Goal: Task Accomplishment & Management: Complete application form

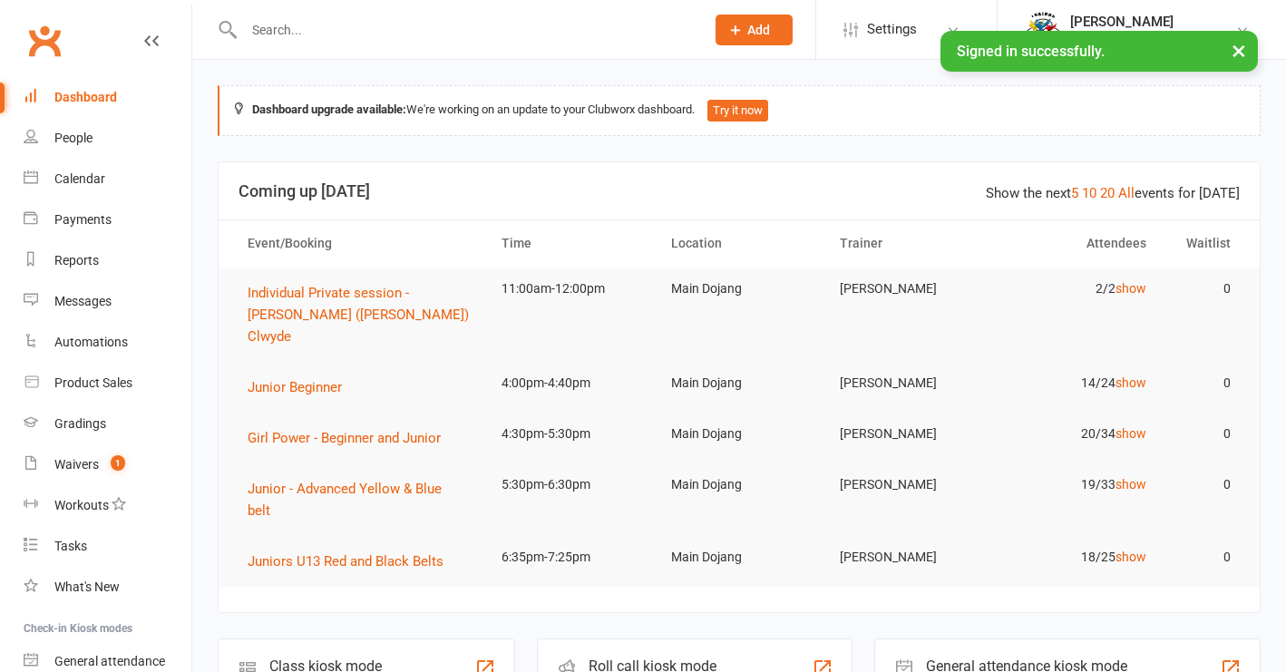
click at [279, 34] on input "text" at bounding box center [464, 29] width 453 height 25
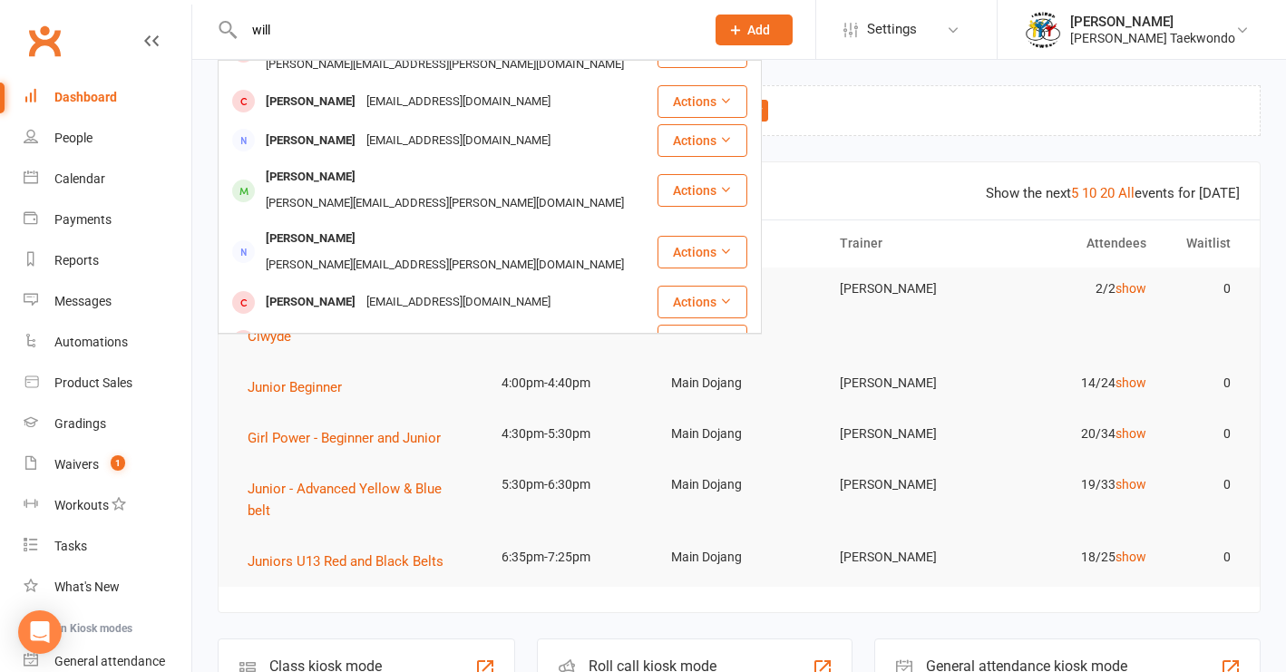
scroll to position [352, 0]
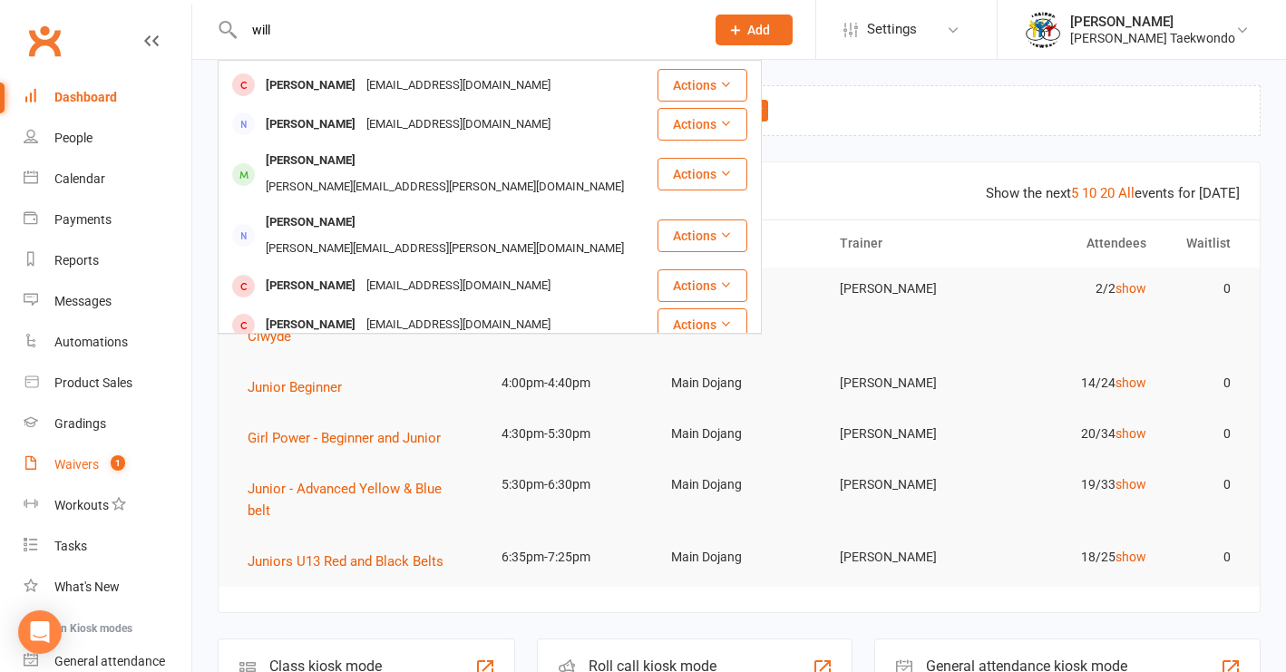
type input "will"
drag, startPoint x: 84, startPoint y: 466, endPoint x: 101, endPoint y: 458, distance: 18.2
click at [84, 465] on div "Waivers" at bounding box center [76, 464] width 44 height 15
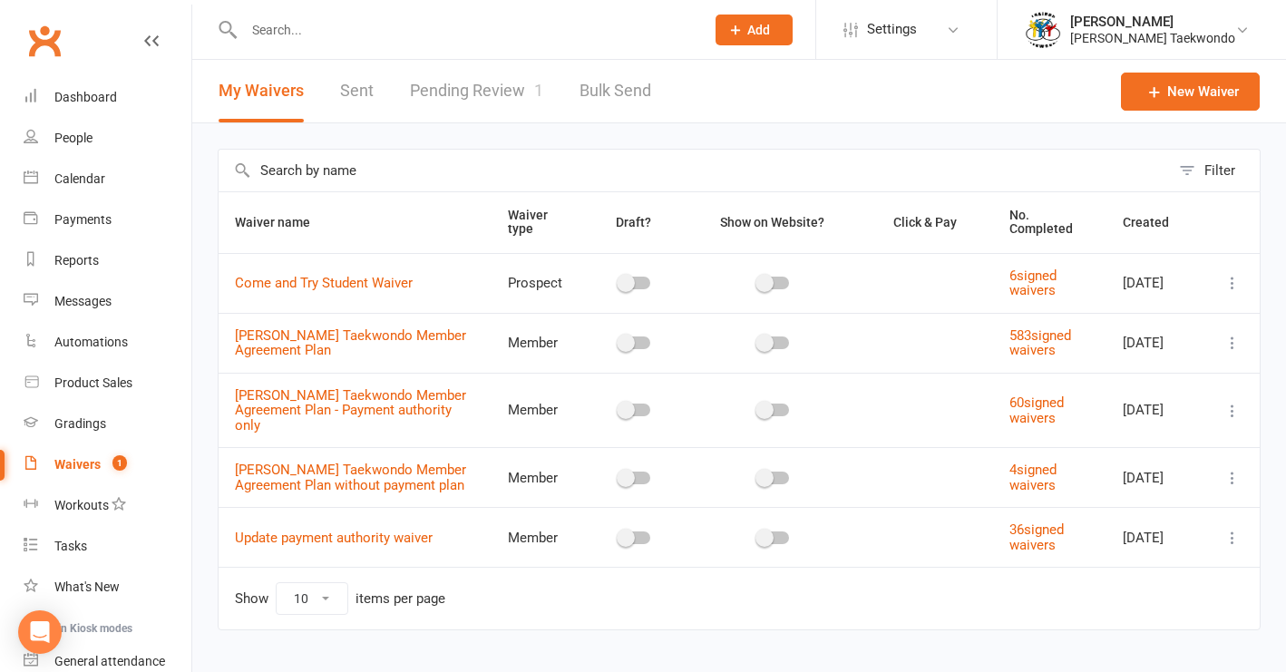
click at [481, 91] on link "Pending Review 1" at bounding box center [476, 91] width 133 height 63
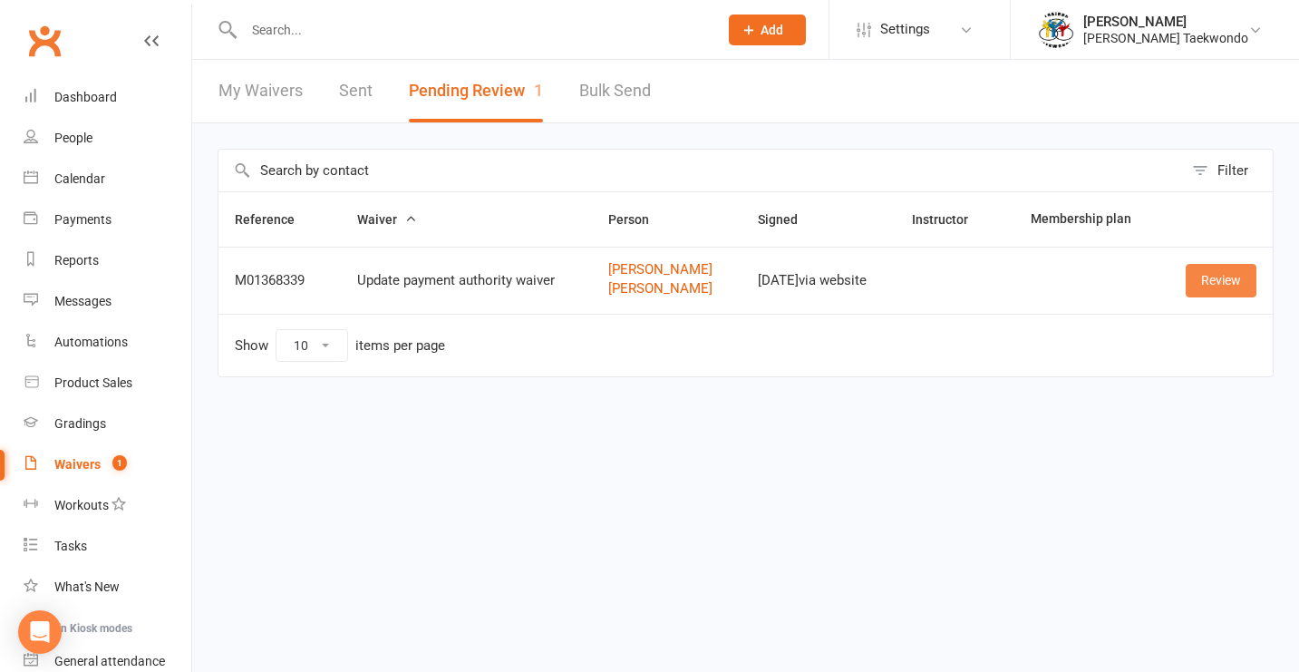
click at [1223, 283] on link "Review" at bounding box center [1221, 280] width 71 height 33
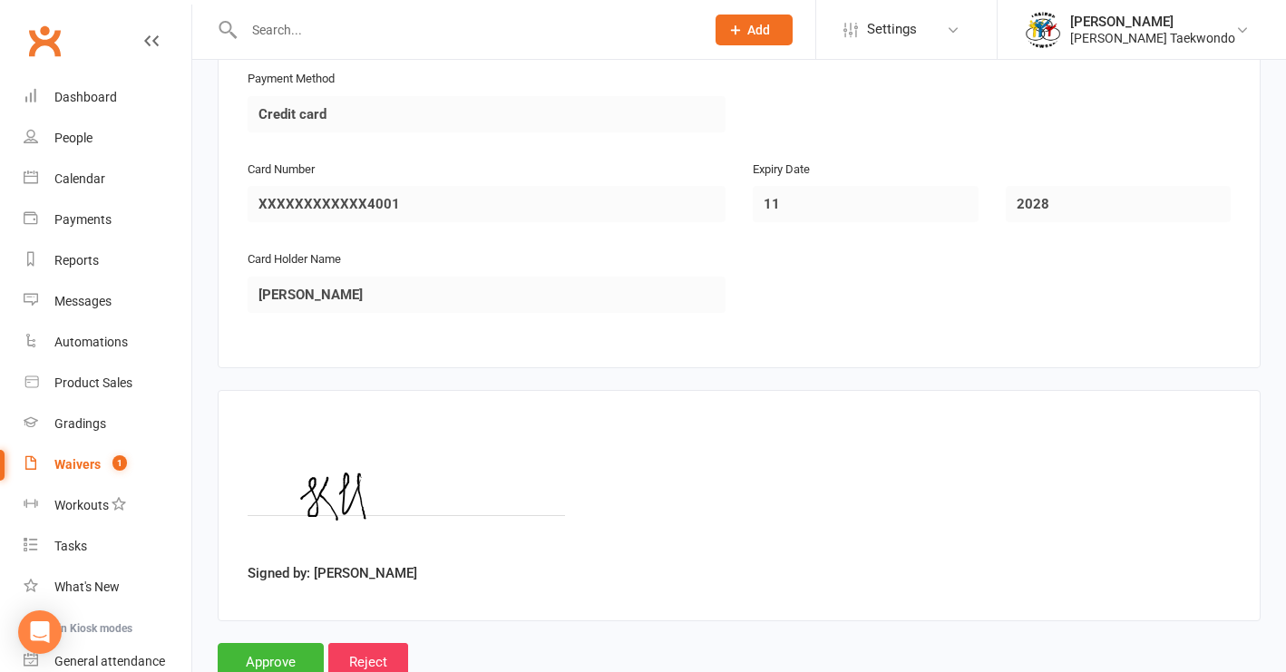
scroll to position [1631, 0]
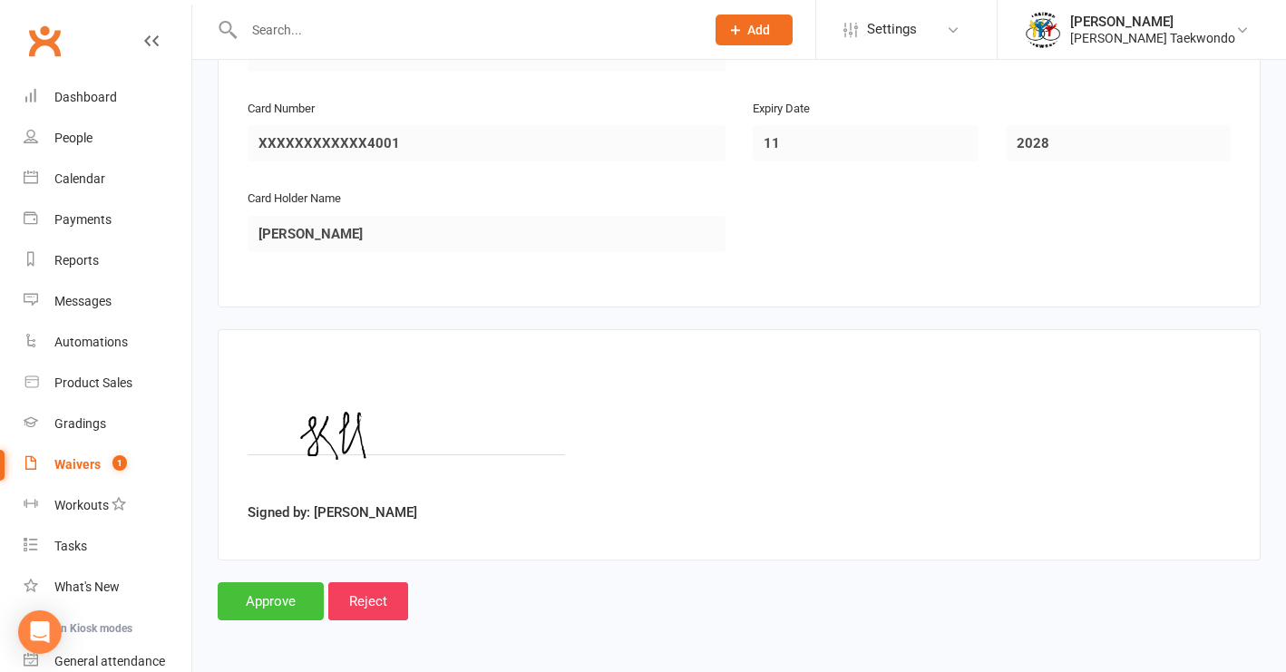
click at [284, 587] on input "Approve" at bounding box center [271, 601] width 106 height 38
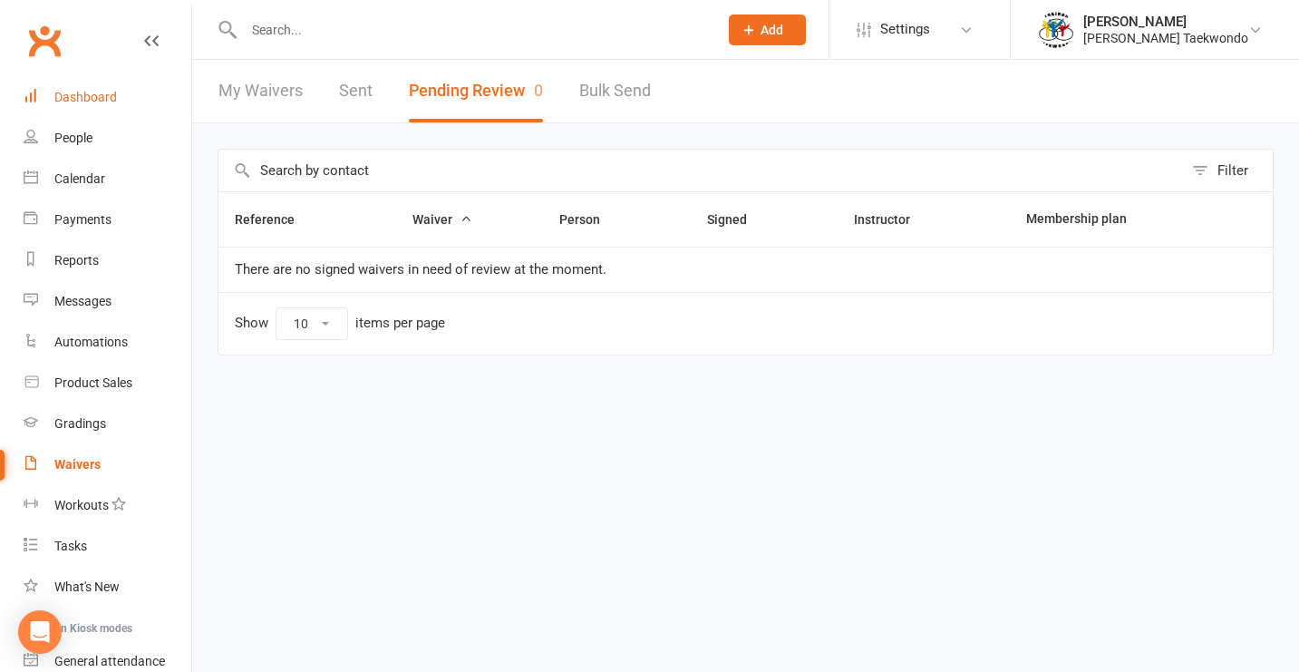
click at [80, 99] on div "Dashboard" at bounding box center [85, 97] width 63 height 15
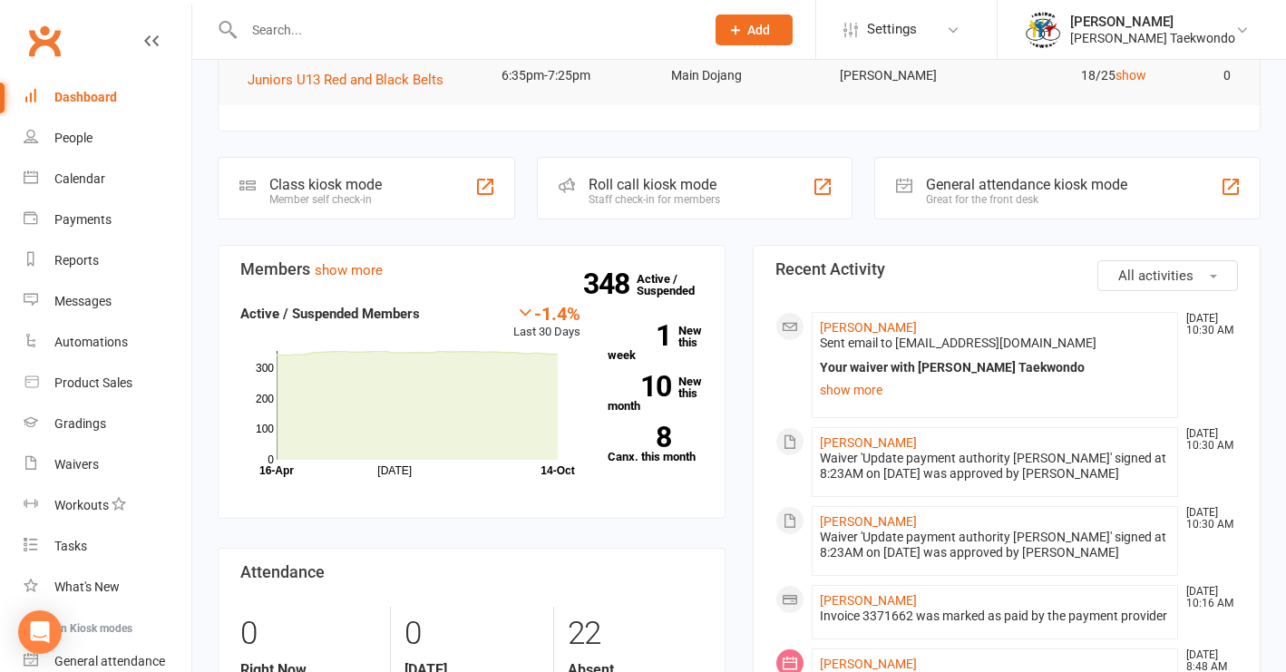
scroll to position [484, 0]
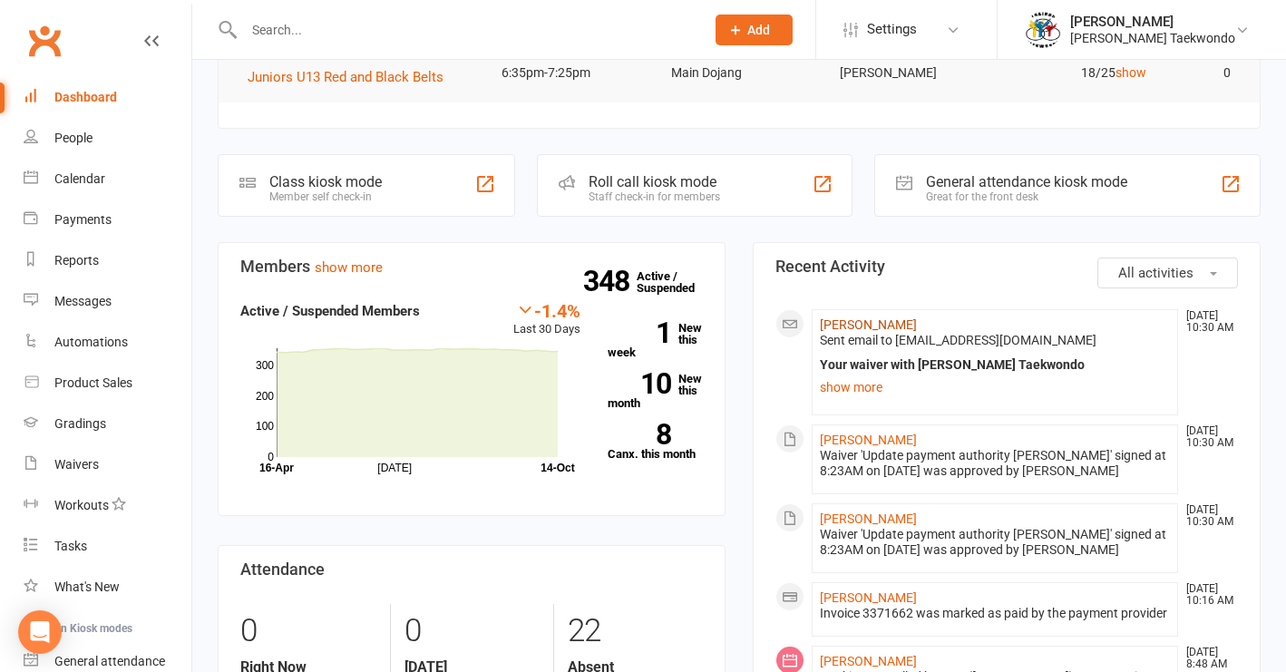
click at [874, 317] on link "[PERSON_NAME]" at bounding box center [868, 324] width 97 height 15
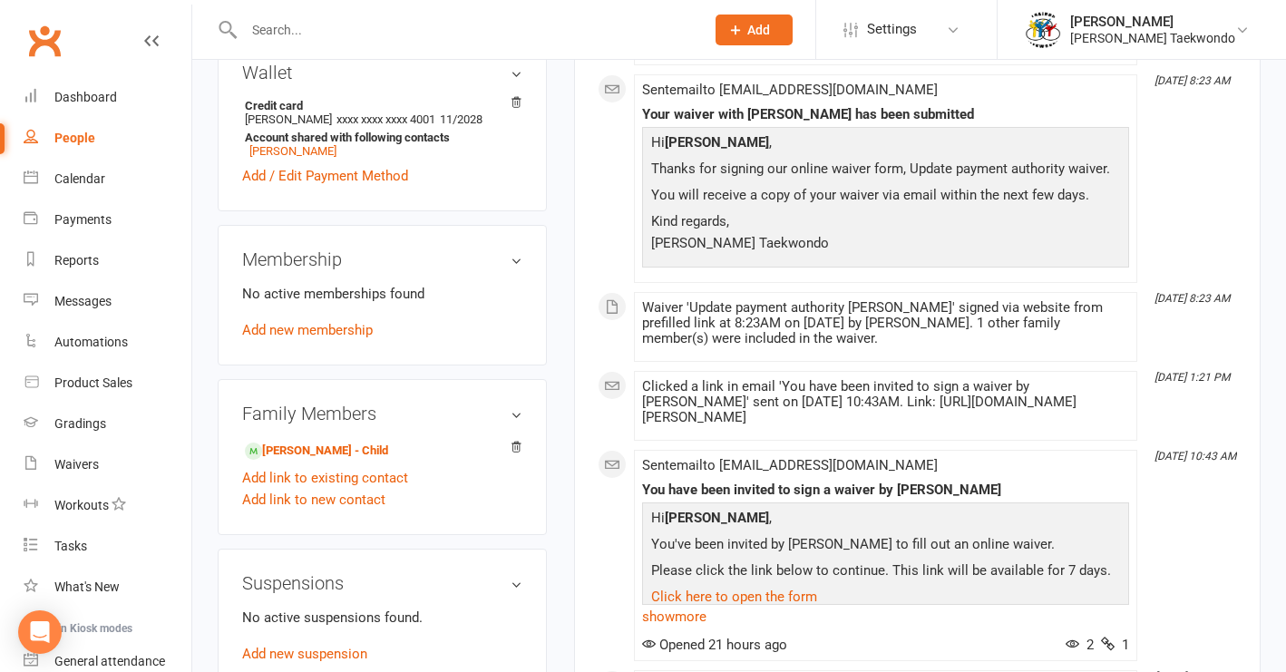
scroll to position [565, 0]
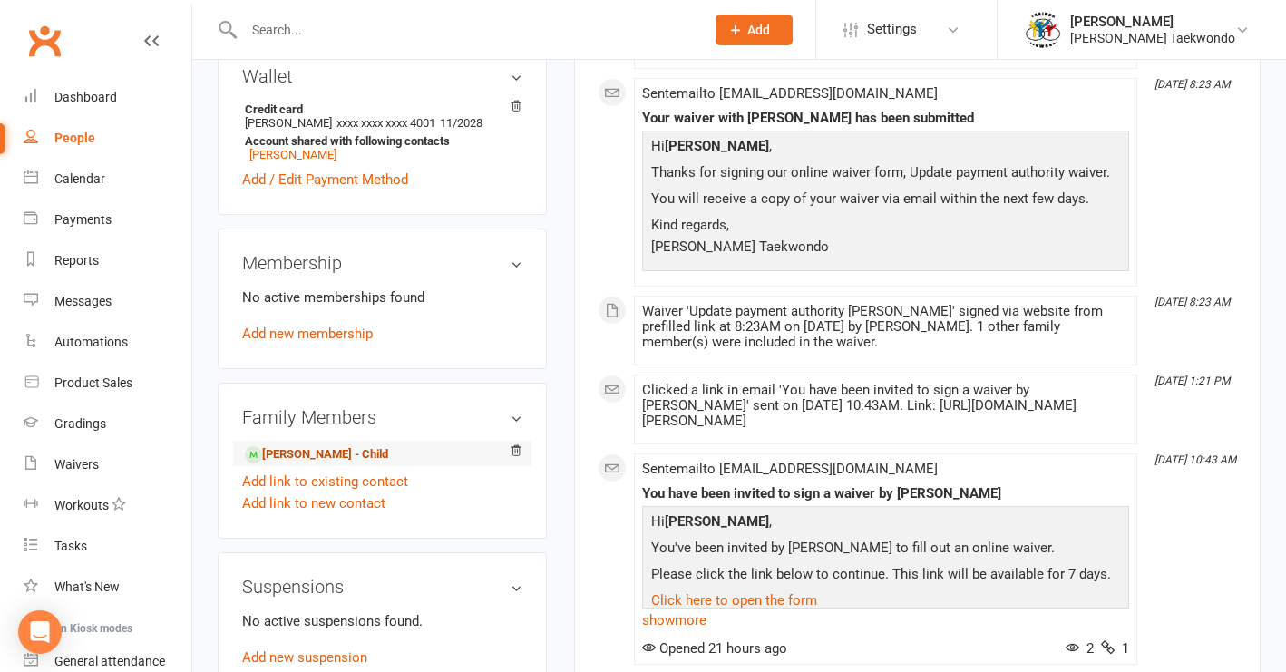
click at [318, 464] on link "[PERSON_NAME] - Child" at bounding box center [316, 454] width 143 height 19
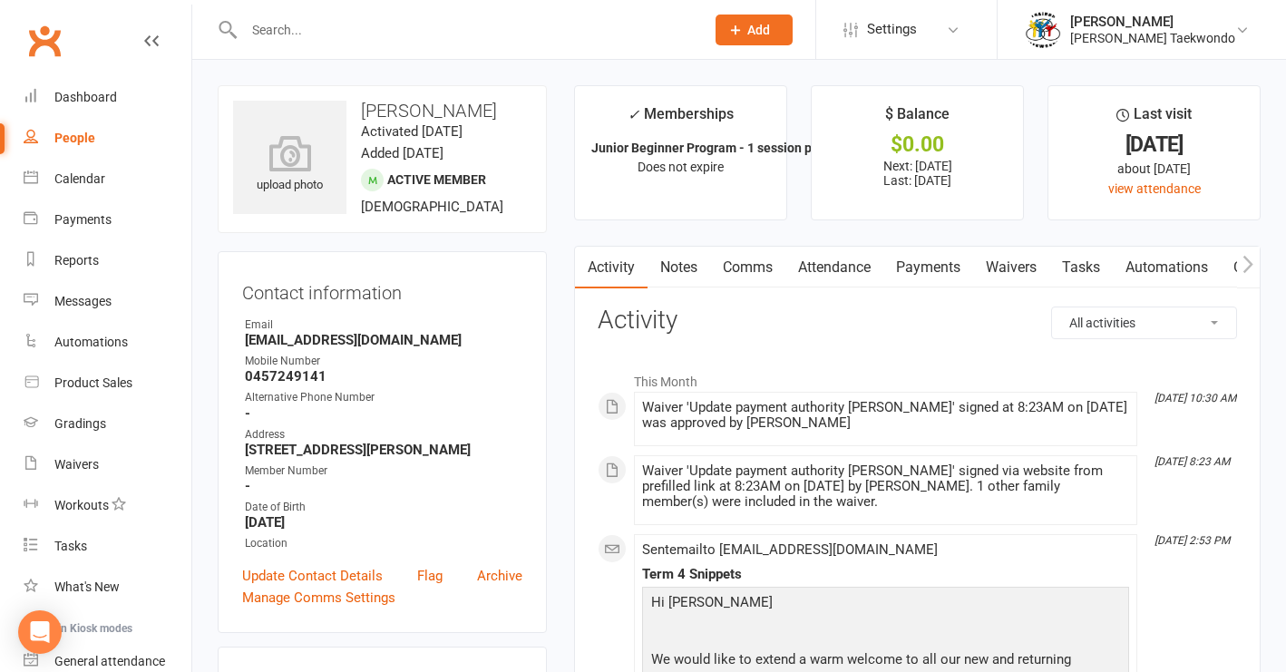
click at [82, 139] on div "People" at bounding box center [74, 138] width 41 height 15
select select "50"
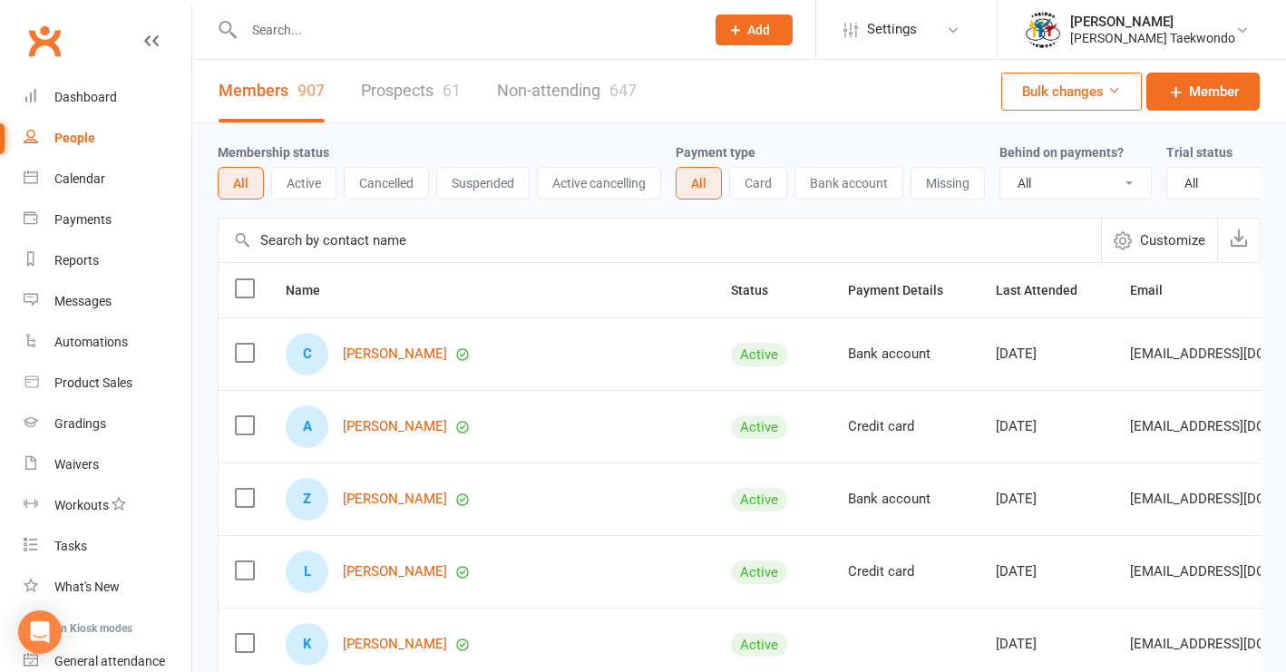
click at [467, 183] on button "Suspended" at bounding box center [482, 183] width 93 height 33
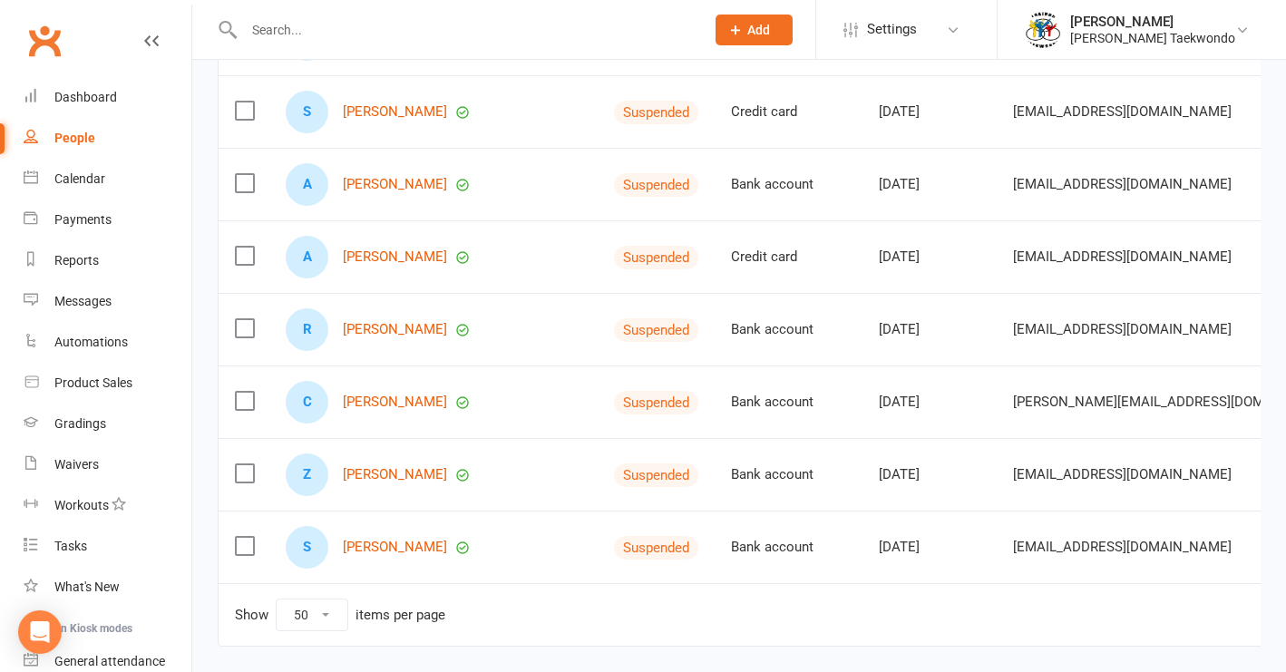
scroll to position [595, 0]
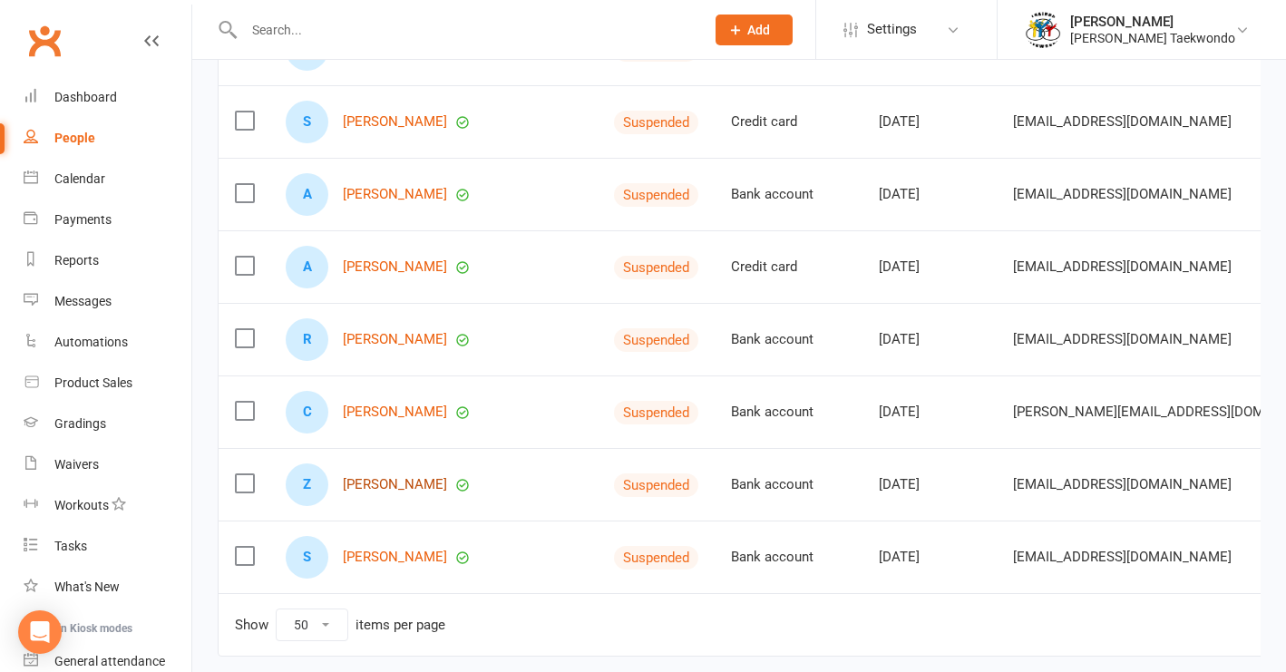
click at [359, 492] on link "[PERSON_NAME]" at bounding box center [395, 484] width 104 height 15
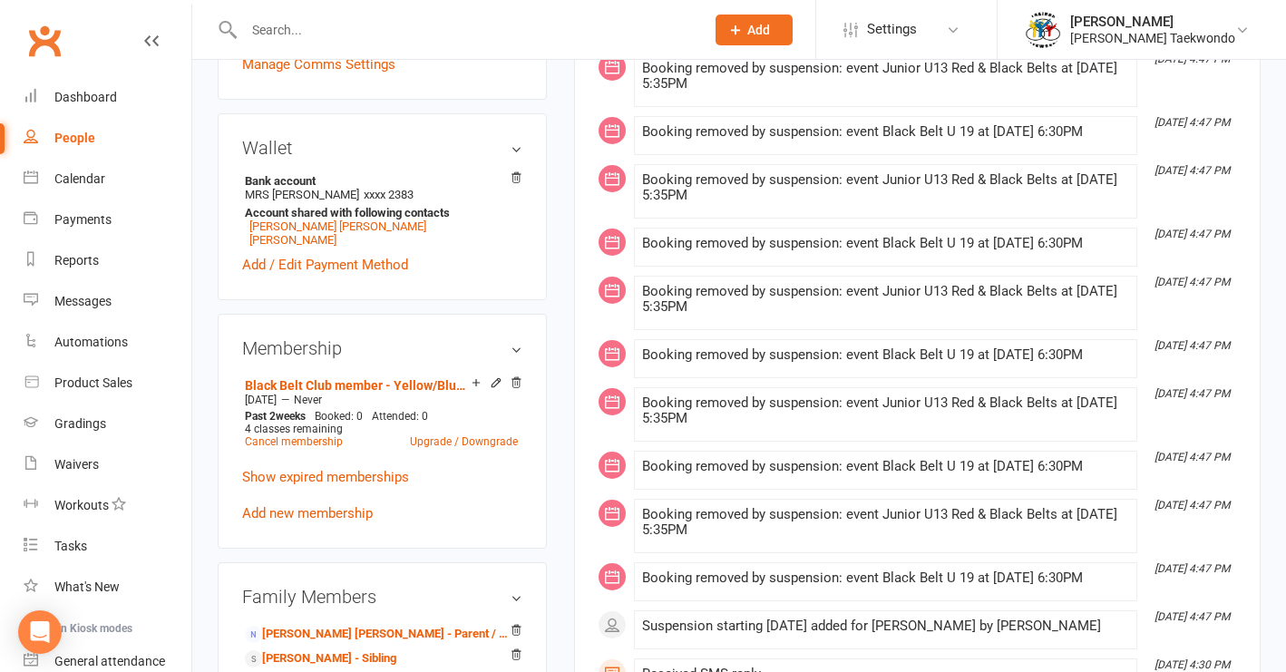
scroll to position [551, 0]
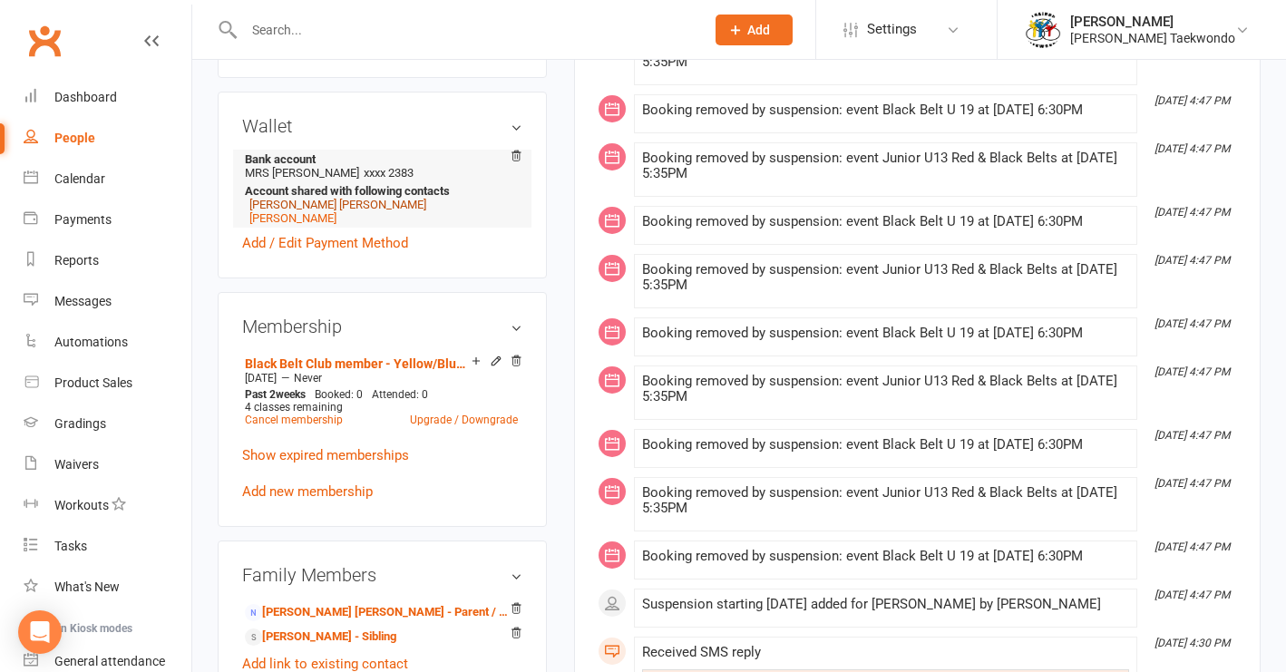
click at [326, 199] on link "[PERSON_NAME] [PERSON_NAME]" at bounding box center [337, 205] width 177 height 14
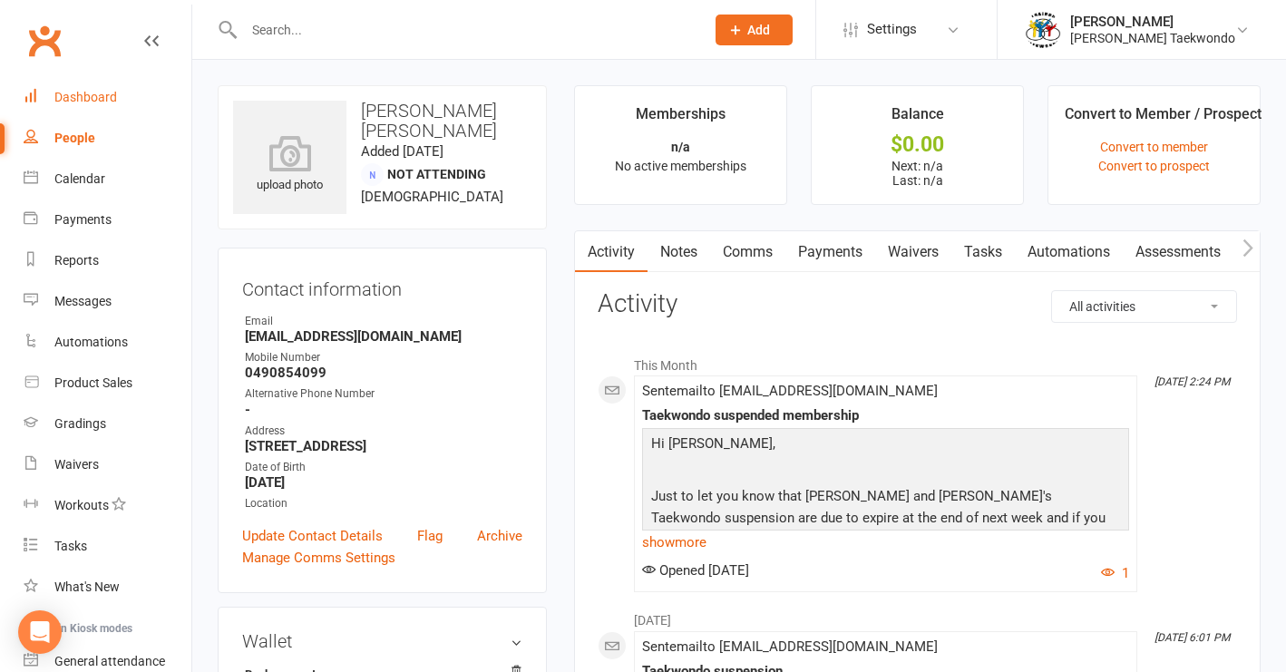
click at [78, 94] on div "Dashboard" at bounding box center [85, 97] width 63 height 15
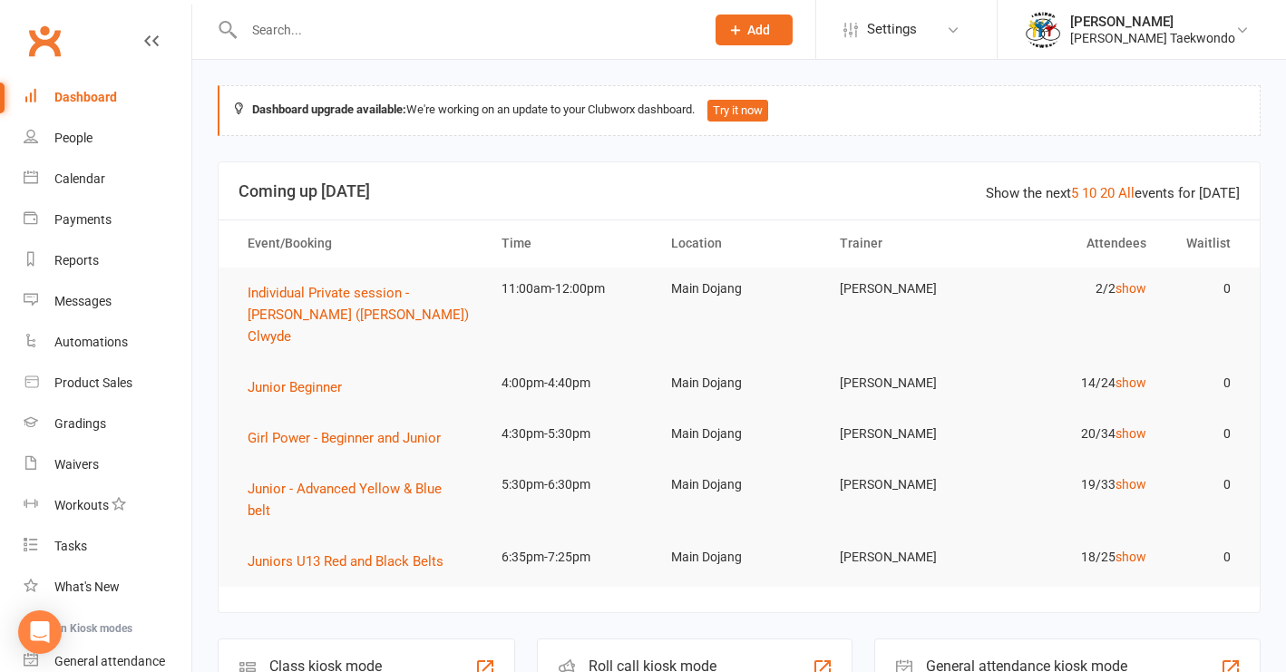
click at [279, 34] on input "text" at bounding box center [464, 29] width 453 height 25
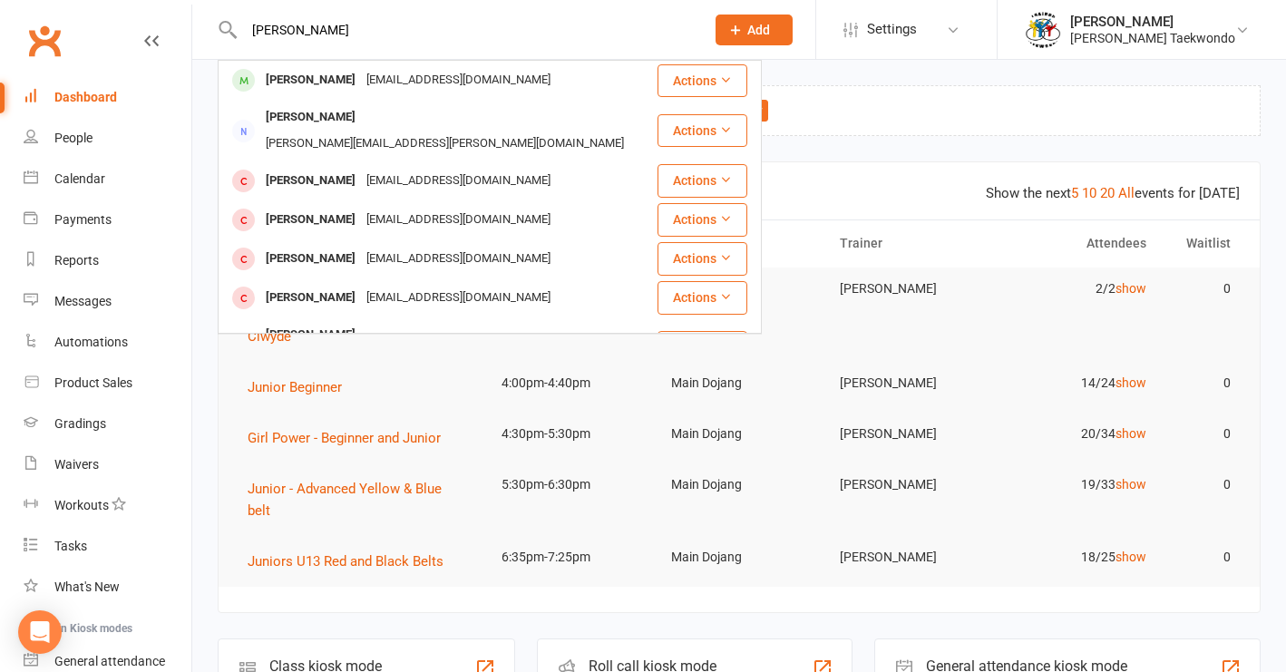
type input "[PERSON_NAME]"
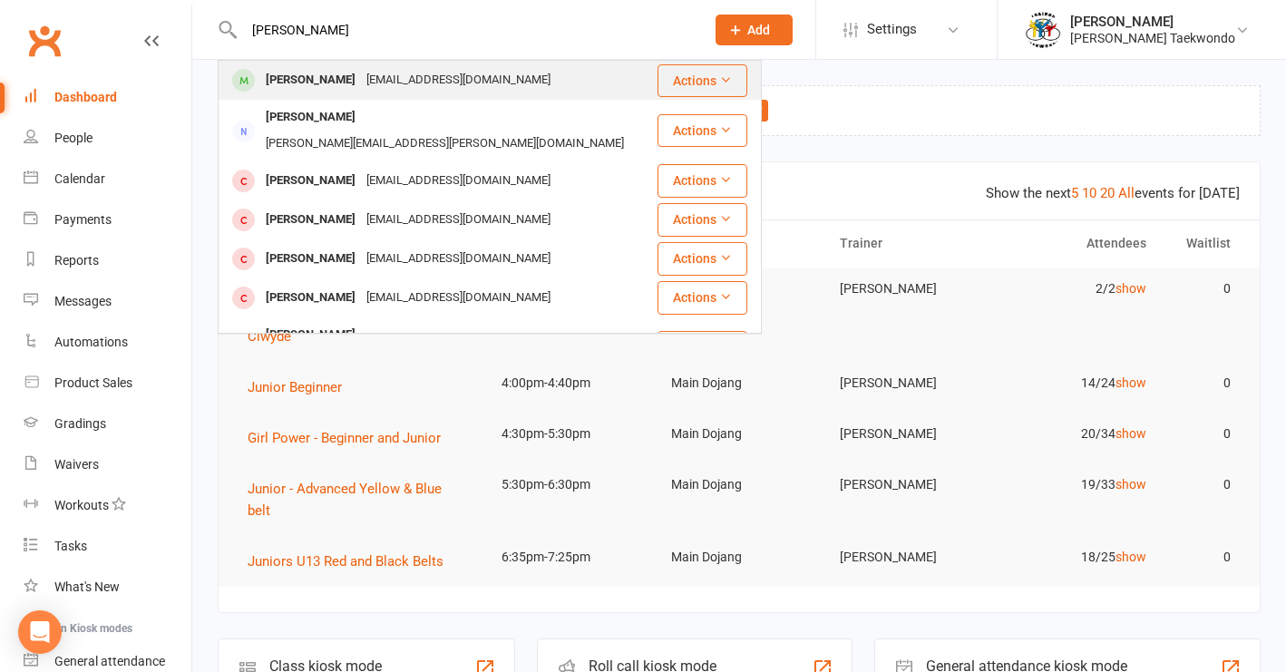
drag, startPoint x: 279, startPoint y: 34, endPoint x: 352, endPoint y: 78, distance: 84.6
click at [352, 78] on div "[PERSON_NAME]" at bounding box center [310, 80] width 101 height 26
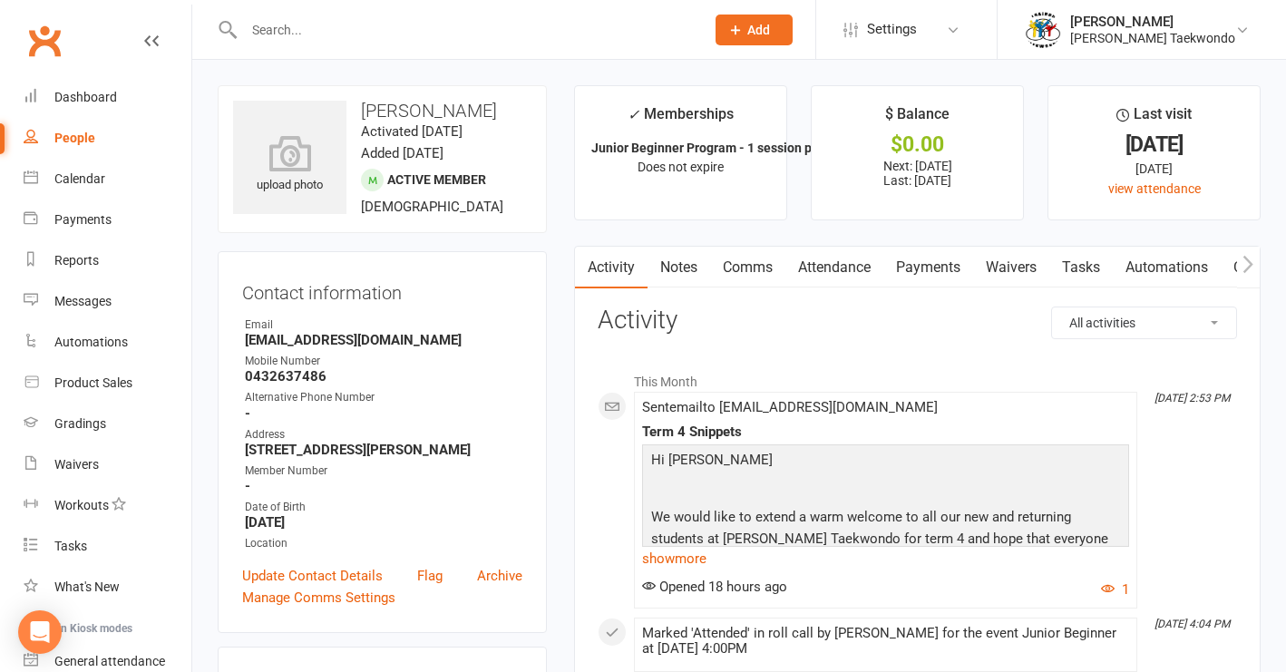
click at [935, 261] on link "Payments" at bounding box center [928, 268] width 90 height 42
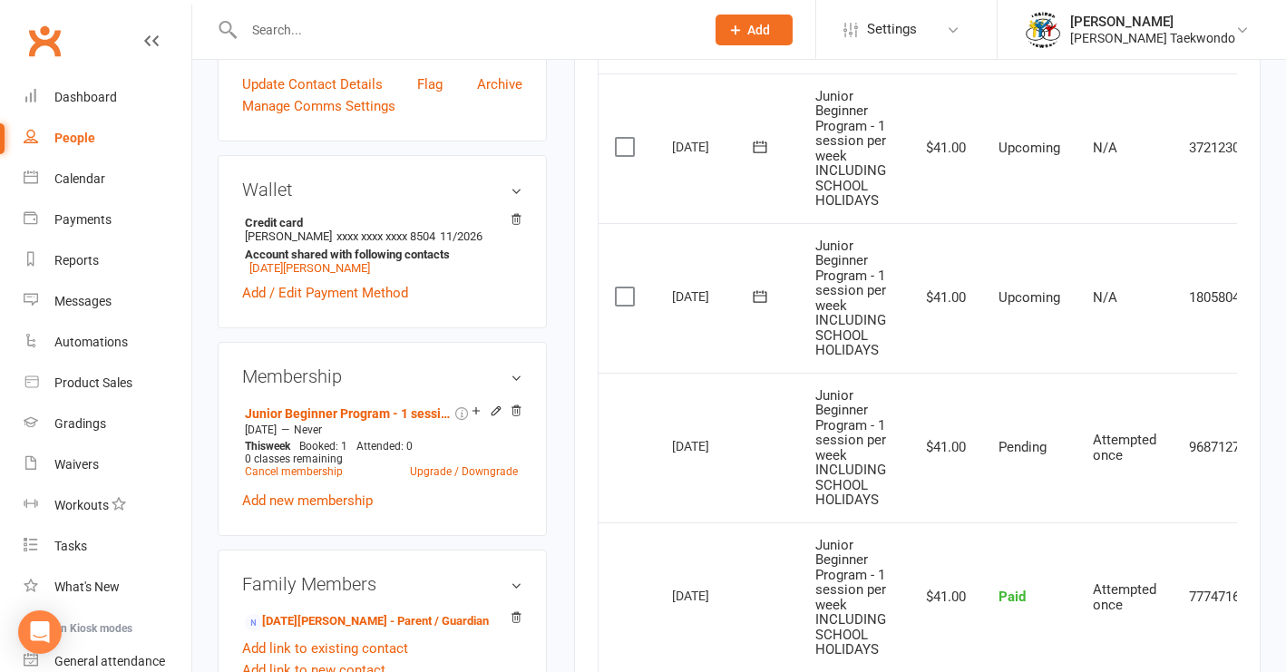
scroll to position [510, 0]
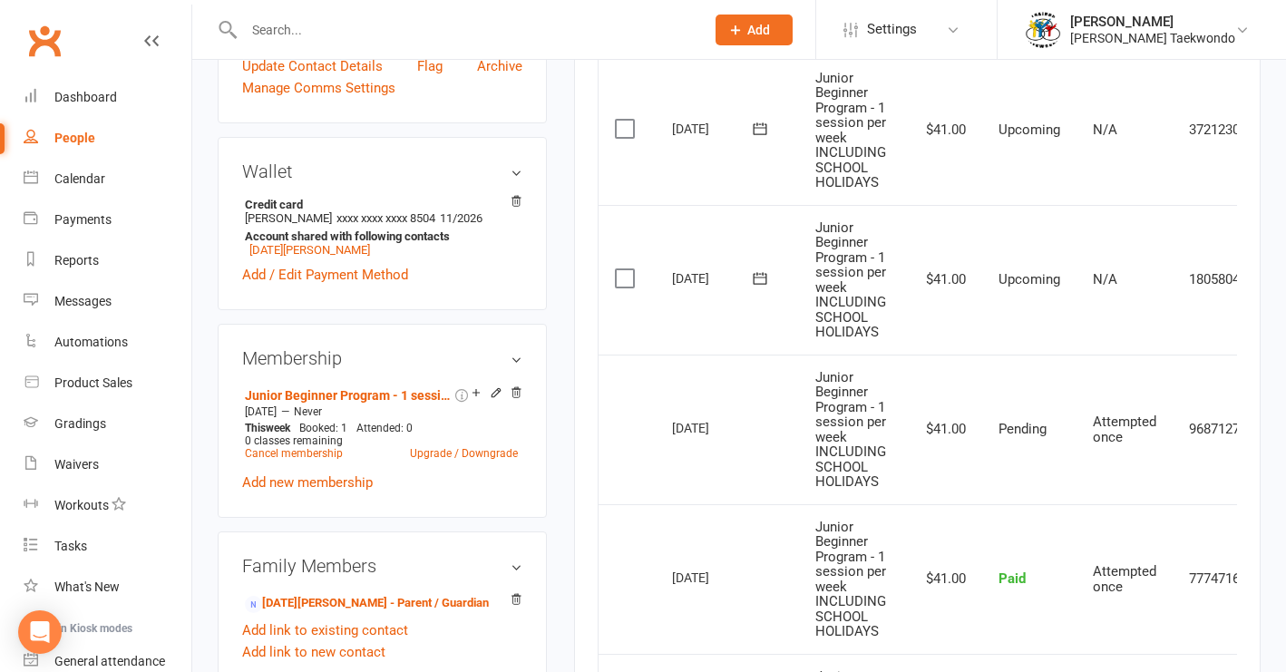
click at [306, 257] on link "[DATE][PERSON_NAME]" at bounding box center [309, 250] width 121 height 14
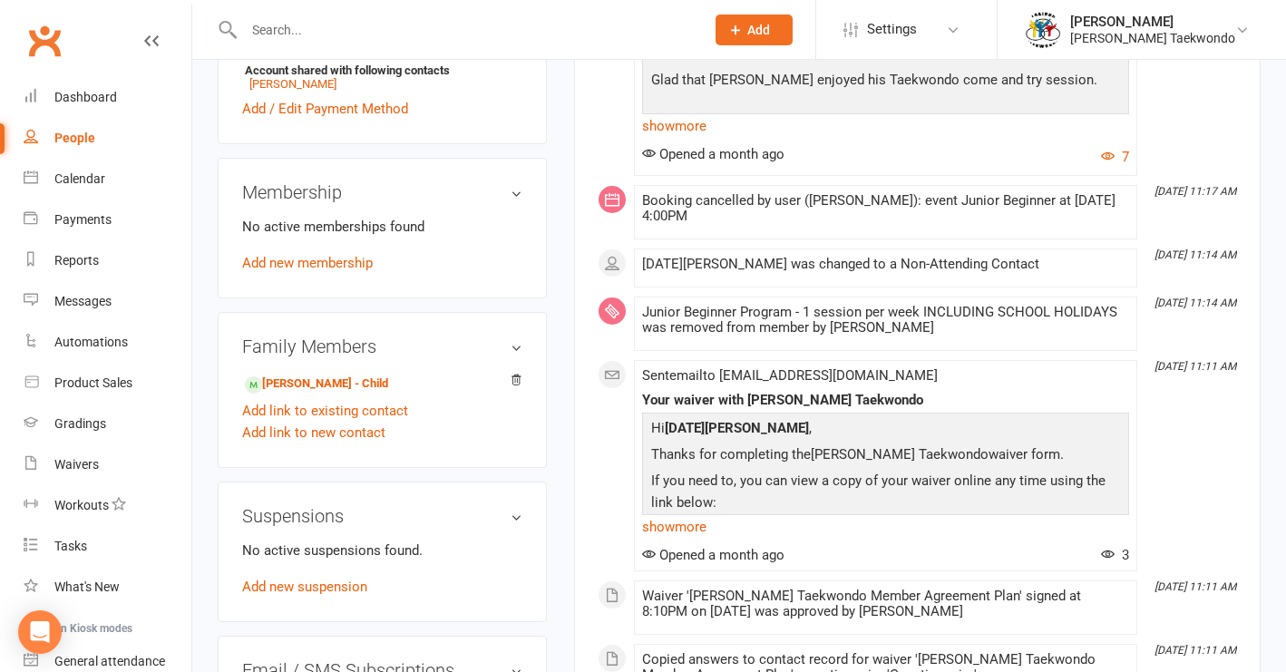
scroll to position [703, 0]
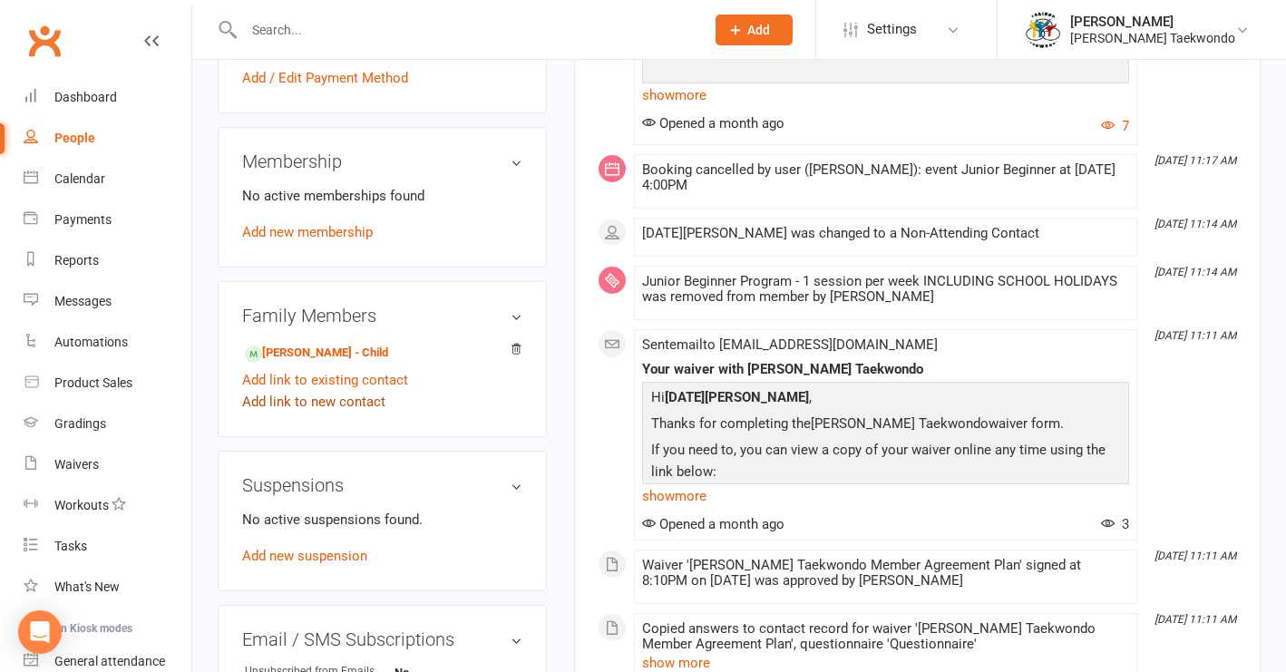
click at [335, 413] on link "Add link to new contact" at bounding box center [313, 402] width 143 height 22
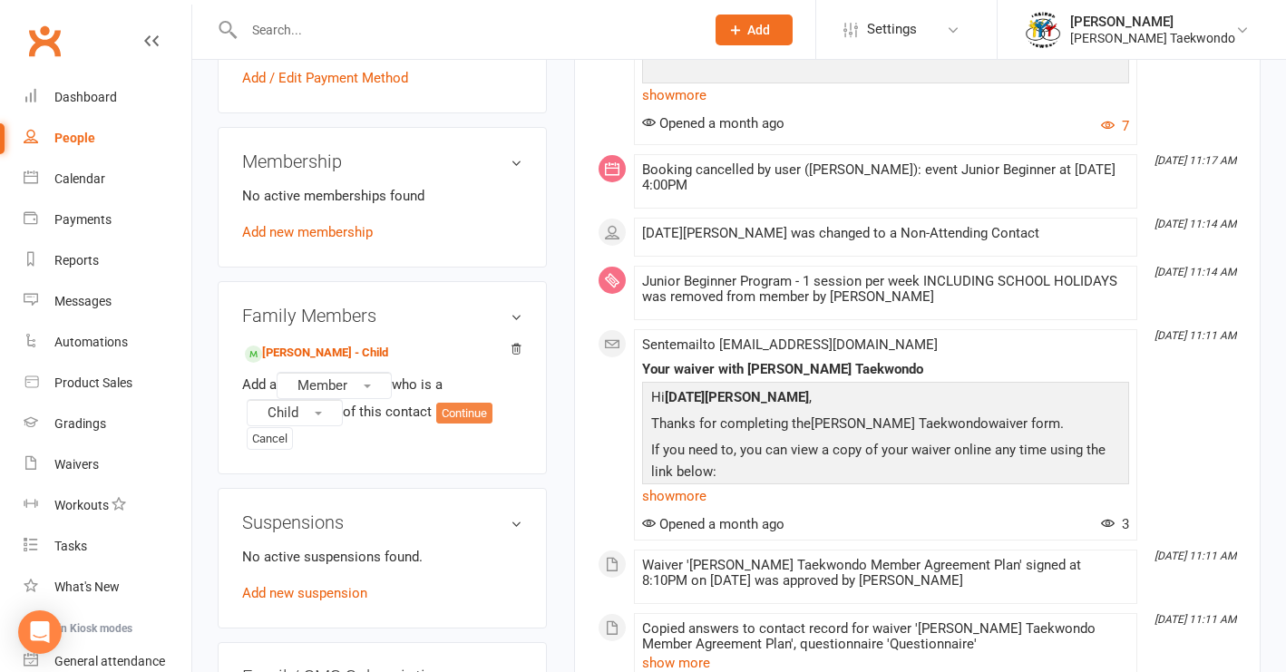
click at [474, 424] on button "Continue" at bounding box center [464, 414] width 56 height 22
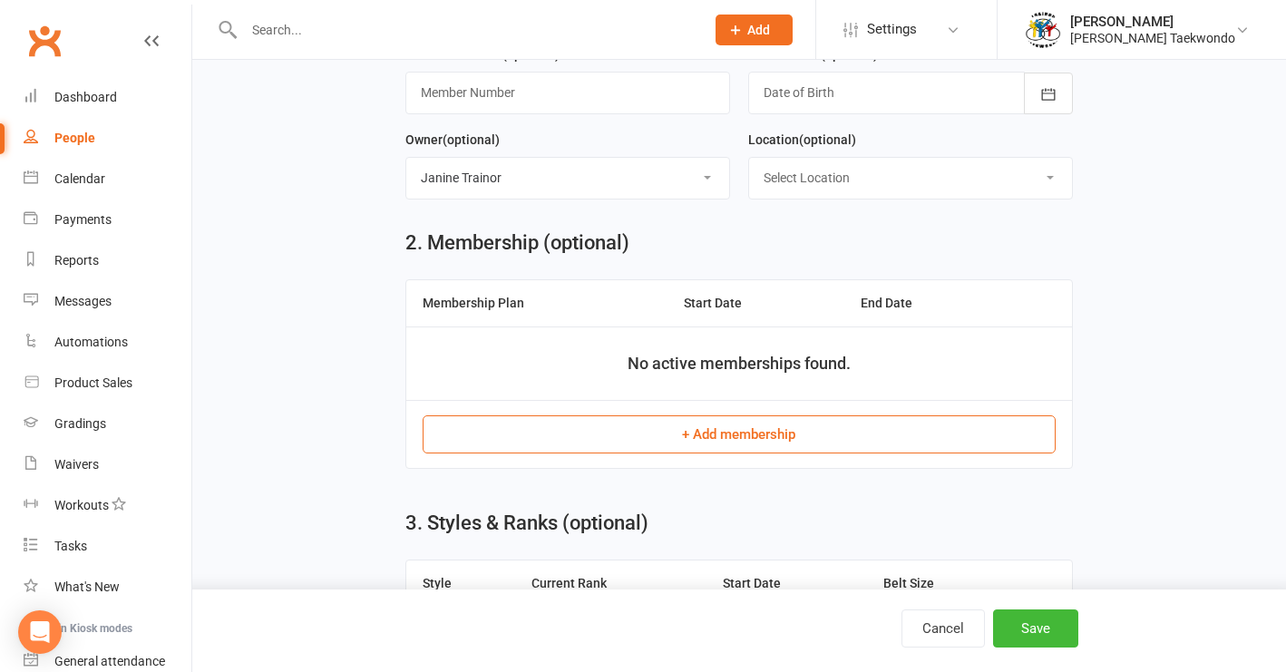
scroll to position [578, 0]
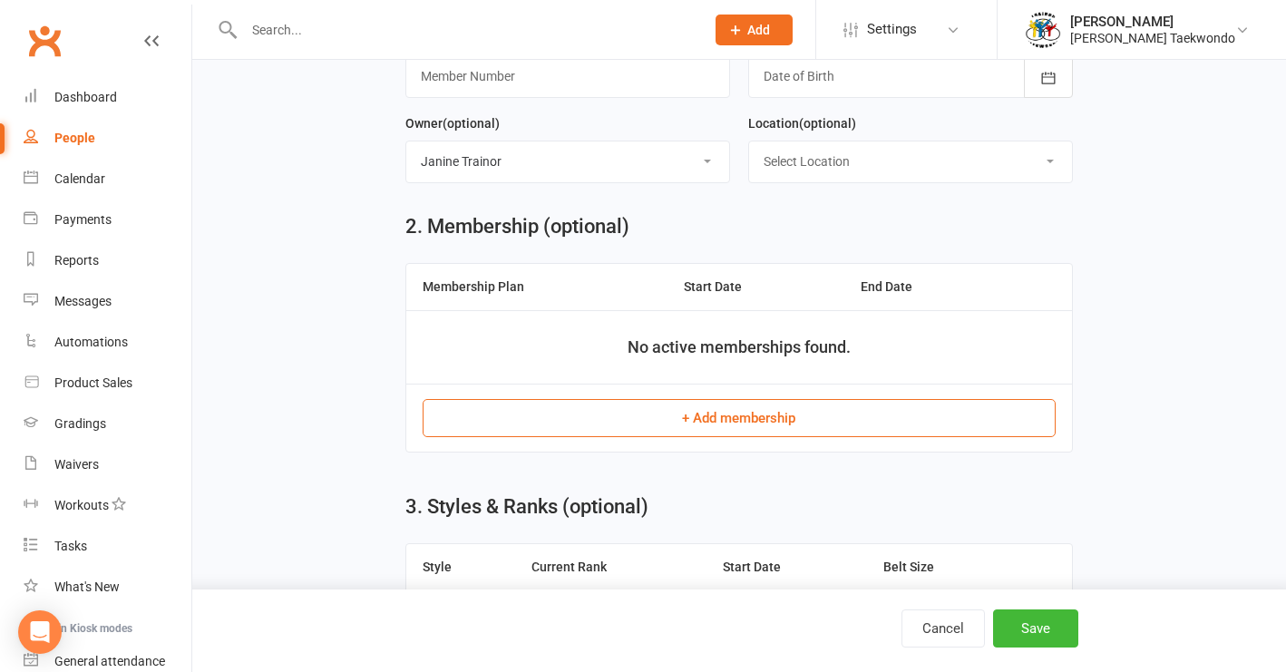
type input "[PERSON_NAME]"
click at [752, 413] on button "+ Add membership" at bounding box center [740, 418] width 634 height 38
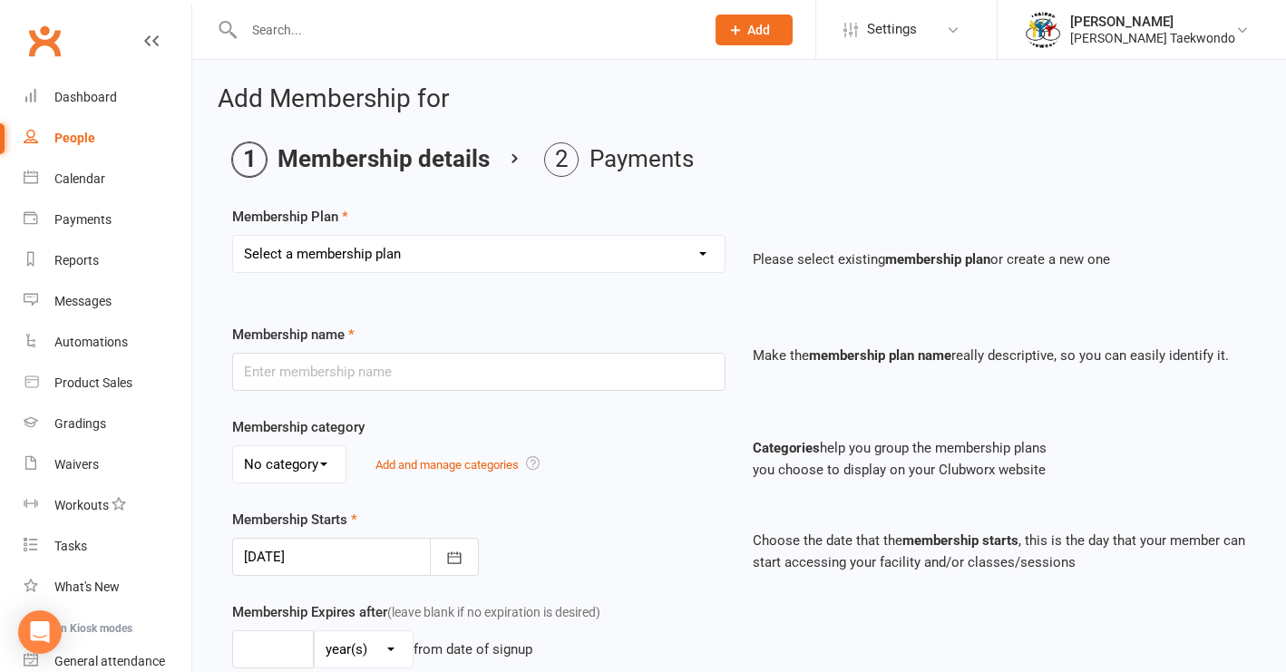
select select "8"
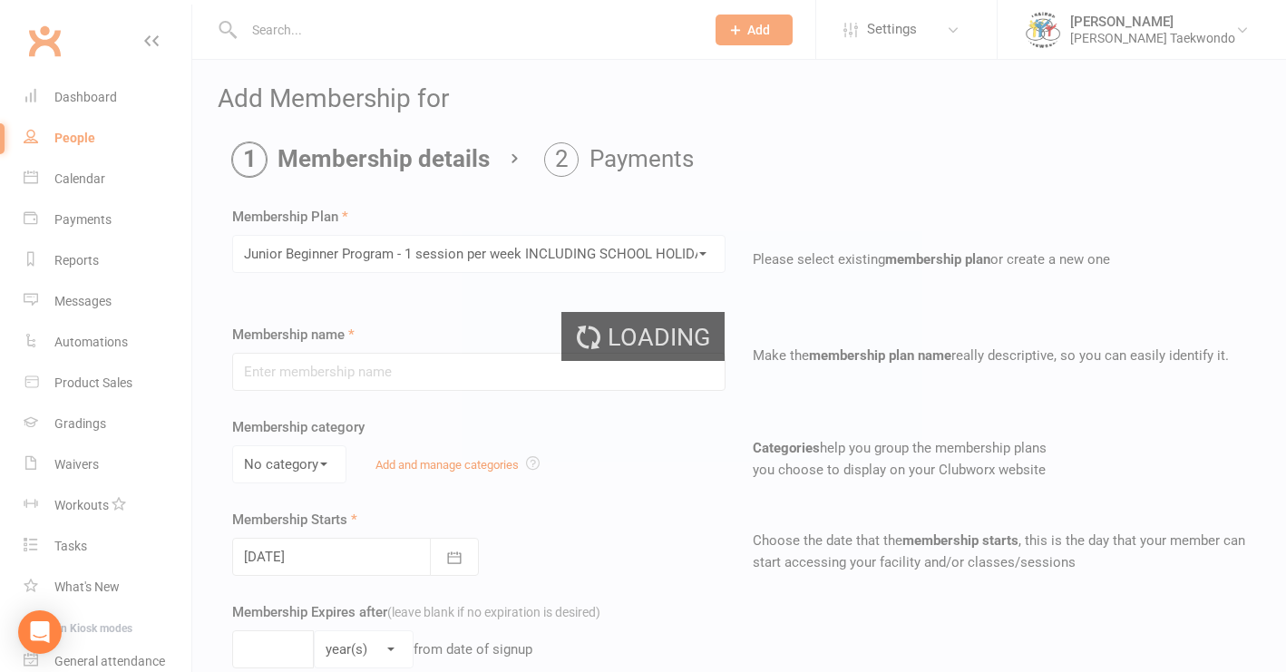
type input "Junior Beginner Program - 1 session per week INCLUDING SCHOOL HOLIDAYS"
type input "0"
type input "1"
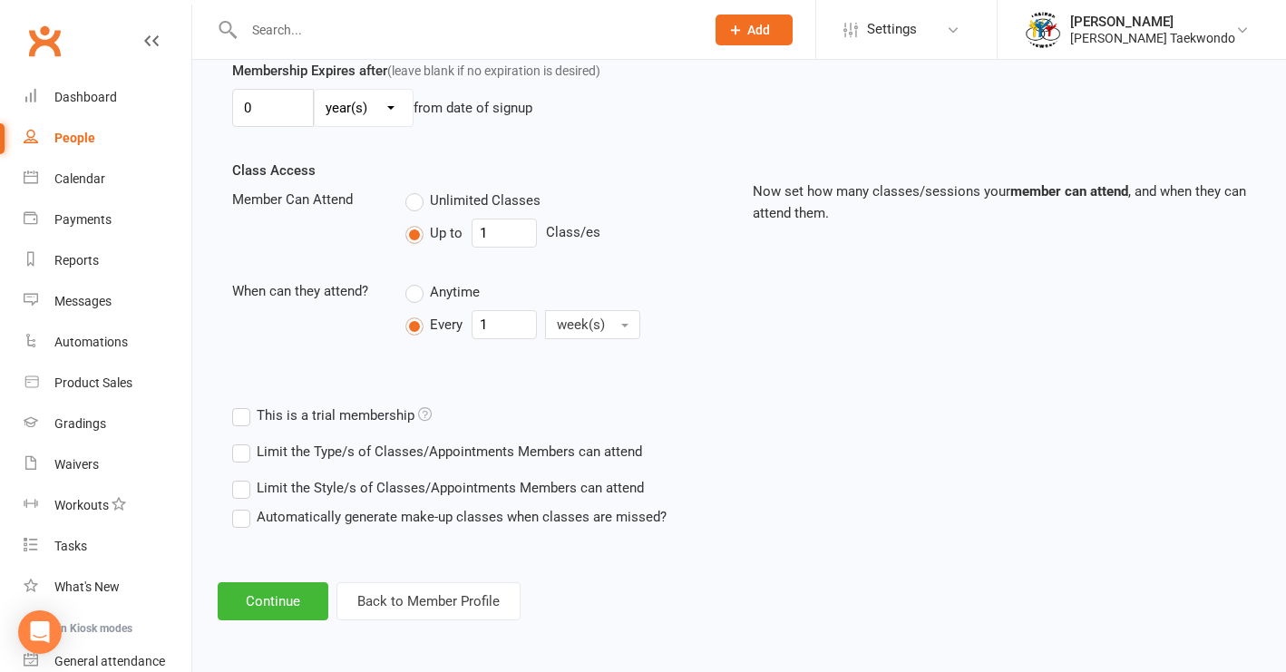
scroll to position [556, 0]
click at [296, 588] on button "Continue" at bounding box center [273, 601] width 111 height 38
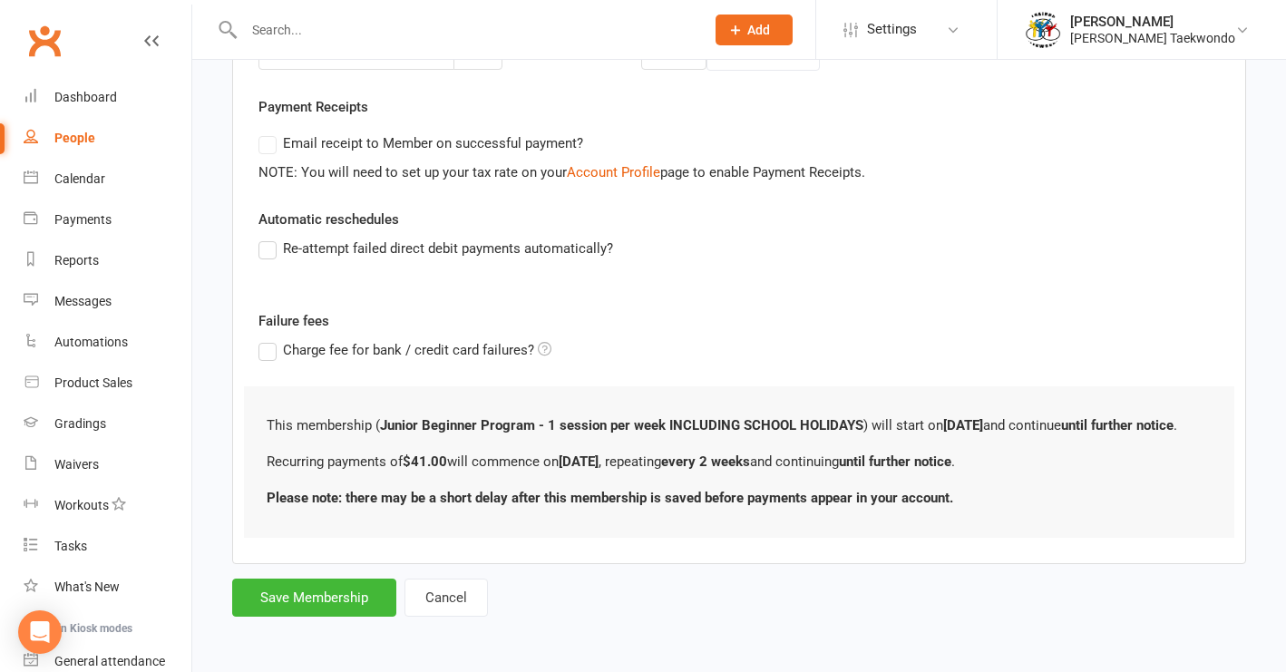
scroll to position [538, 0]
drag, startPoint x: 261, startPoint y: 582, endPoint x: 287, endPoint y: 581, distance: 25.4
click at [266, 581] on button "Save Membership" at bounding box center [314, 597] width 164 height 38
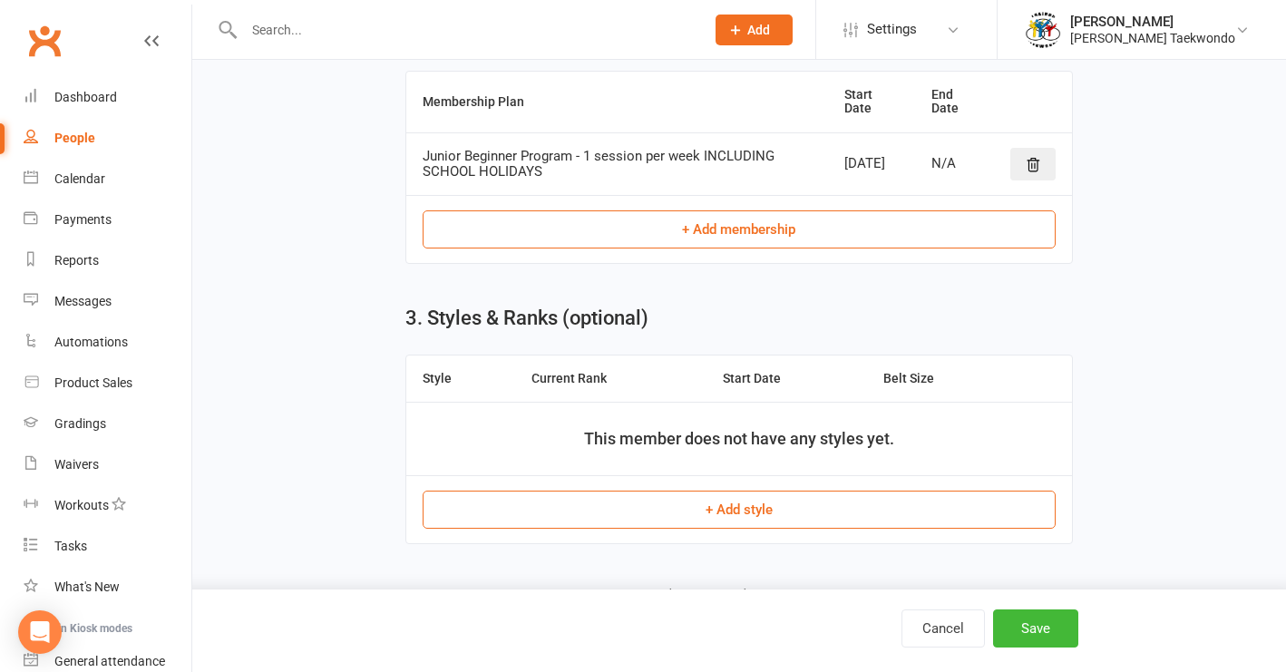
click at [738, 504] on button "+ Add style" at bounding box center [740, 510] width 634 height 38
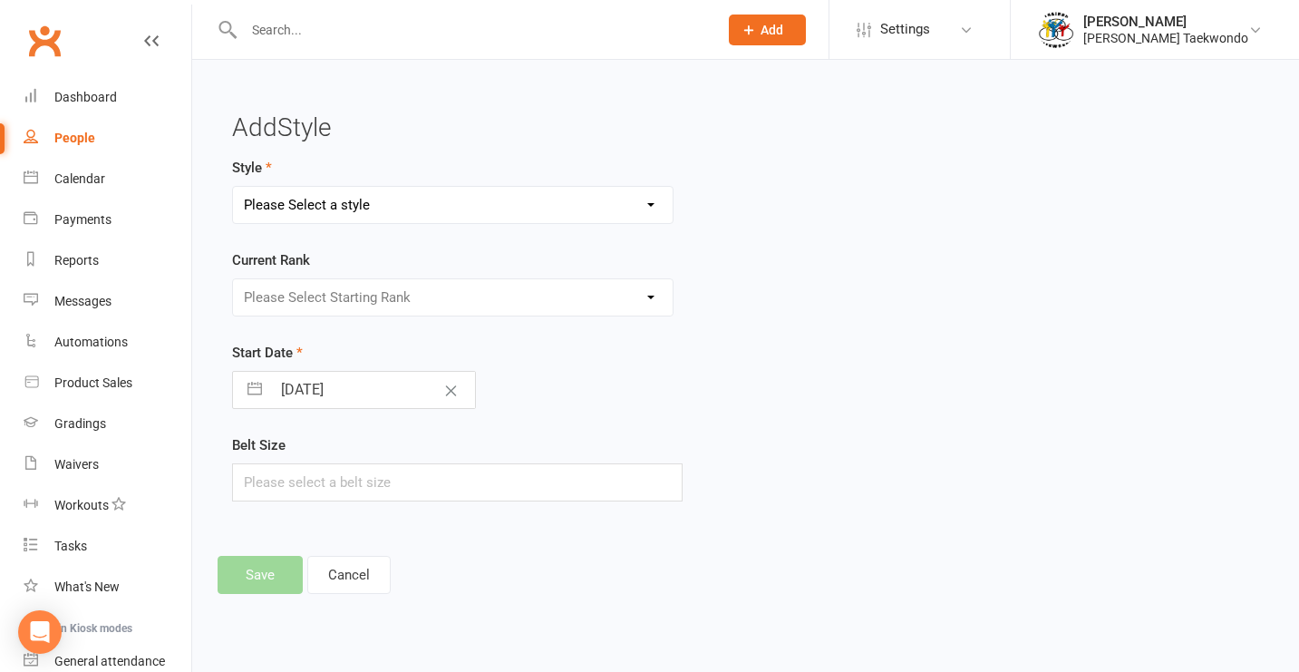
select select "2219"
select select "22000"
click at [266, 392] on button "button" at bounding box center [254, 390] width 33 height 36
select select "8"
select select "2025"
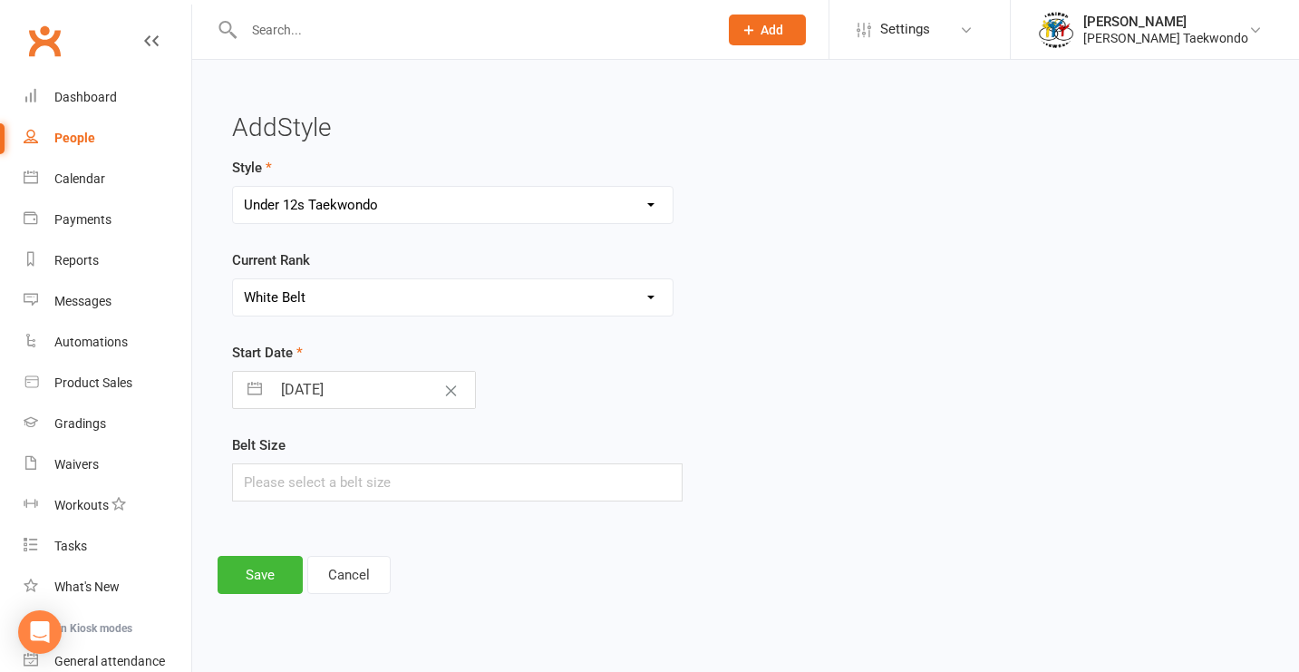
select select "9"
select select "2025"
select select "10"
select select "2025"
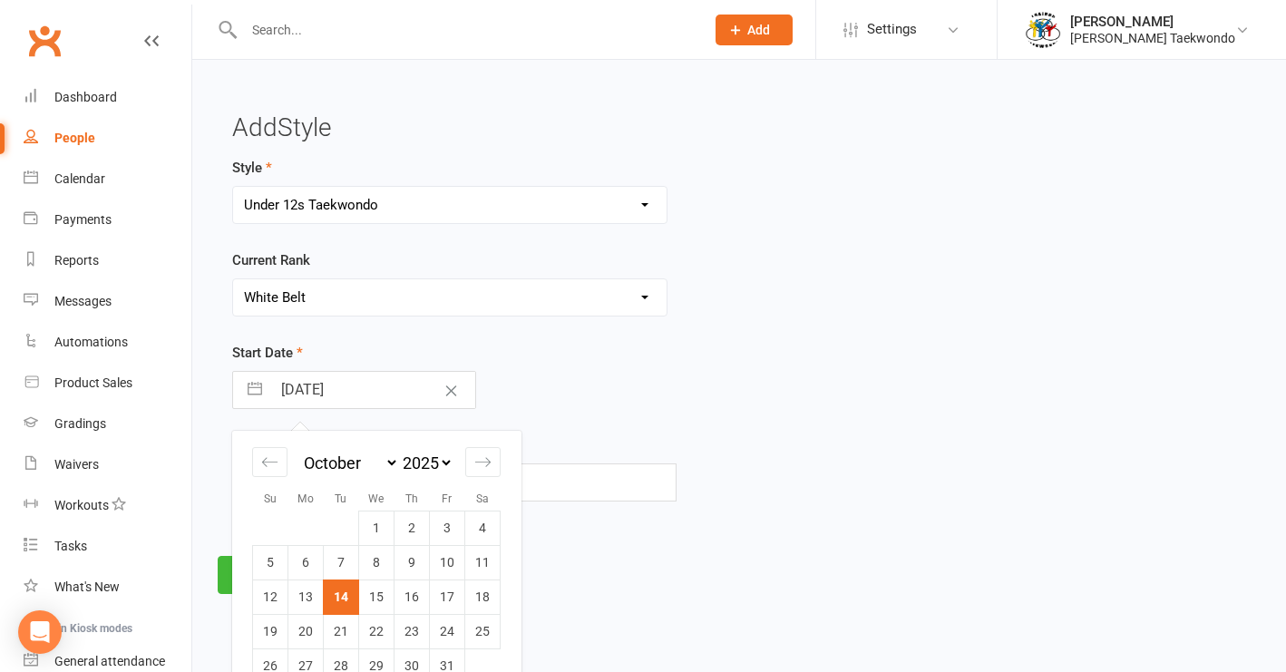
click at [530, 389] on div "[DATE] Navigate forward to interact with the calendar and select a date. Press …" at bounding box center [454, 390] width 444 height 38
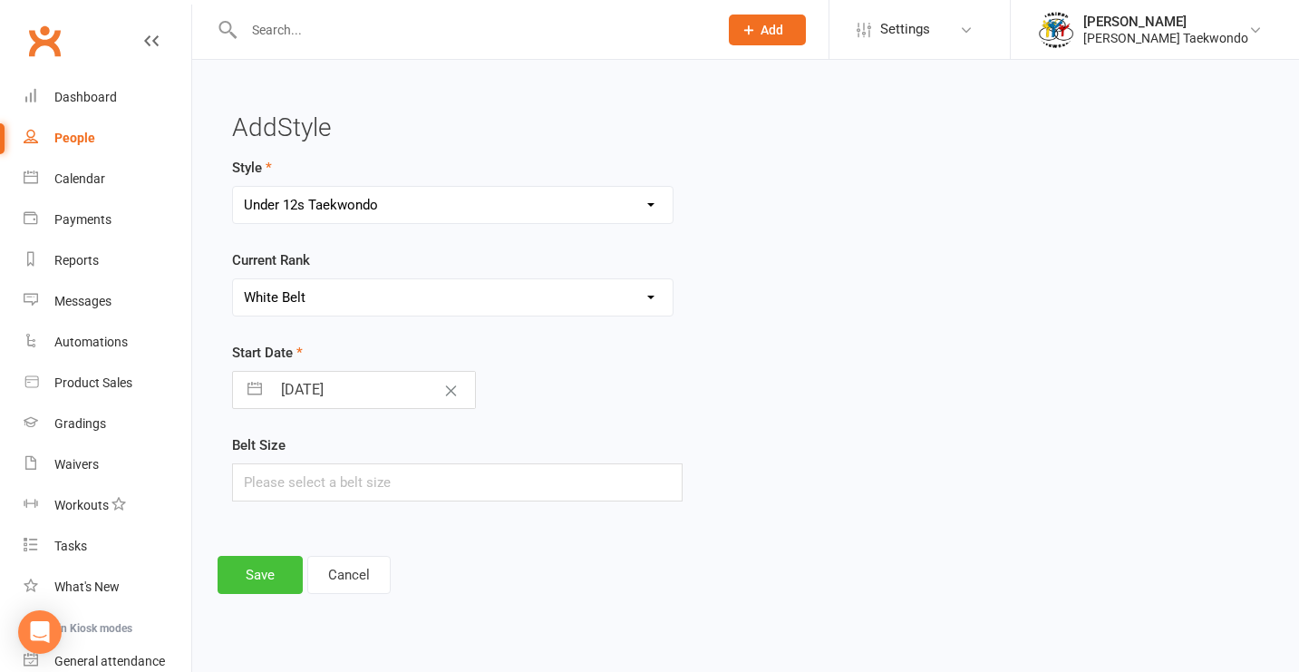
click at [248, 575] on button "Save" at bounding box center [260, 575] width 85 height 38
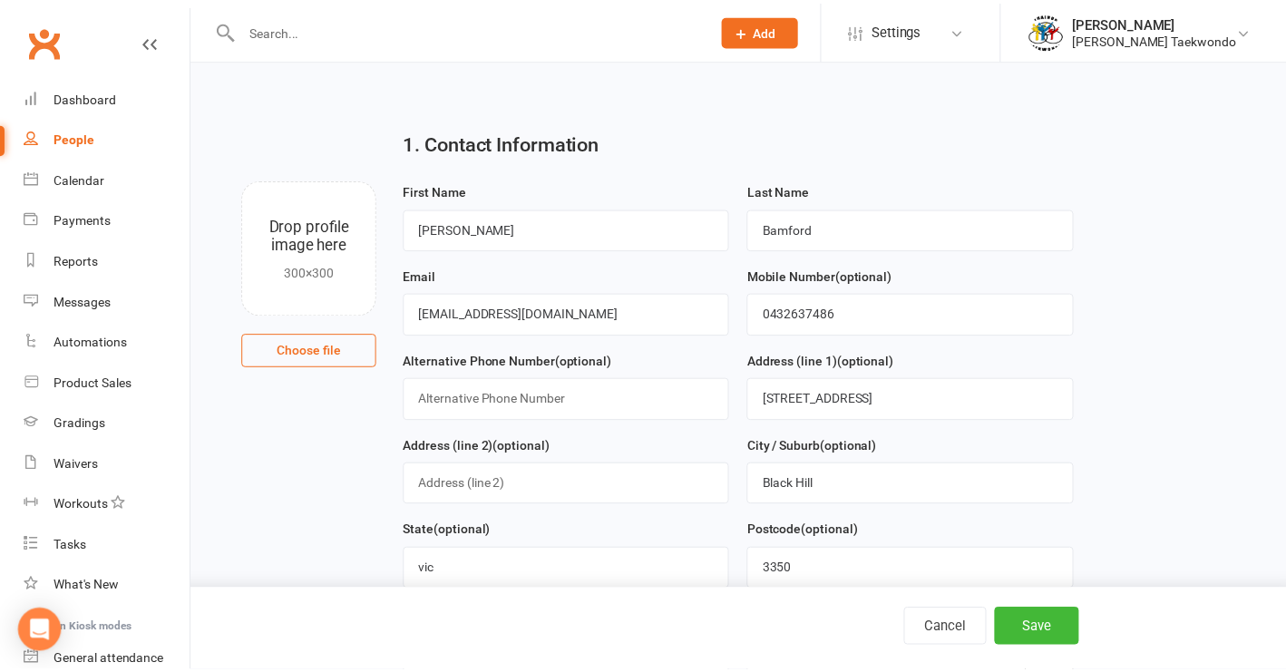
scroll to position [1053, 0]
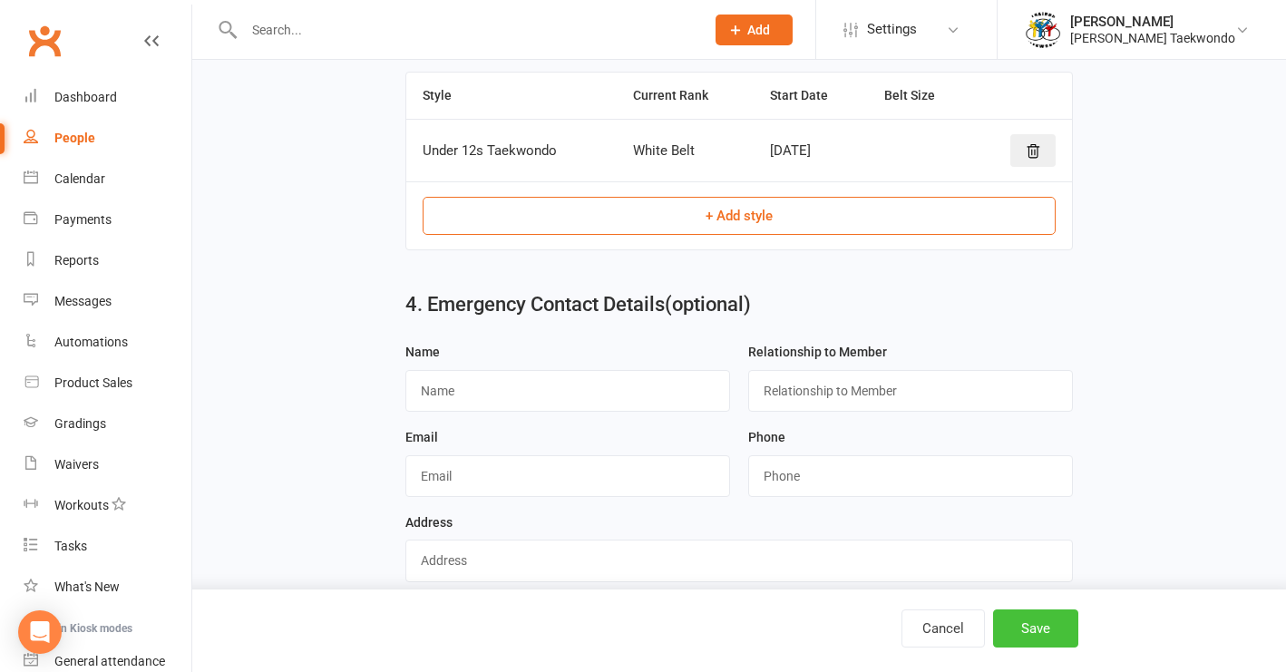
click at [1033, 629] on button "Save" at bounding box center [1035, 628] width 85 height 38
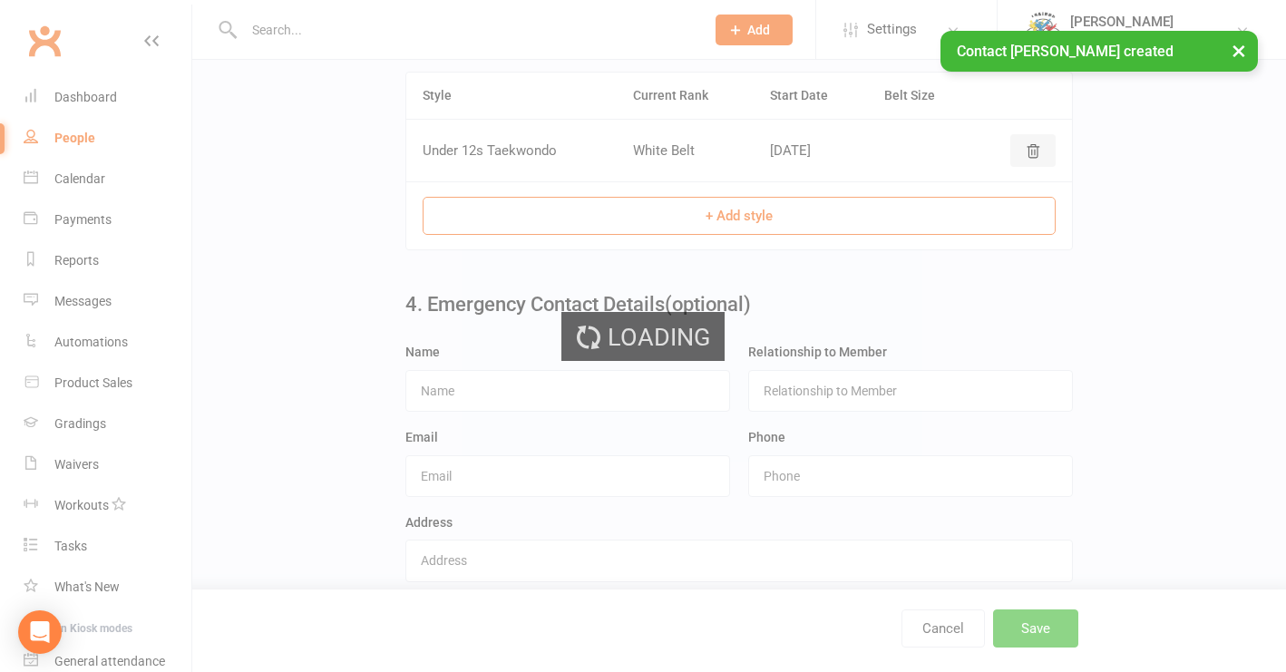
scroll to position [0, 0]
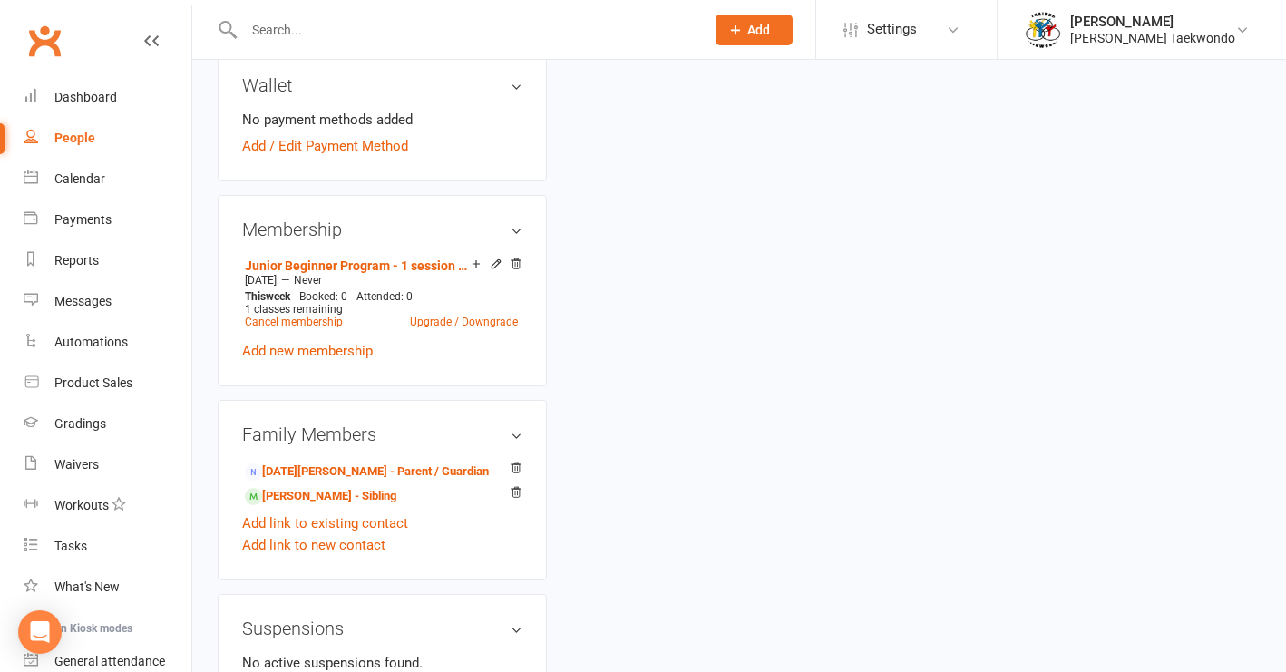
scroll to position [637, 0]
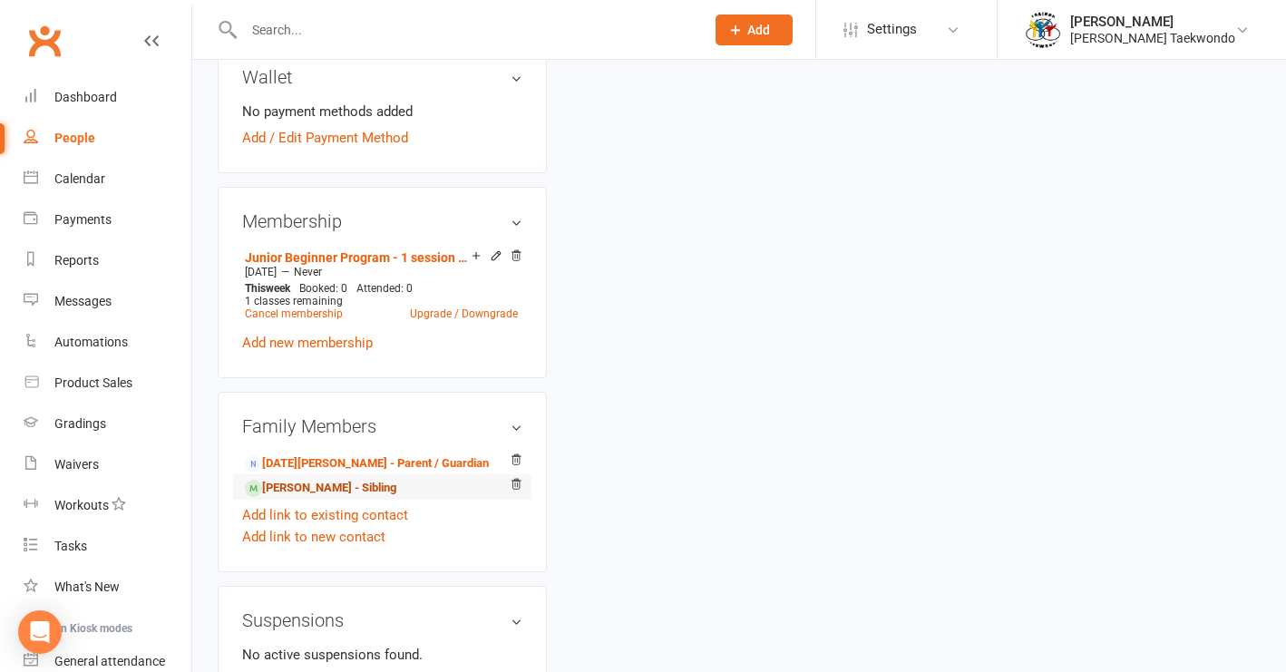
click at [342, 487] on link "[PERSON_NAME] - Sibling" at bounding box center [320, 488] width 151 height 19
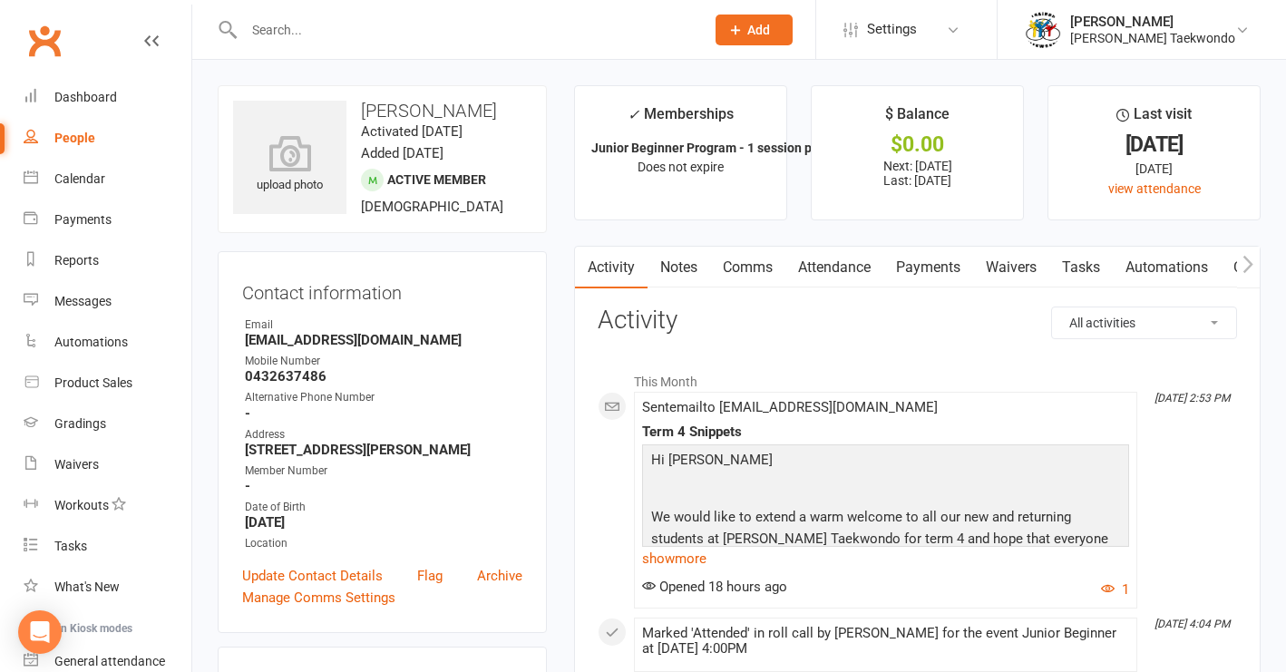
click at [839, 267] on link "Attendance" at bounding box center [834, 268] width 98 height 42
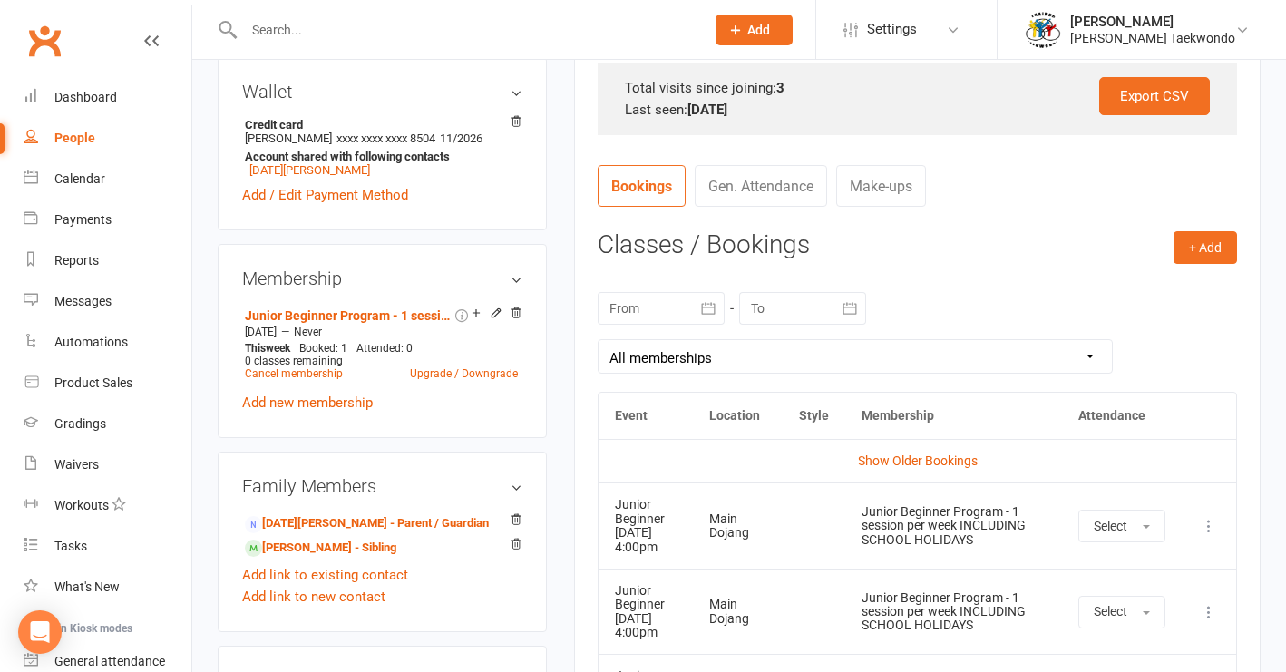
scroll to position [680, 0]
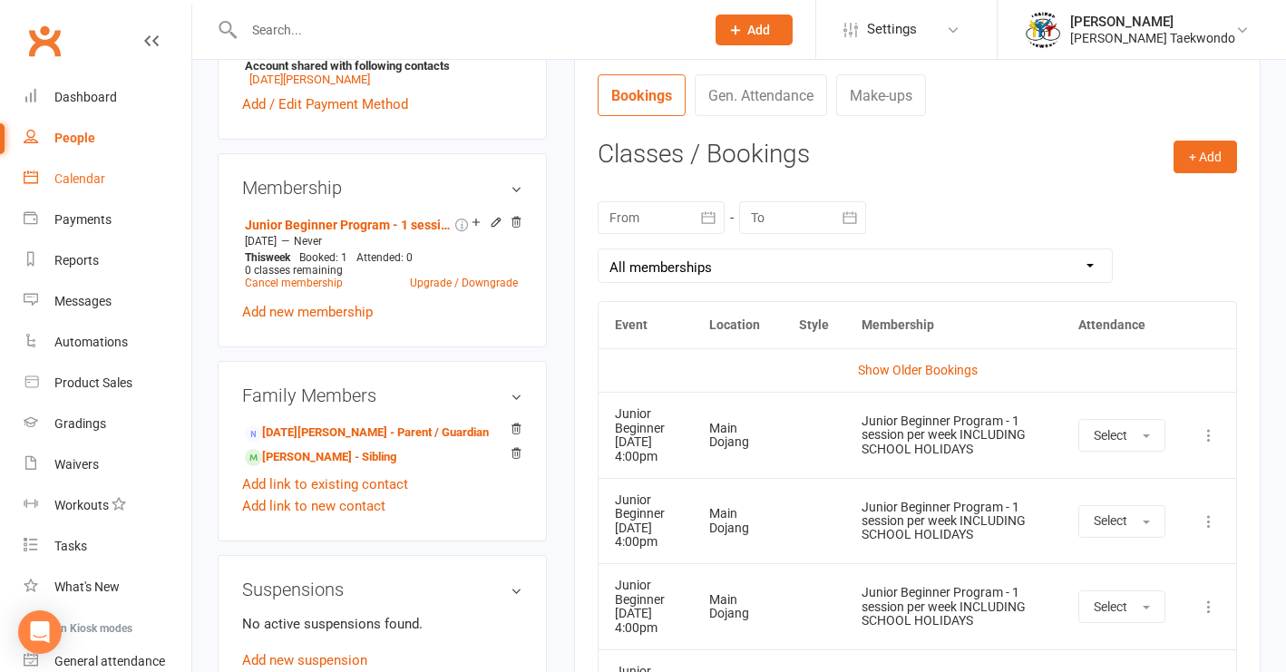
click at [94, 175] on div "Calendar" at bounding box center [79, 178] width 51 height 15
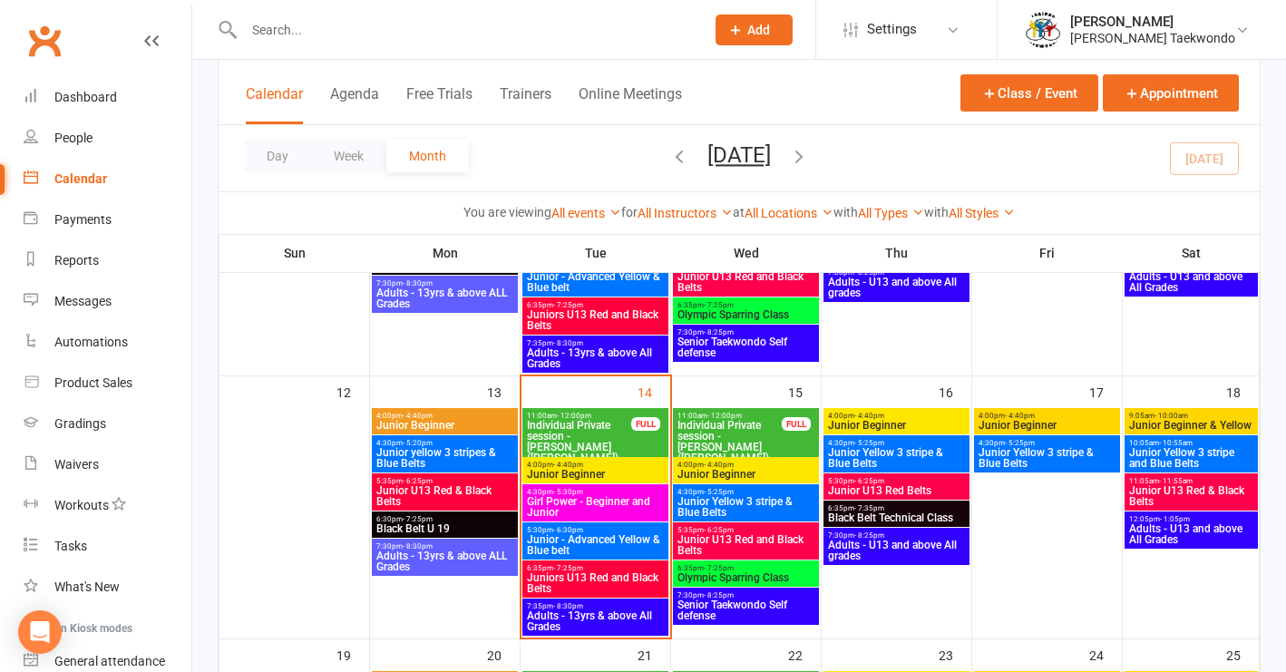
scroll to position [510, 0]
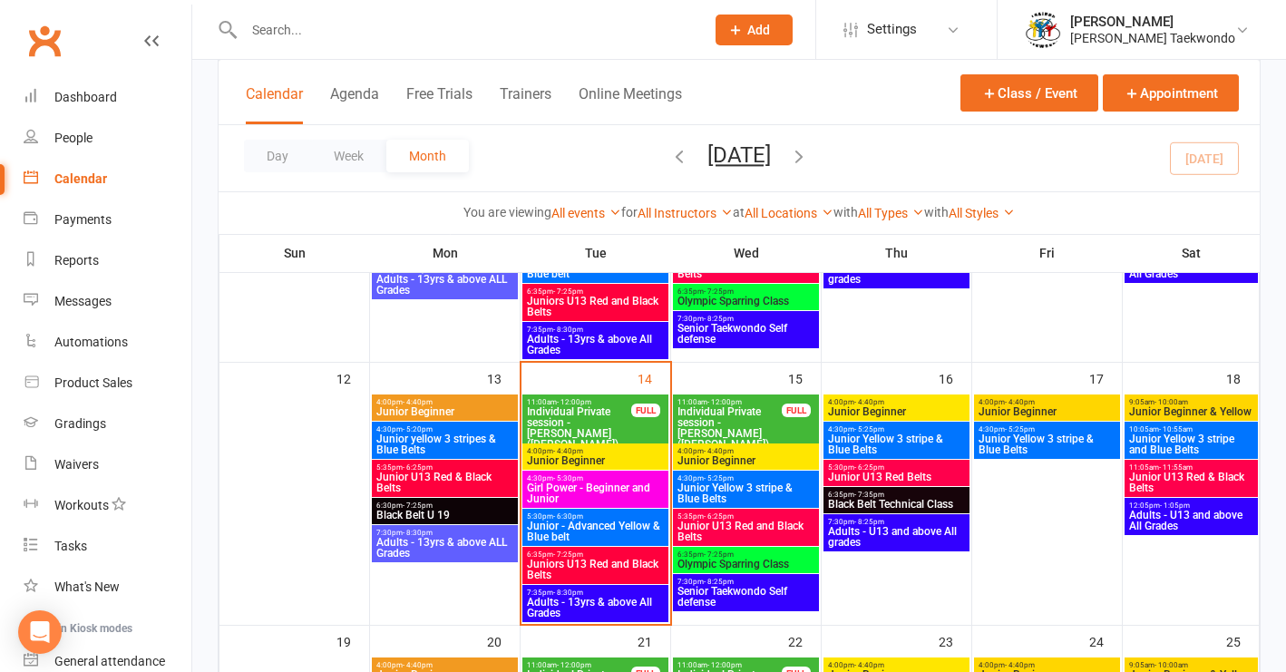
click at [793, 455] on span "Junior Beginner" at bounding box center [745, 460] width 139 height 11
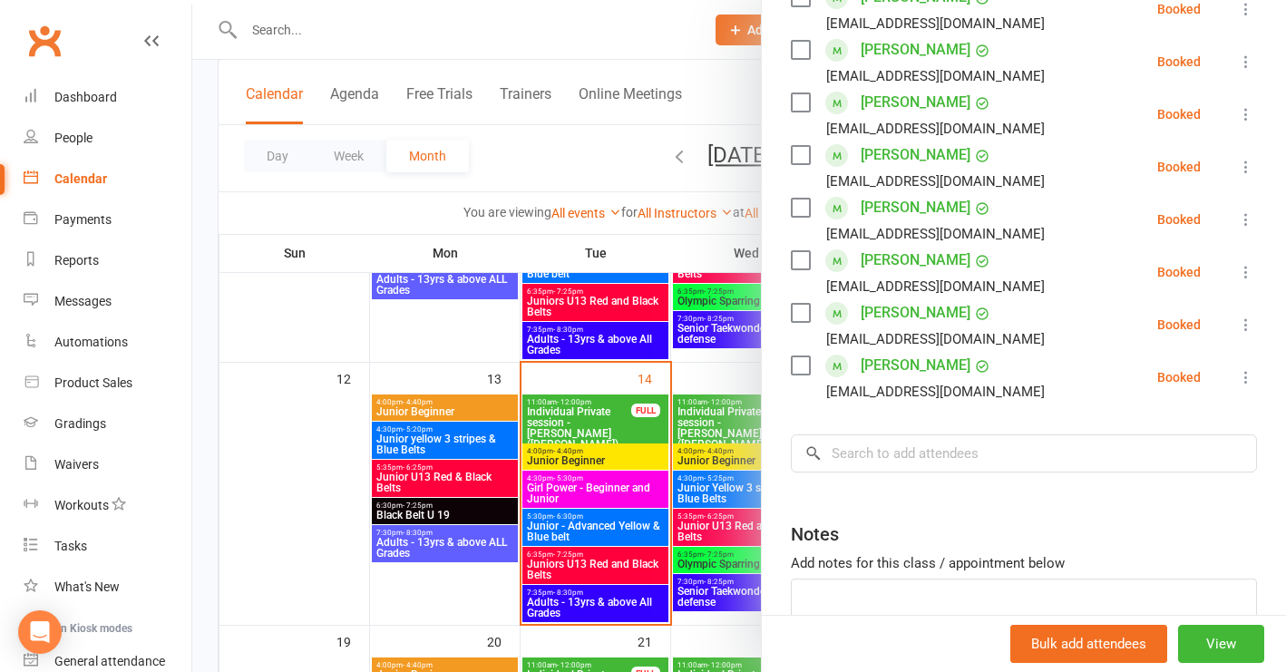
scroll to position [464, 0]
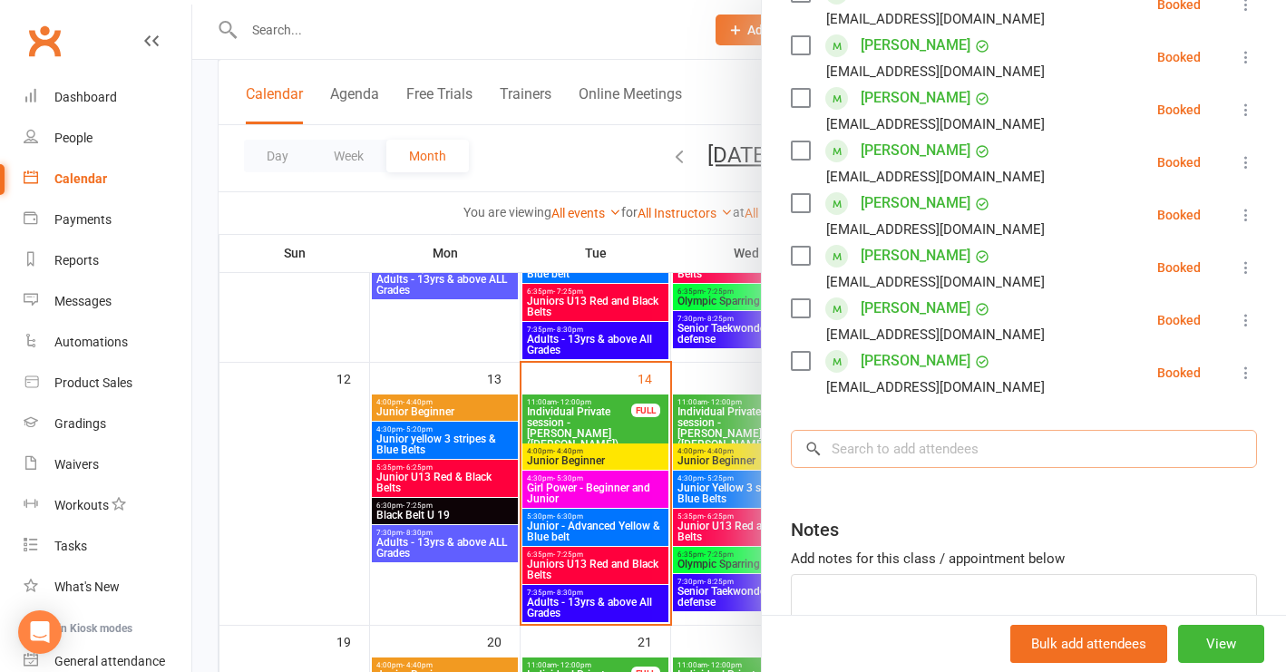
click at [876, 447] on input "search" at bounding box center [1024, 449] width 466 height 38
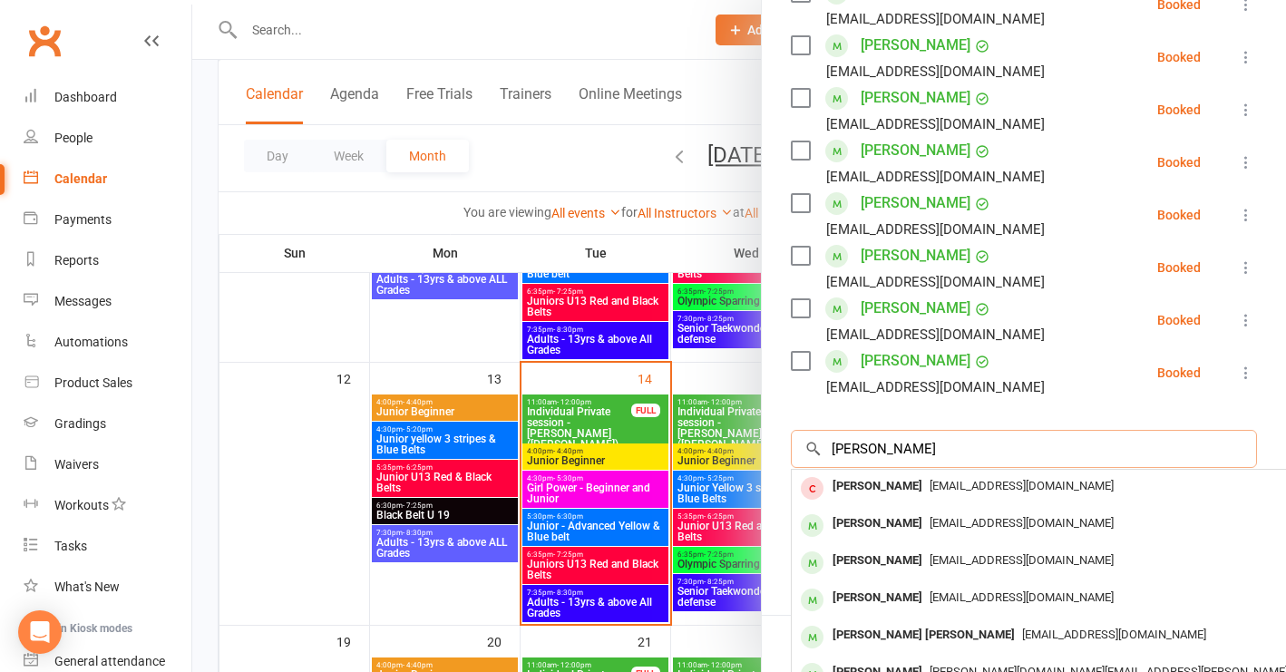
type input "[PERSON_NAME]"
click at [289, 452] on div at bounding box center [738, 336] width 1093 height 672
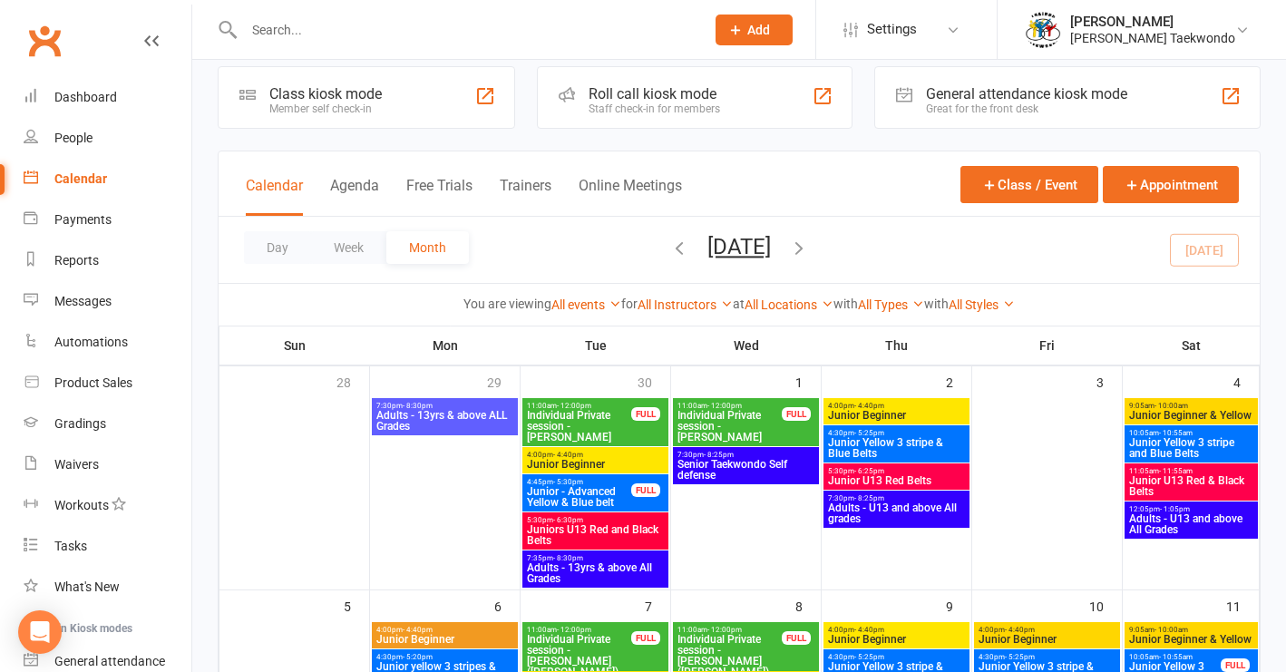
scroll to position [0, 0]
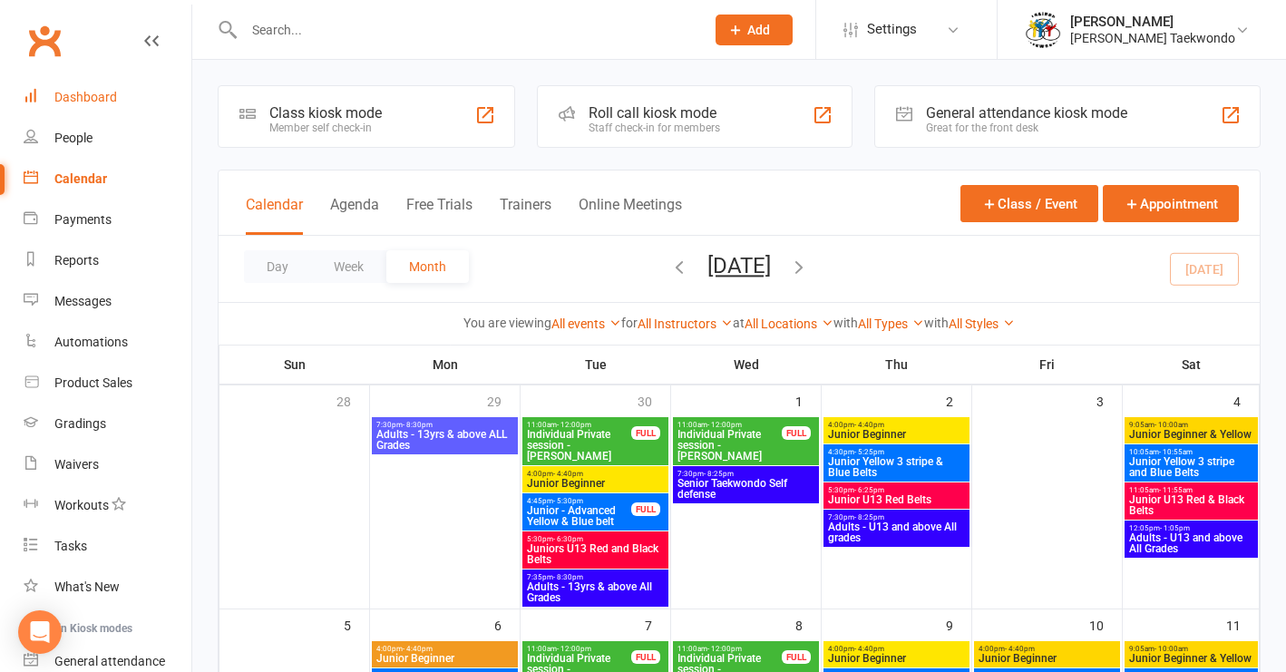
click at [92, 96] on div "Dashboard" at bounding box center [85, 97] width 63 height 15
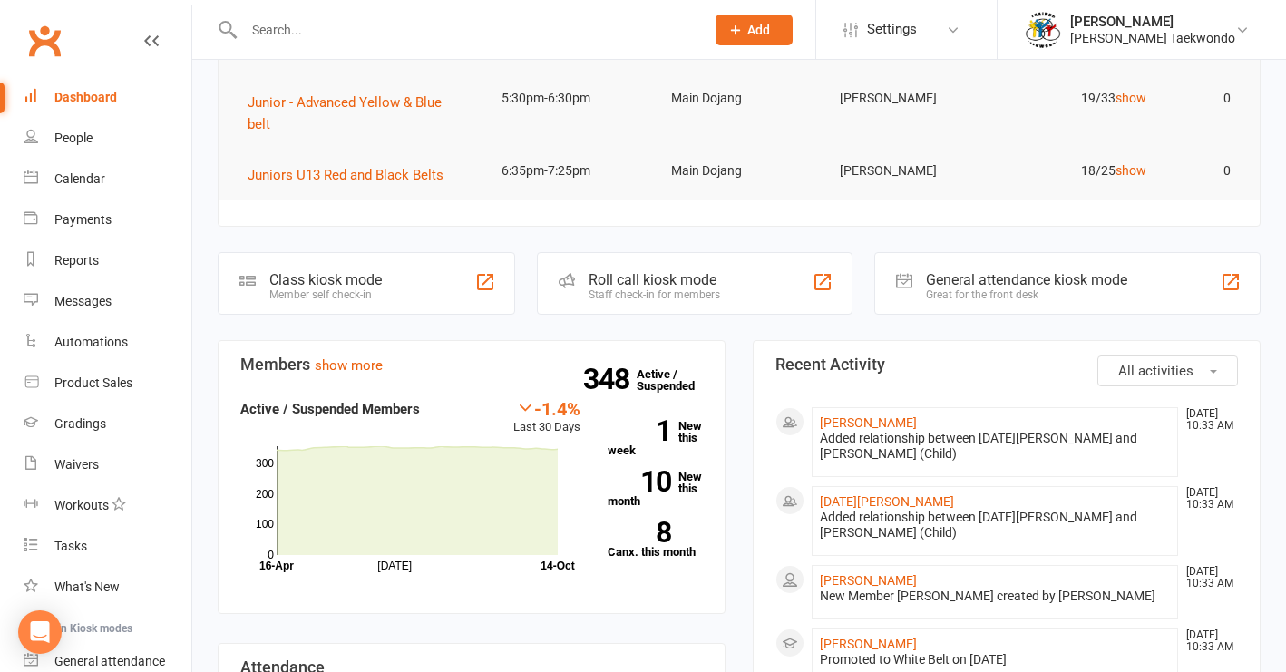
scroll to position [417, 0]
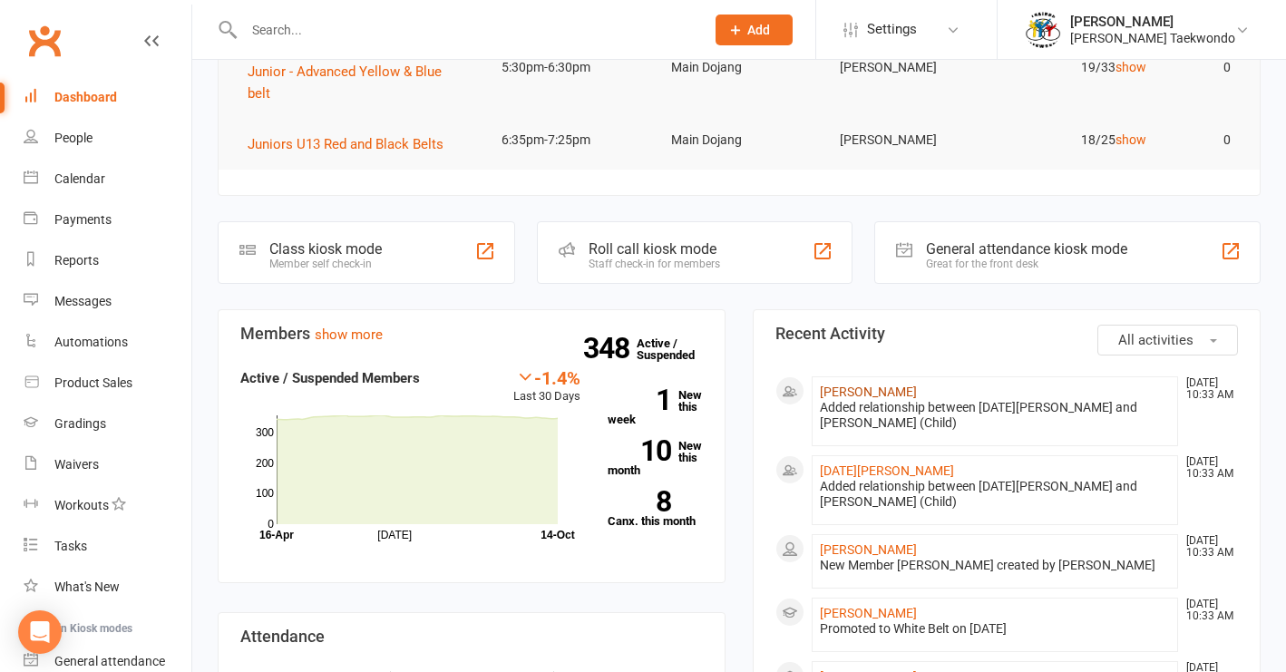
click at [904, 384] on link "[PERSON_NAME]" at bounding box center [868, 391] width 97 height 15
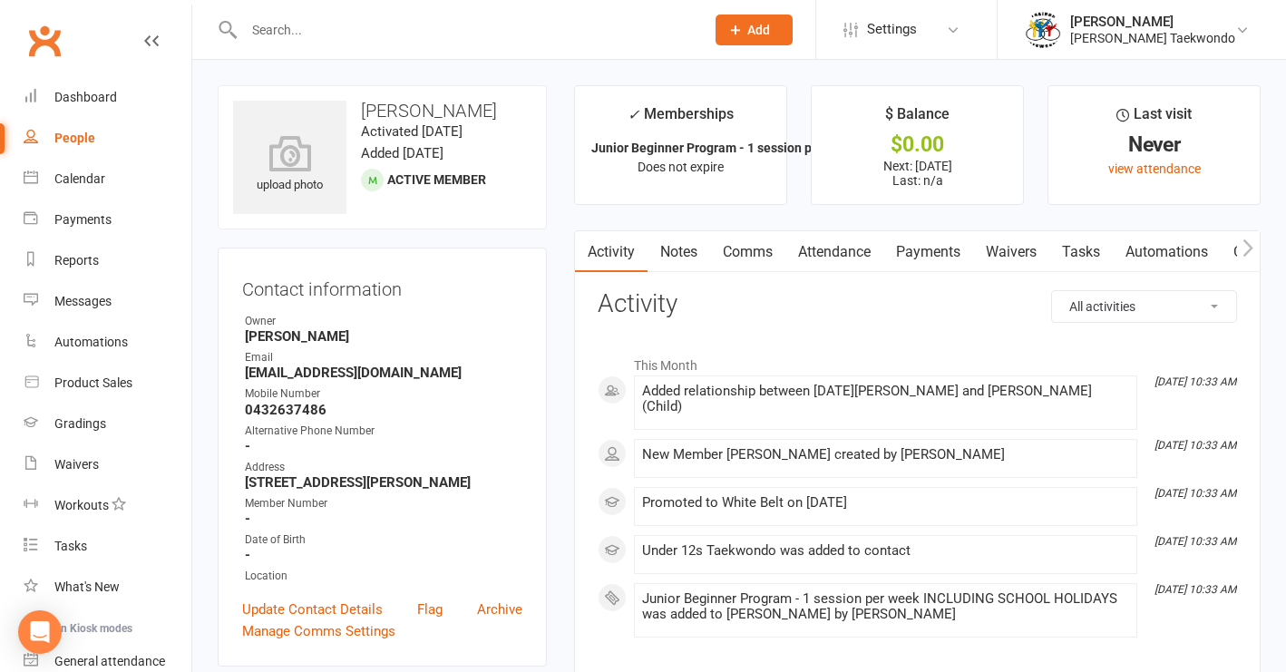
click at [67, 134] on div "People" at bounding box center [74, 138] width 41 height 15
select select "50"
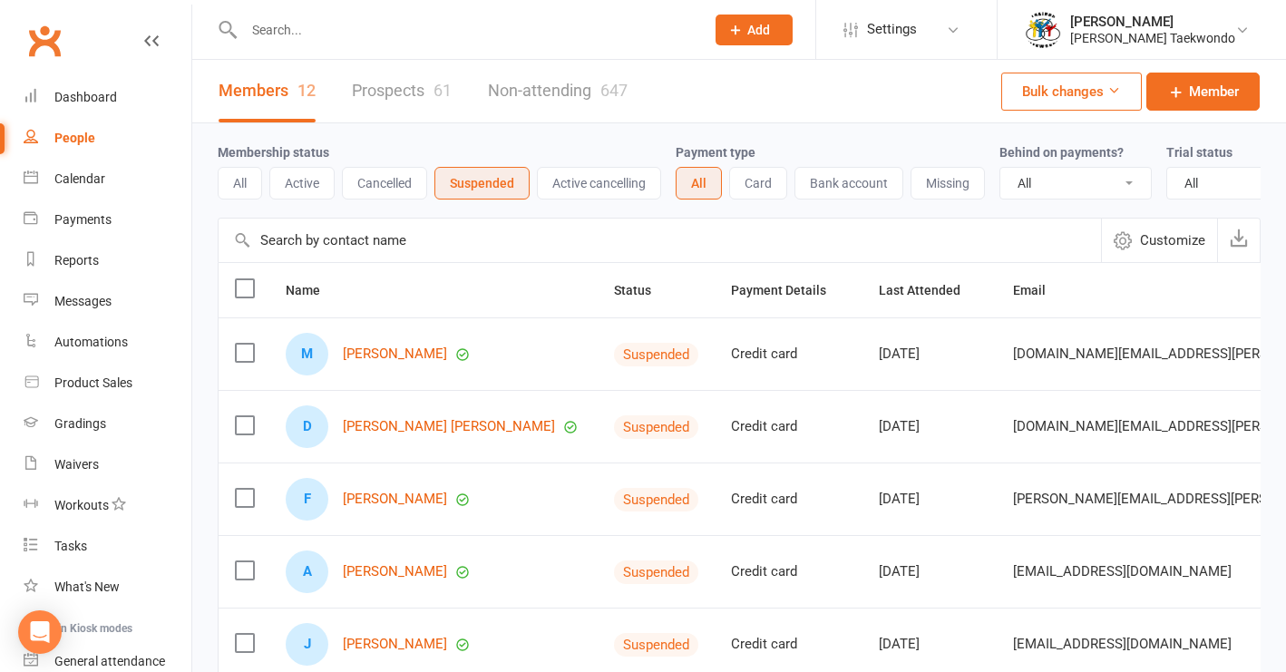
click at [300, 32] on input "text" at bounding box center [464, 29] width 453 height 25
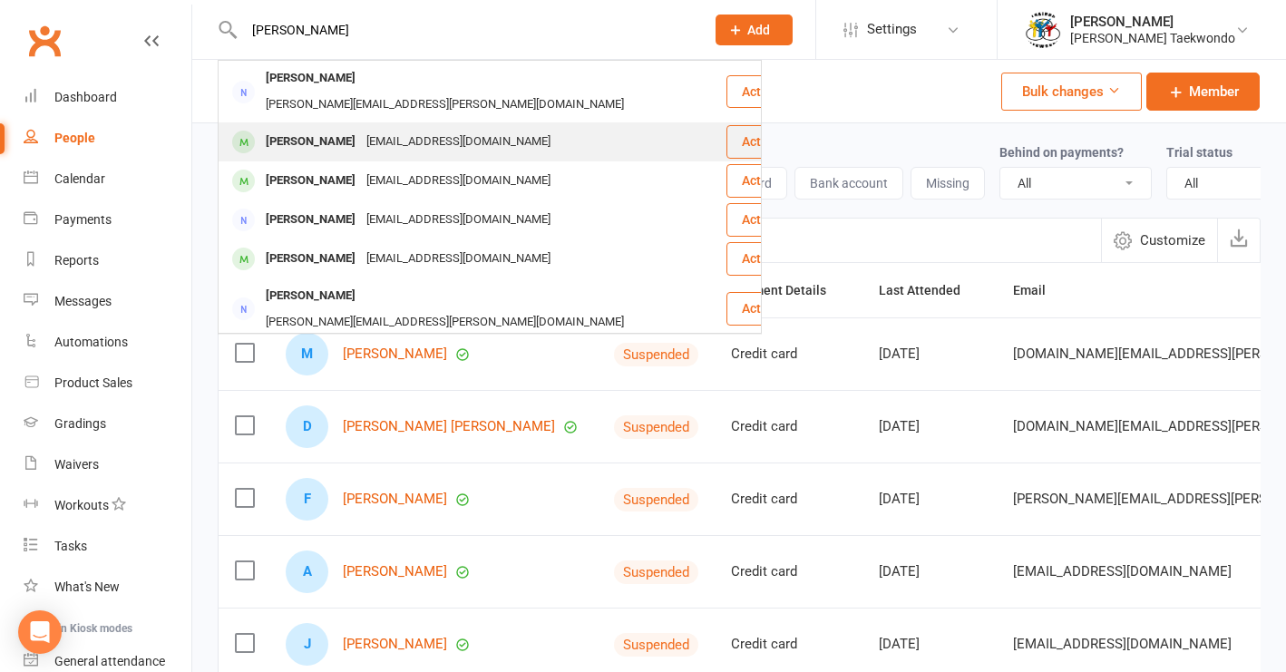
type input "[PERSON_NAME]"
click at [788, 134] on icon at bounding box center [794, 140] width 13 height 13
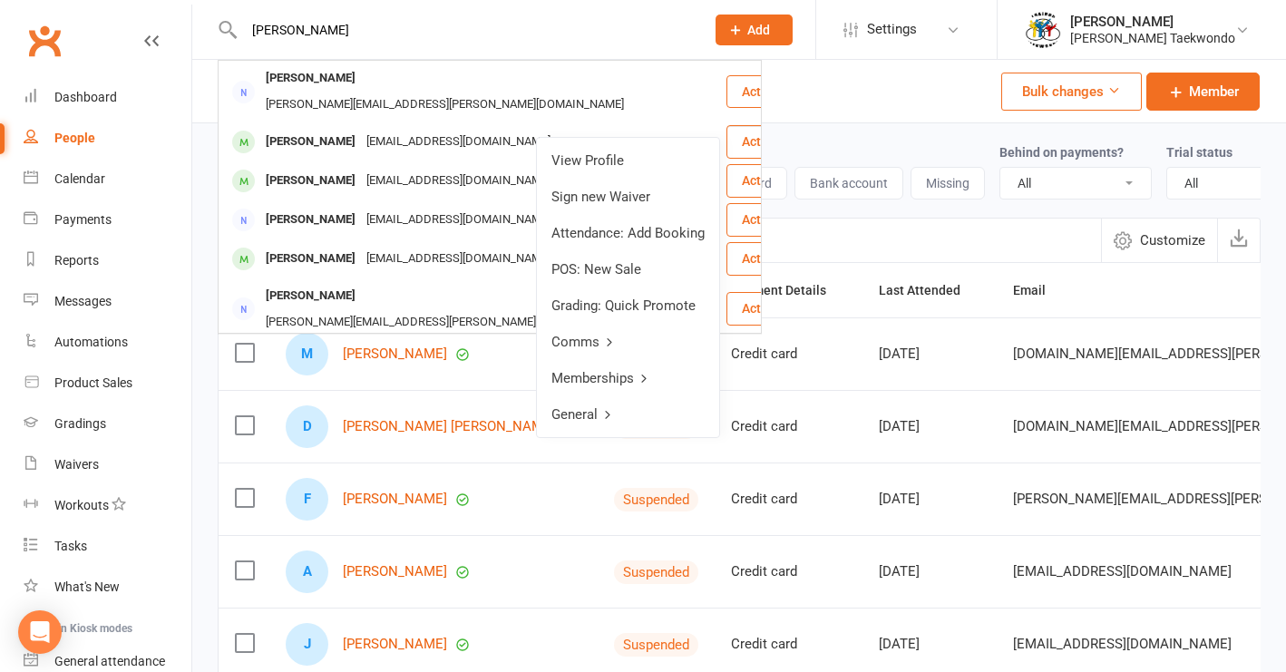
click at [599, 417] on link "General" at bounding box center [628, 414] width 182 height 36
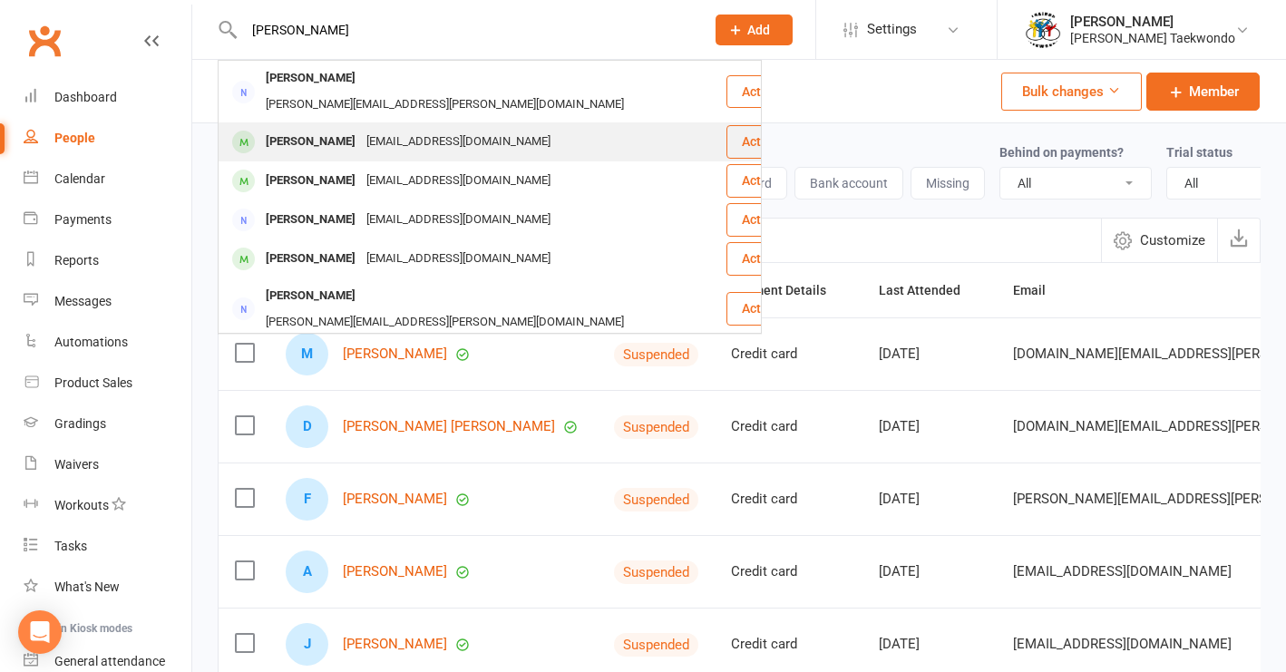
click at [396, 129] on div "[EMAIL_ADDRESS][DOMAIN_NAME]" at bounding box center [458, 142] width 195 height 26
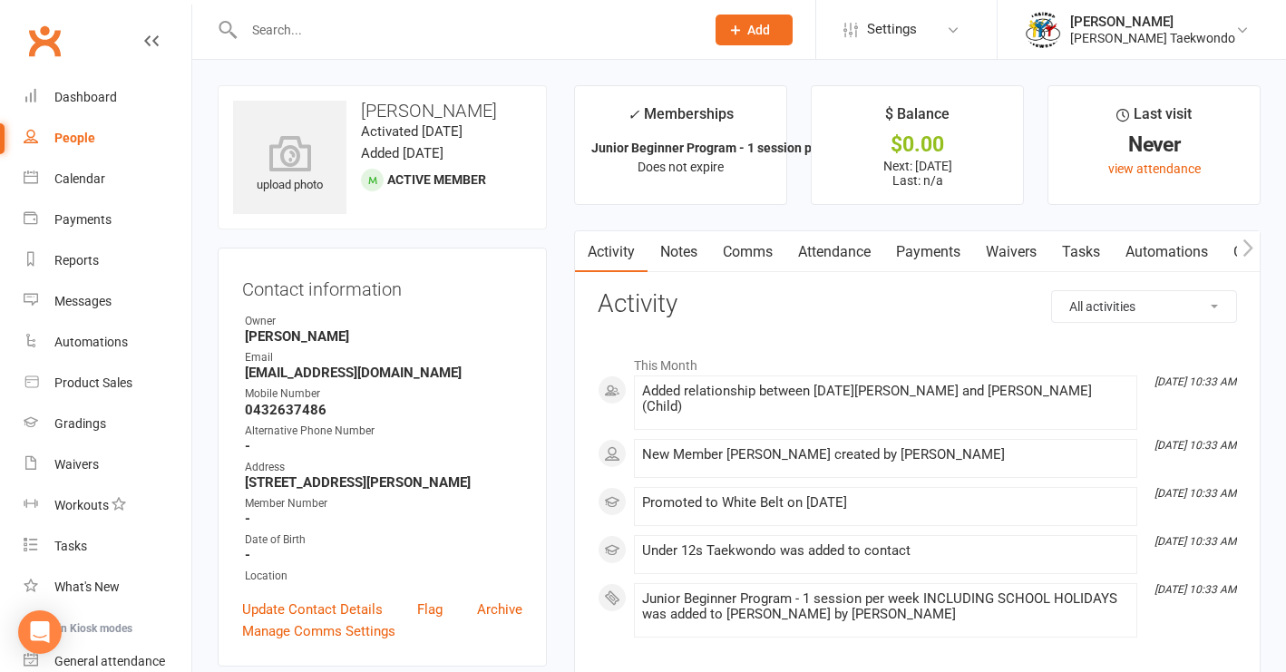
click at [84, 136] on div "People" at bounding box center [74, 138] width 41 height 15
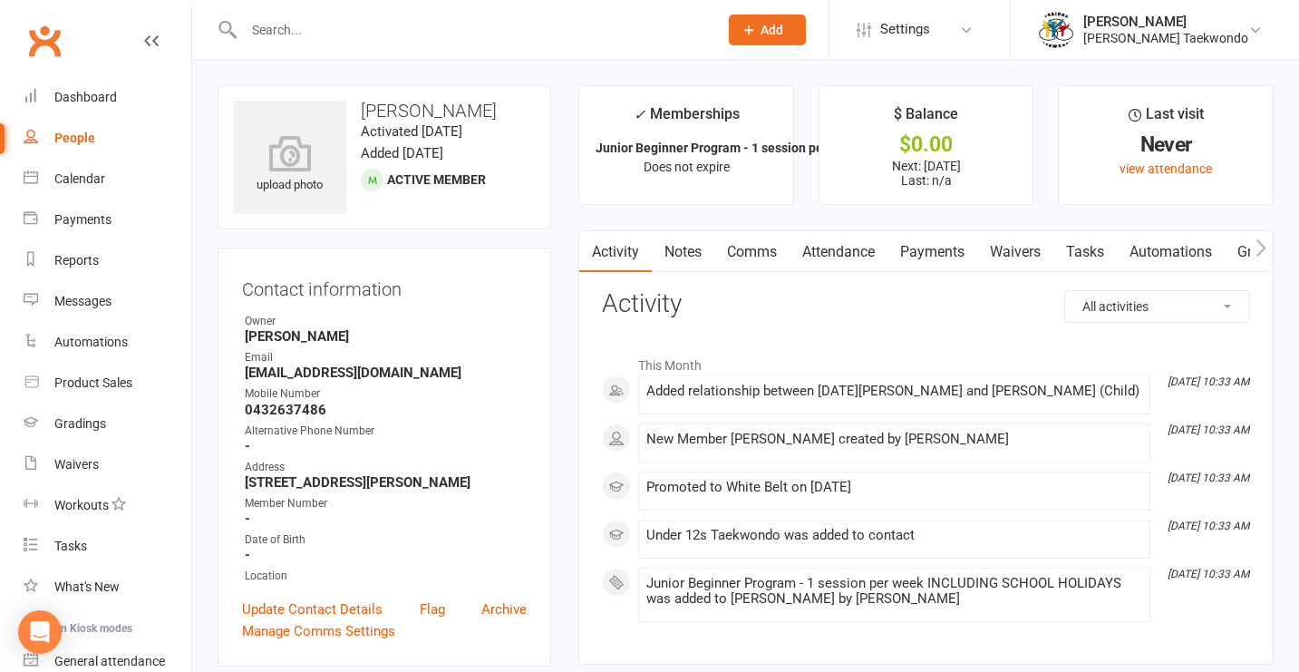
select select "50"
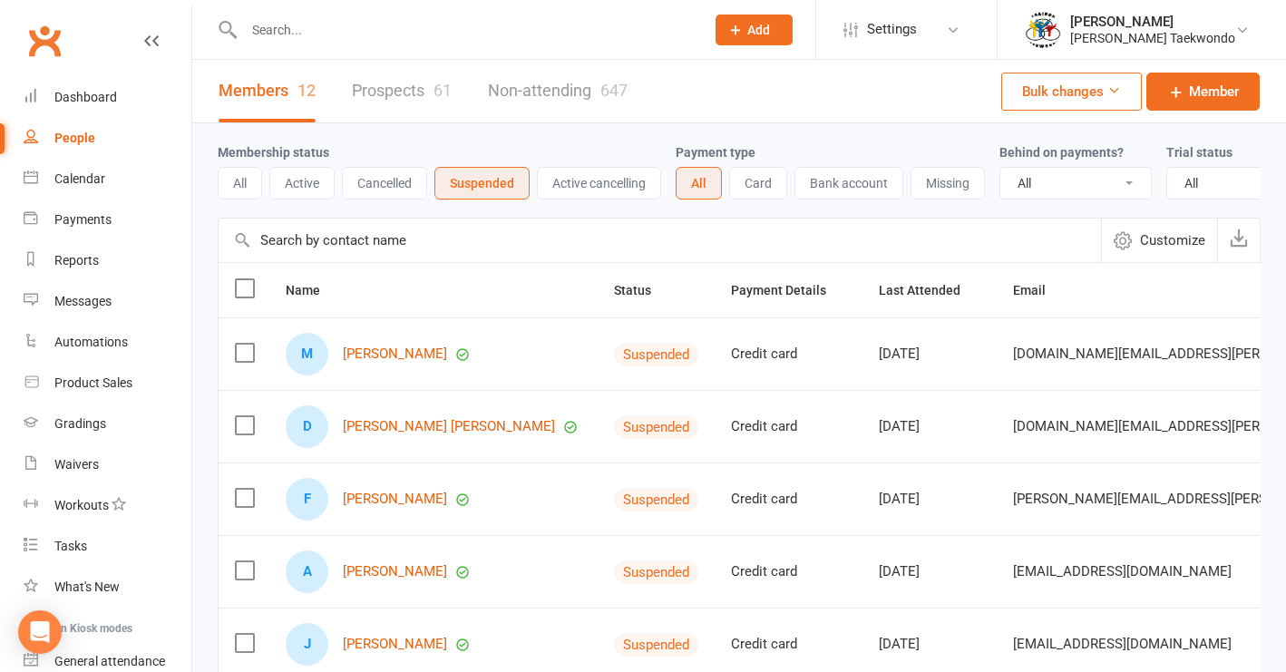
click at [369, 261] on input "text" at bounding box center [660, 241] width 882 height 44
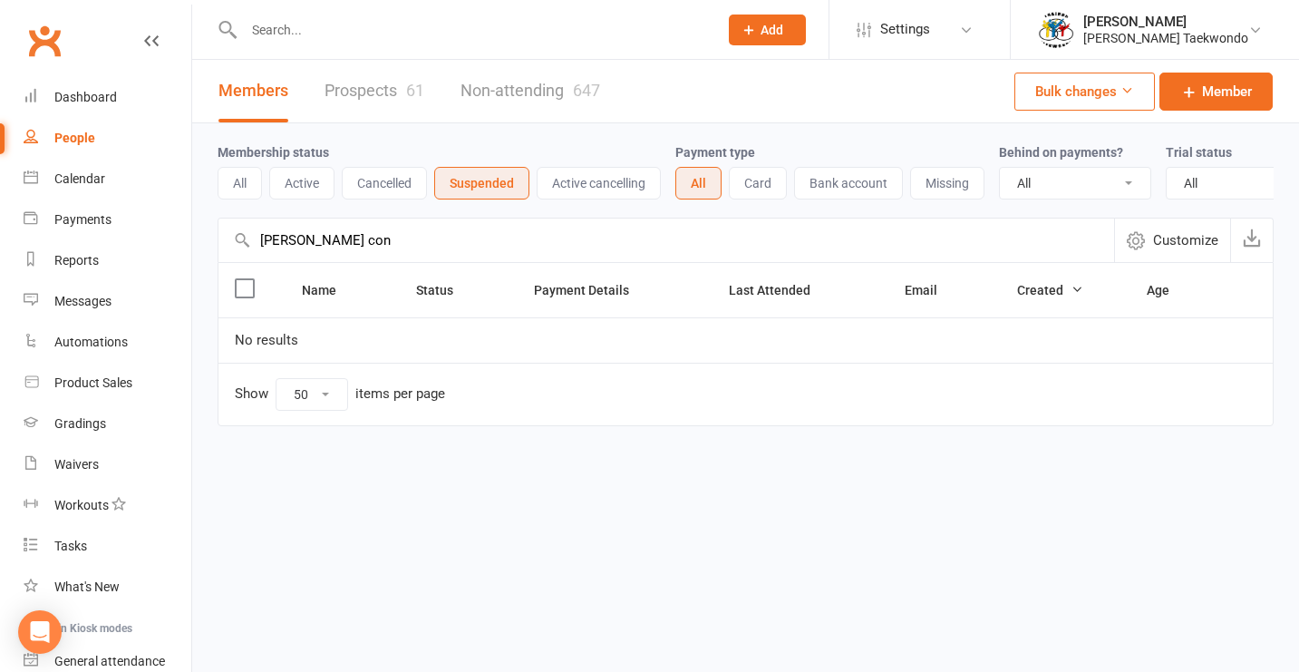
click at [292, 181] on button "Active" at bounding box center [301, 183] width 65 height 33
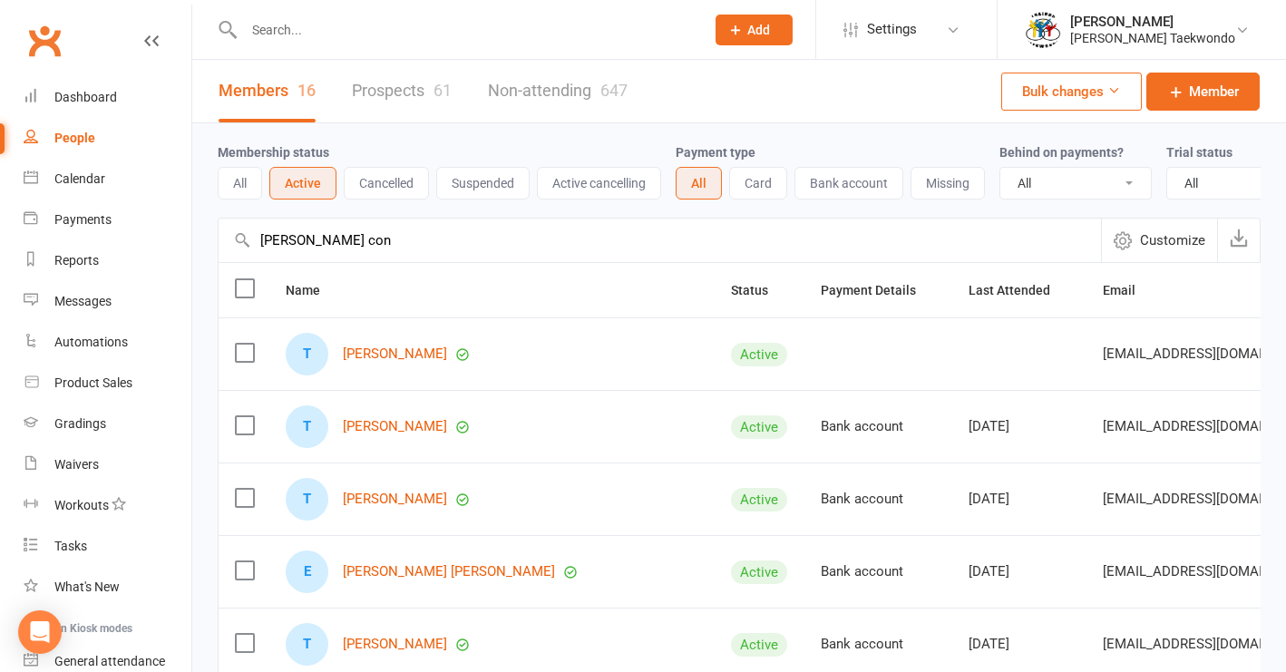
type input "[PERSON_NAME] con"
click at [245, 362] on label at bounding box center [244, 353] width 18 height 18
click at [245, 344] on input "checkbox" at bounding box center [244, 344] width 18 height 0
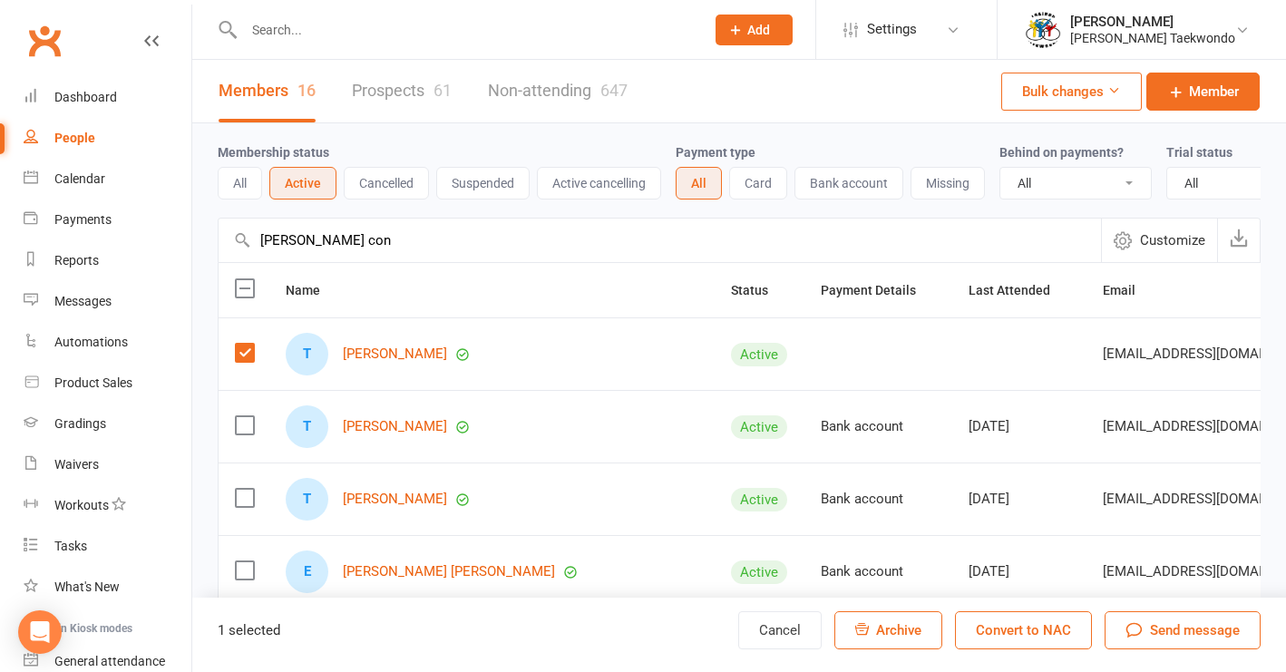
click at [900, 632] on span "Archive" at bounding box center [898, 630] width 45 height 16
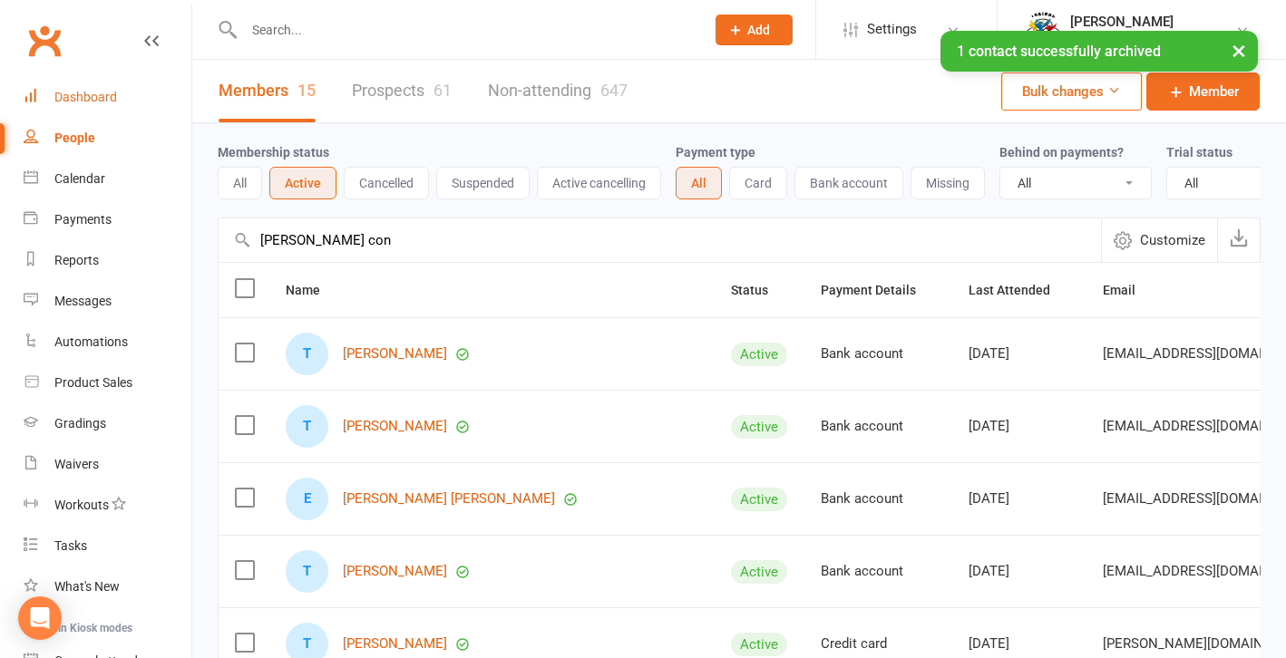
click at [96, 92] on div "Dashboard" at bounding box center [85, 97] width 63 height 15
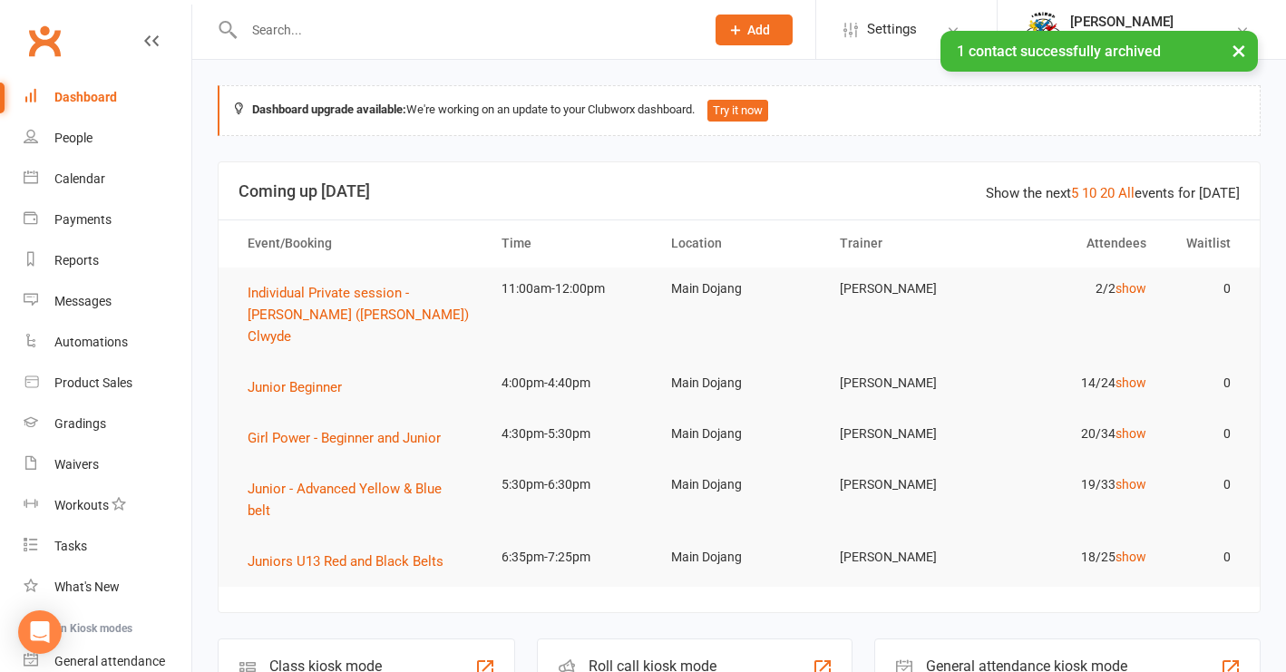
click at [268, 31] on div "× 1 contact successfully archived" at bounding box center [631, 31] width 1262 height 0
click at [269, 31] on div "× 1 contact successfully archived" at bounding box center [631, 31] width 1262 height 0
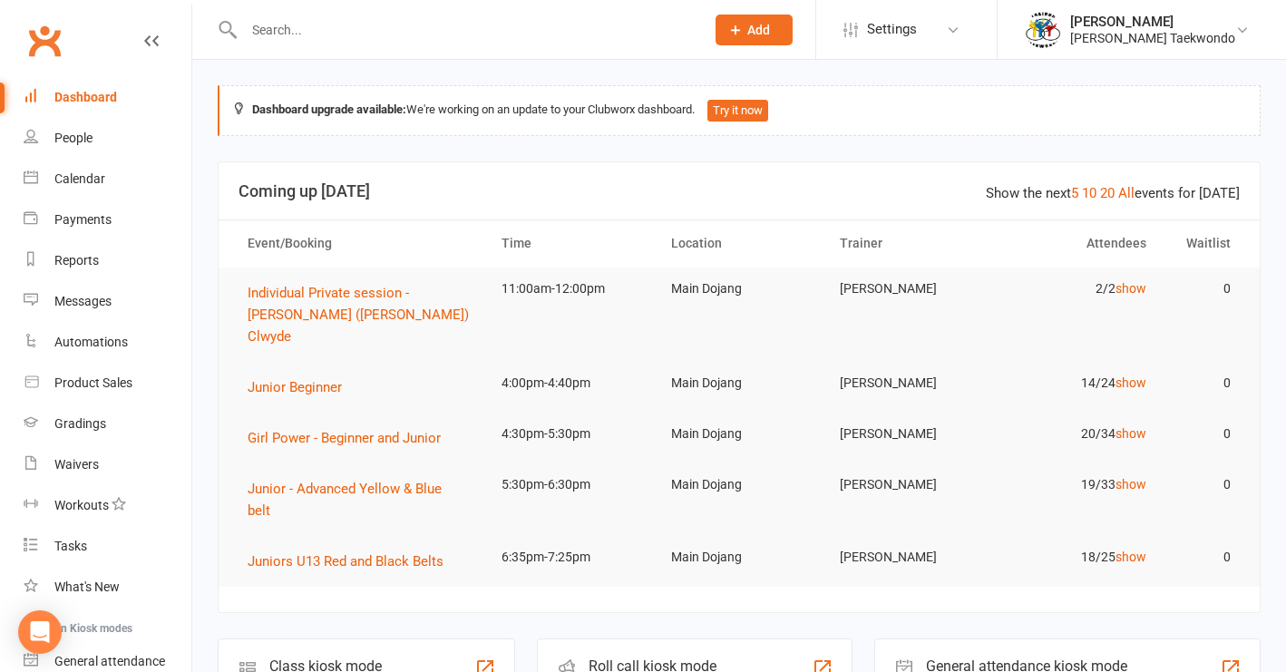
drag, startPoint x: 253, startPoint y: 29, endPoint x: 319, endPoint y: 36, distance: 66.6
click at [258, 33] on input "text" at bounding box center [464, 29] width 453 height 25
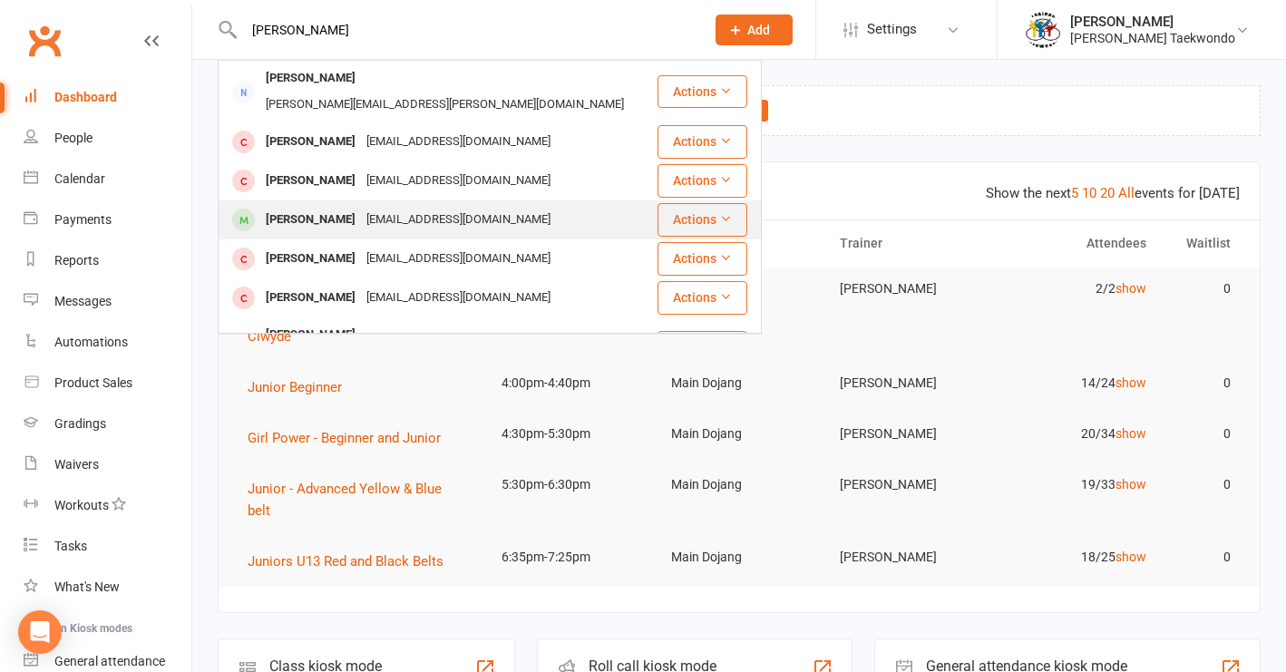
type input "[PERSON_NAME]"
click at [326, 207] on div "[PERSON_NAME]" at bounding box center [310, 220] width 101 height 26
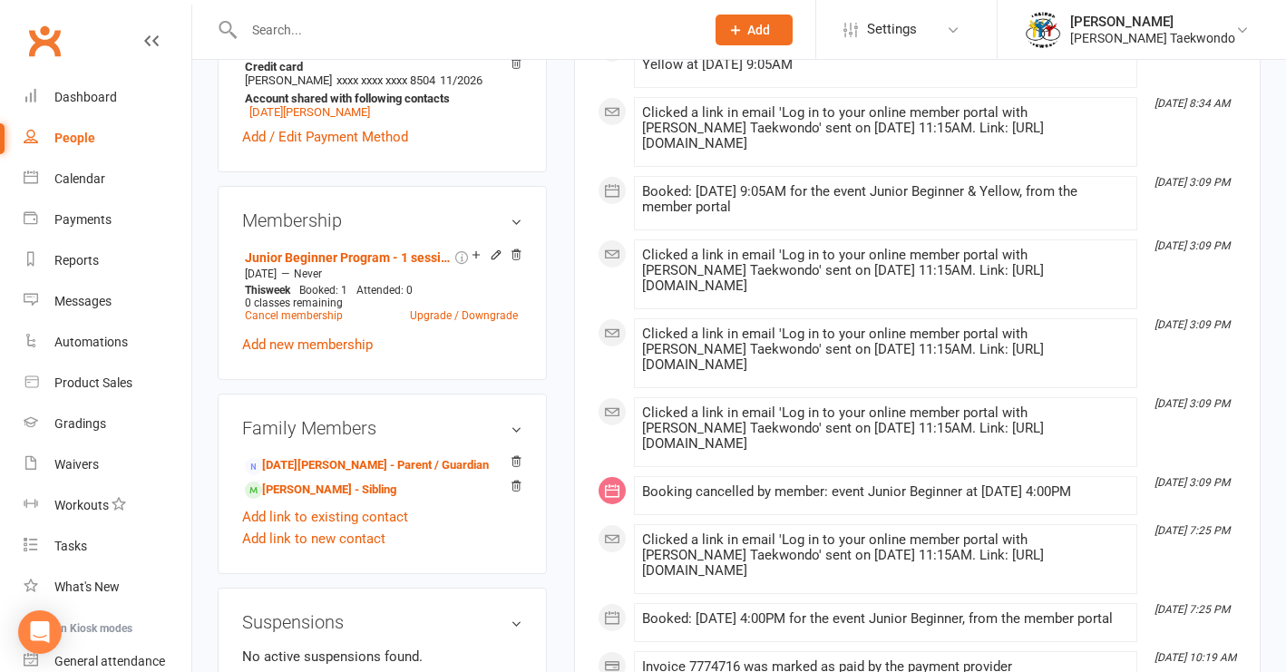
scroll to position [876, 0]
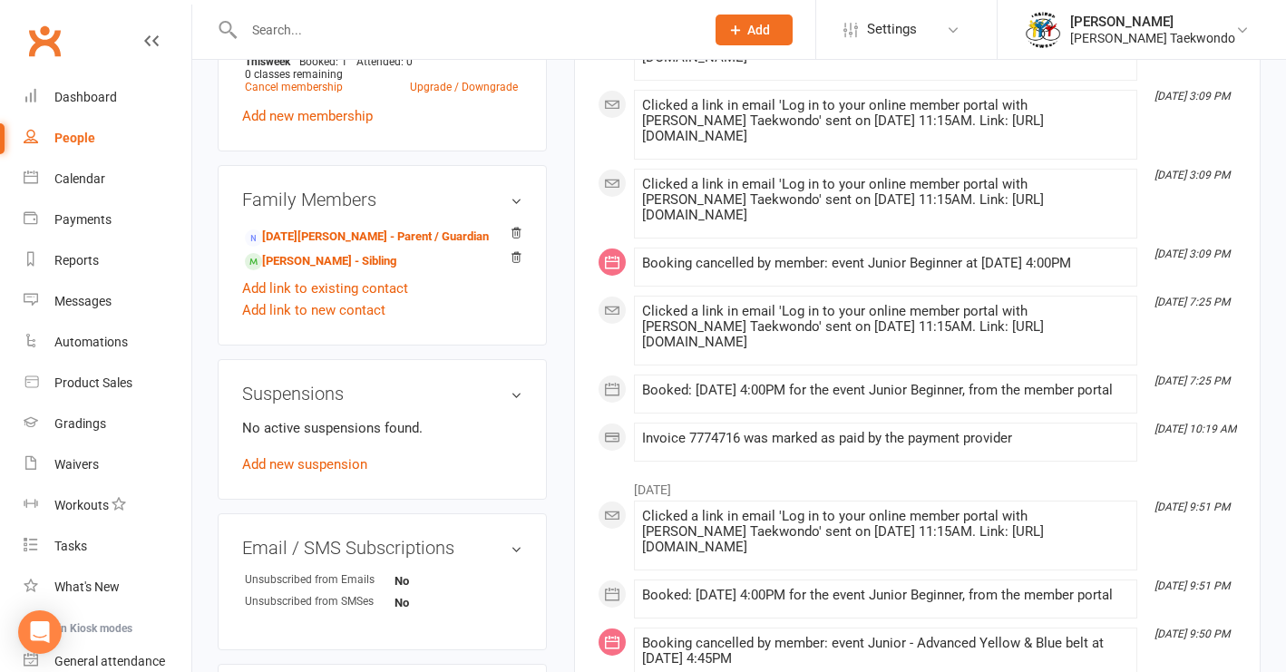
drag, startPoint x: 370, startPoint y: 298, endPoint x: 513, endPoint y: 296, distance: 143.3
click at [371, 271] on link "[PERSON_NAME] - Sibling" at bounding box center [320, 261] width 151 height 19
click at [392, 271] on link "[PERSON_NAME] - Sibling" at bounding box center [320, 261] width 151 height 19
click at [517, 264] on icon at bounding box center [516, 257] width 13 height 13
click at [362, 271] on link "[PERSON_NAME] - Sibling" at bounding box center [320, 261] width 151 height 19
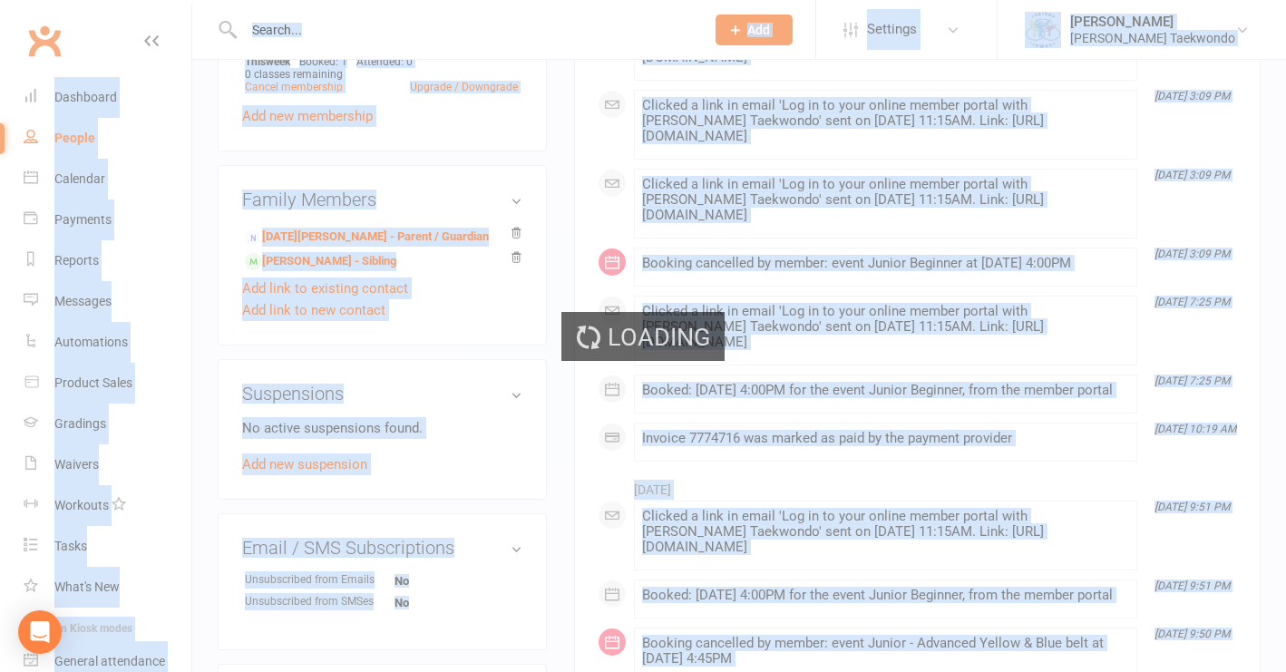
click at [361, 294] on div "Loading" at bounding box center [643, 336] width 1286 height 672
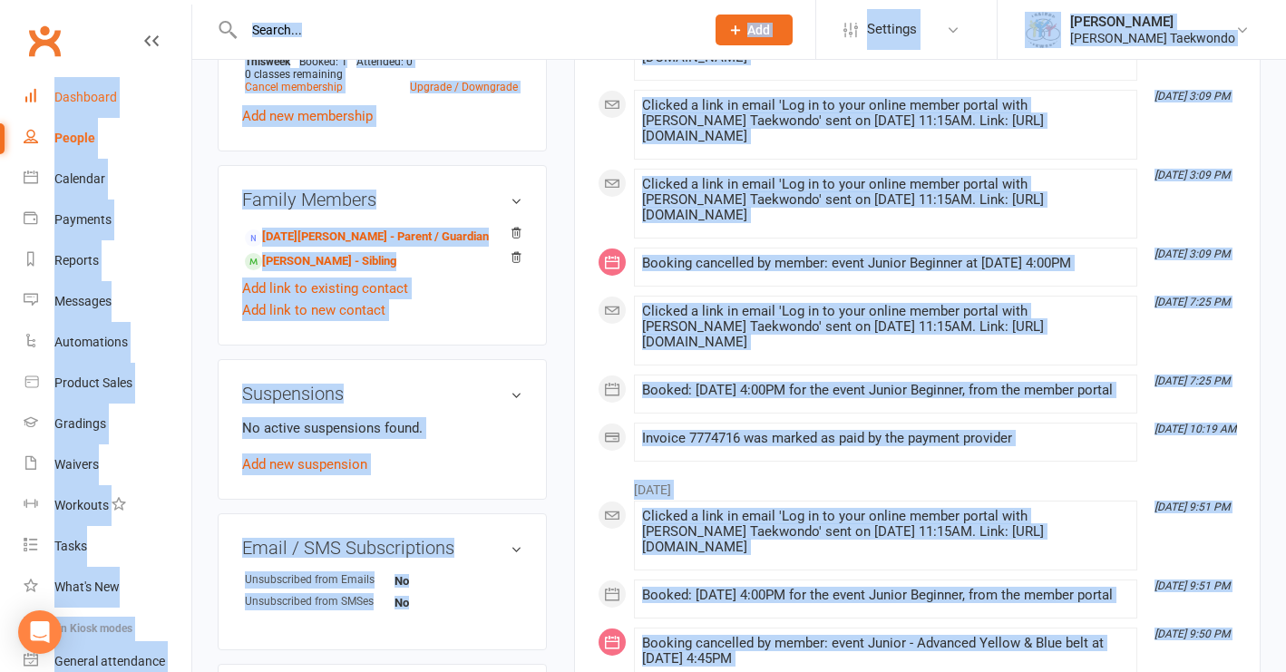
click at [97, 96] on div "Dashboard" at bounding box center [85, 97] width 63 height 15
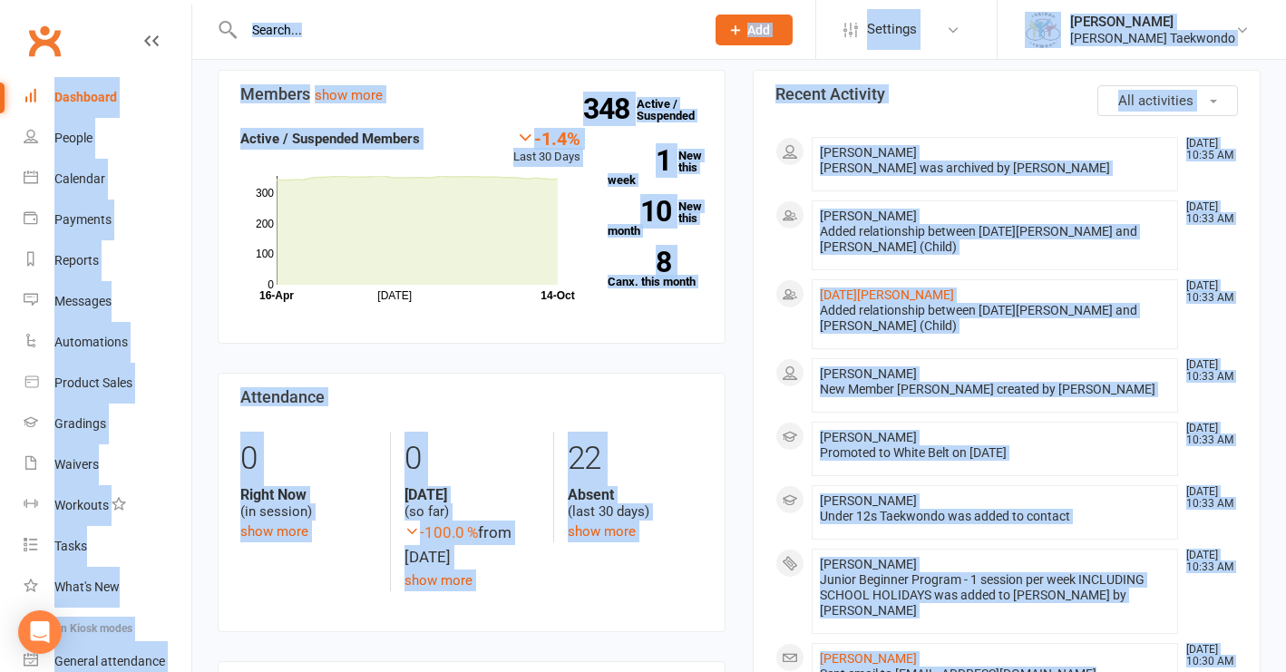
scroll to position [637, 0]
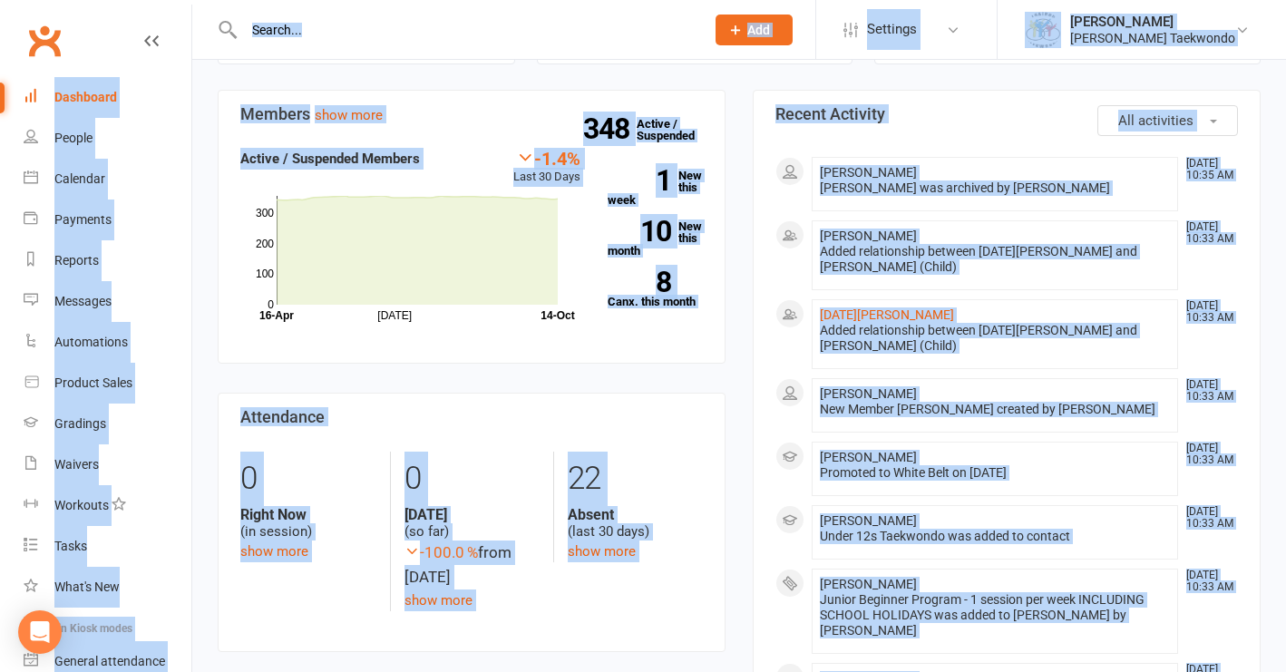
drag, startPoint x: 868, startPoint y: 267, endPoint x: 898, endPoint y: 268, distance: 29.9
click at [868, 307] on link "[DATE][PERSON_NAME]" at bounding box center [887, 314] width 134 height 15
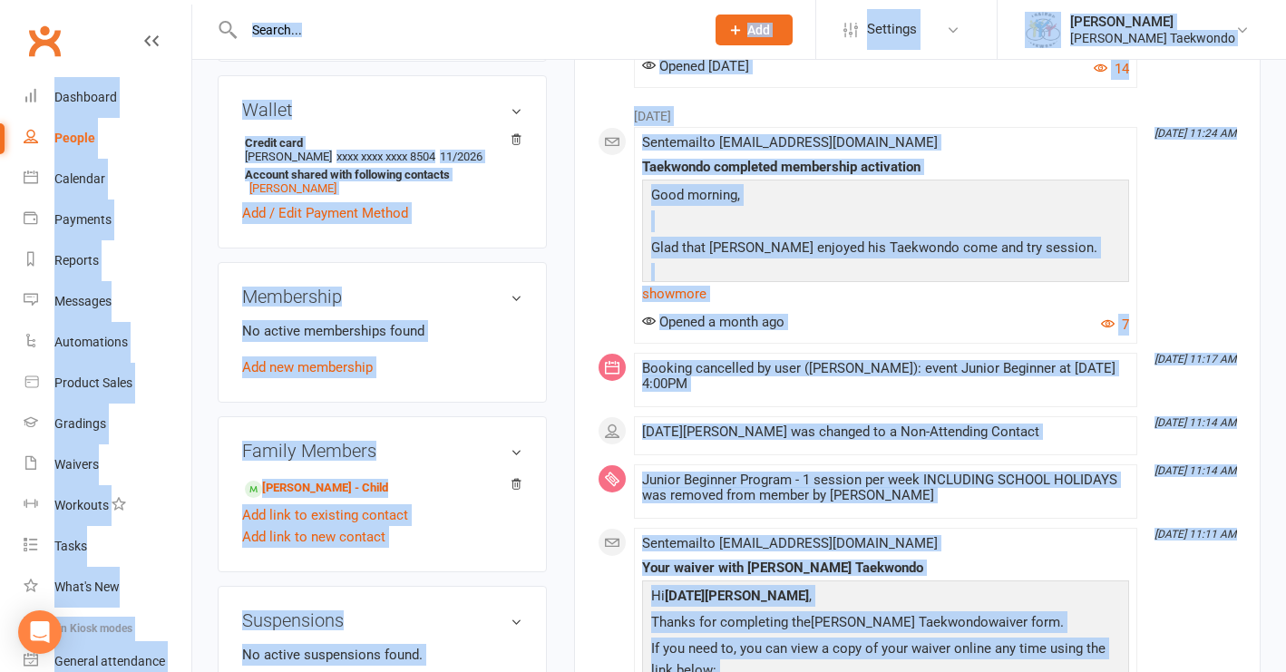
scroll to position [642, 0]
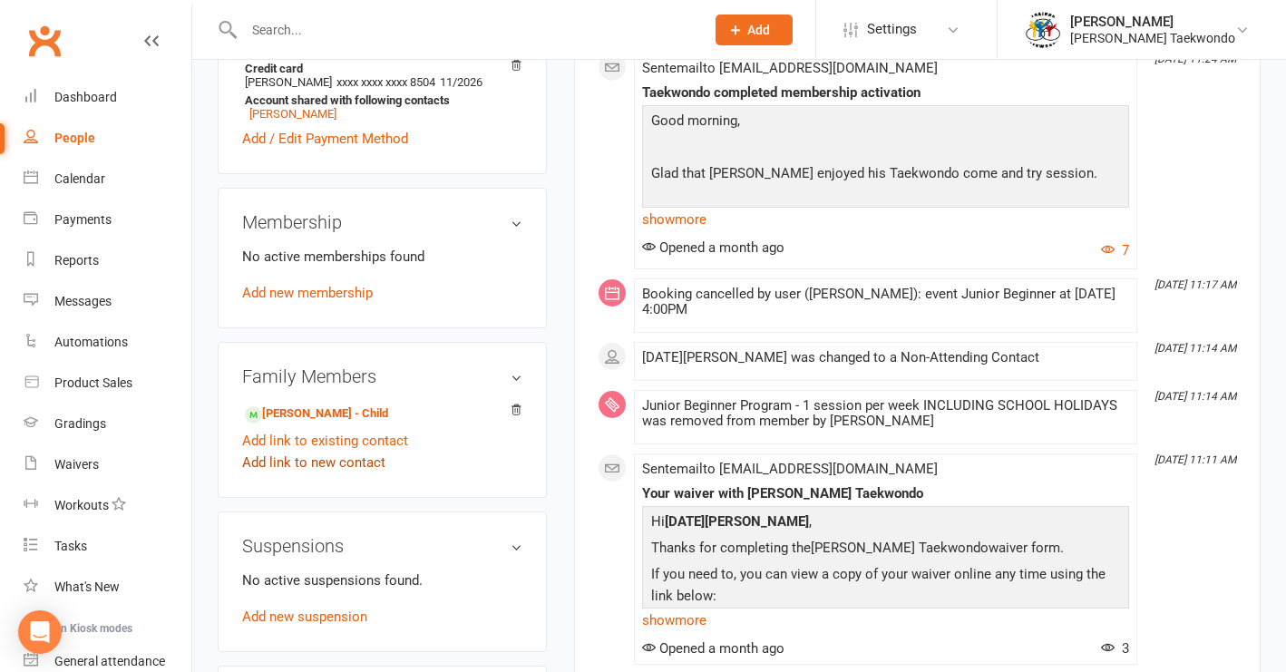
click at [347, 473] on link "Add link to new contact" at bounding box center [313, 463] width 143 height 22
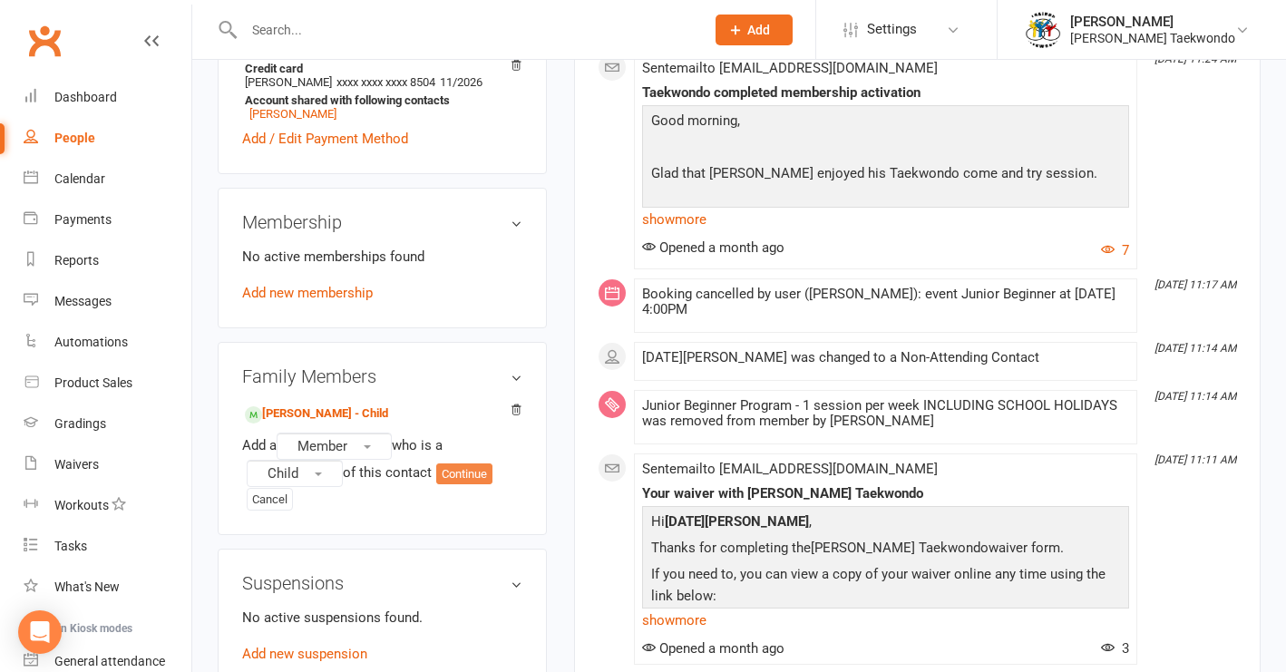
click at [475, 485] on button "Continue" at bounding box center [464, 474] width 56 height 22
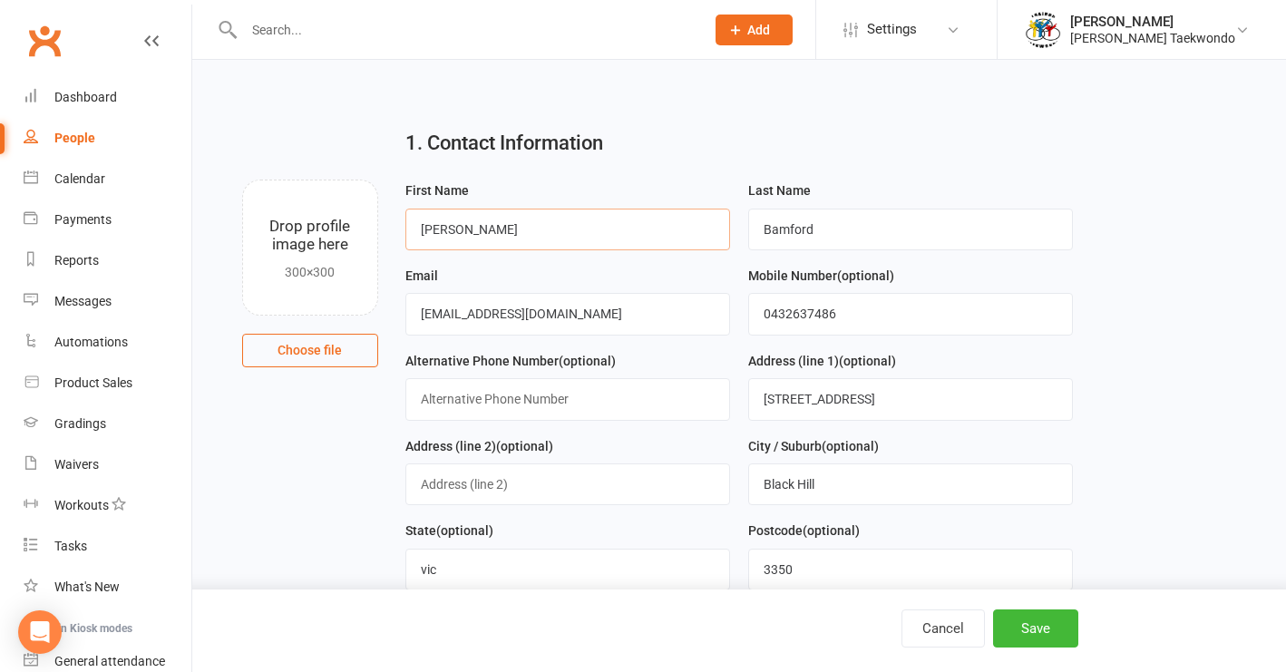
type input "[PERSON_NAME]"
type input "B"
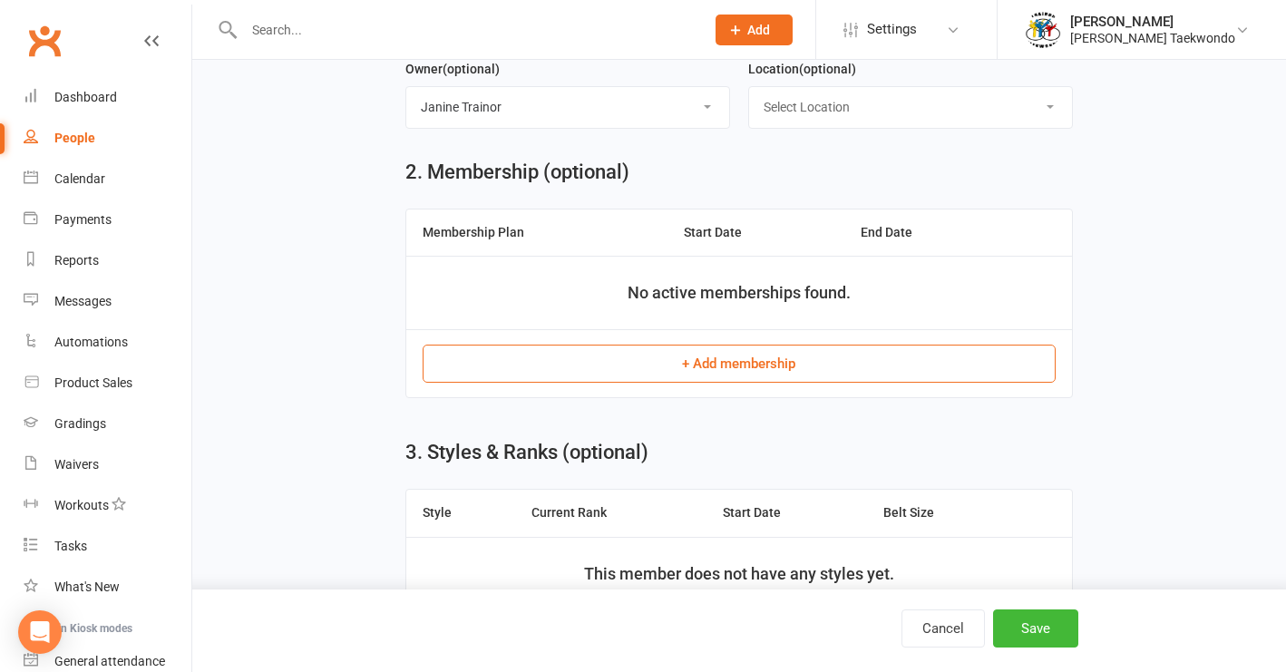
scroll to position [666, 0]
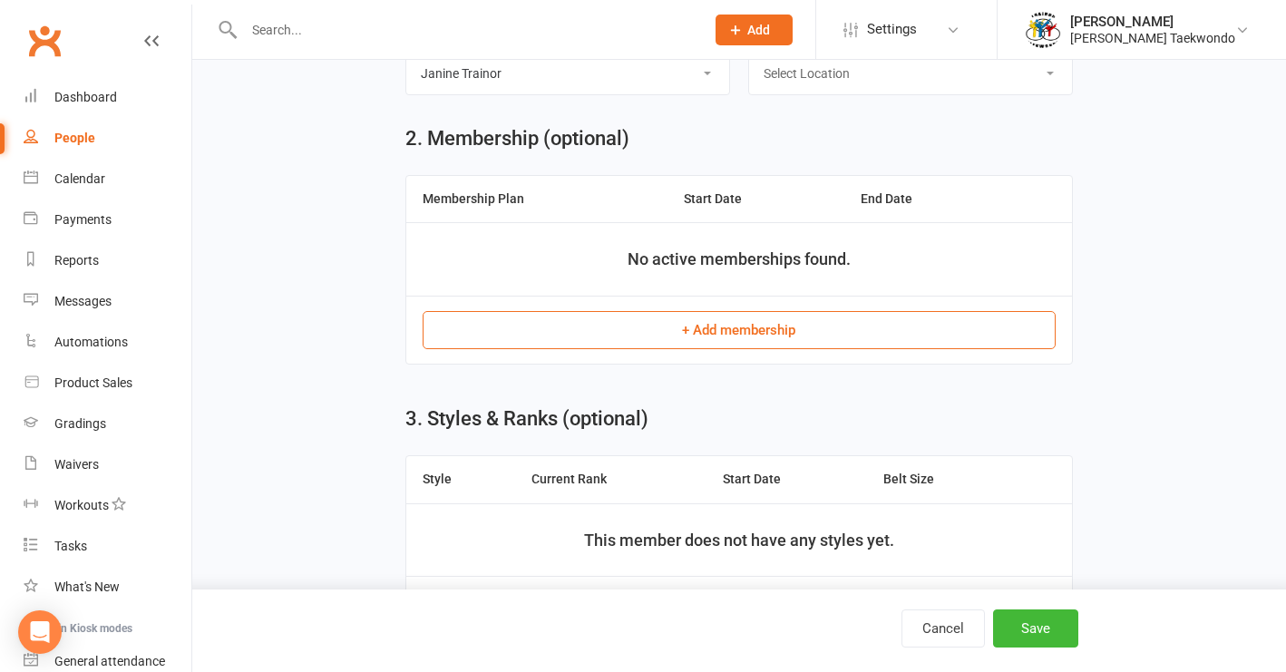
type input "[PERSON_NAME]"
click at [704, 322] on button "+ Add membership" at bounding box center [740, 330] width 634 height 38
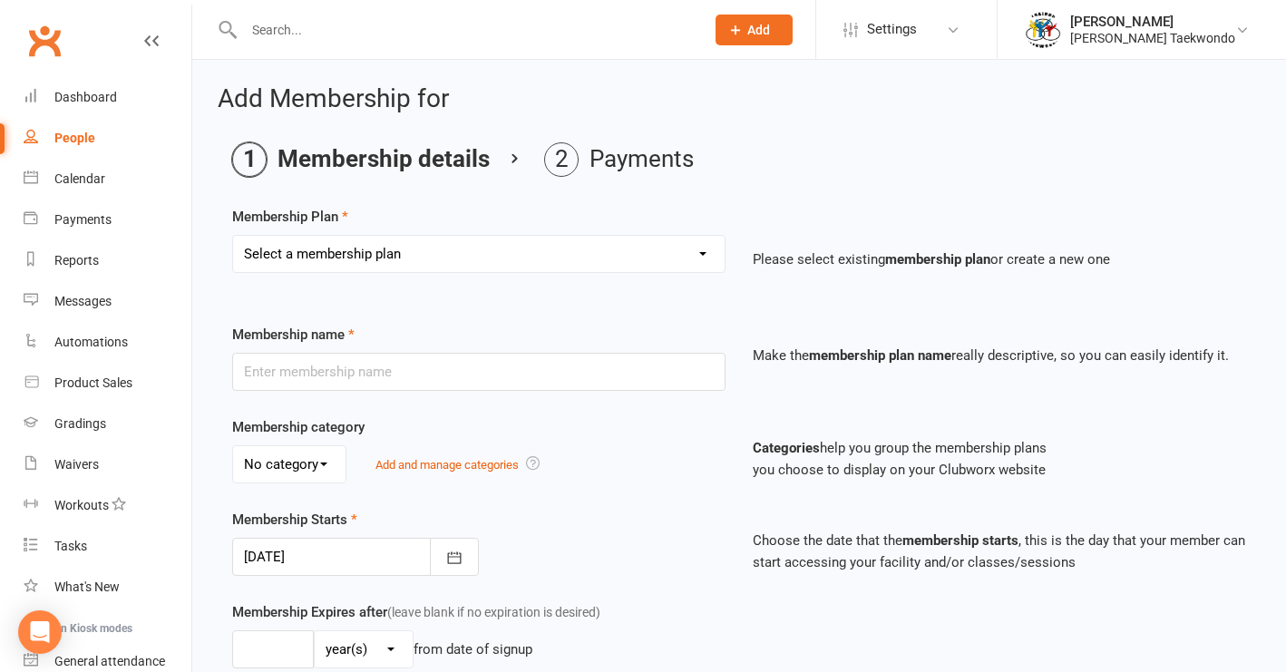
select select "8"
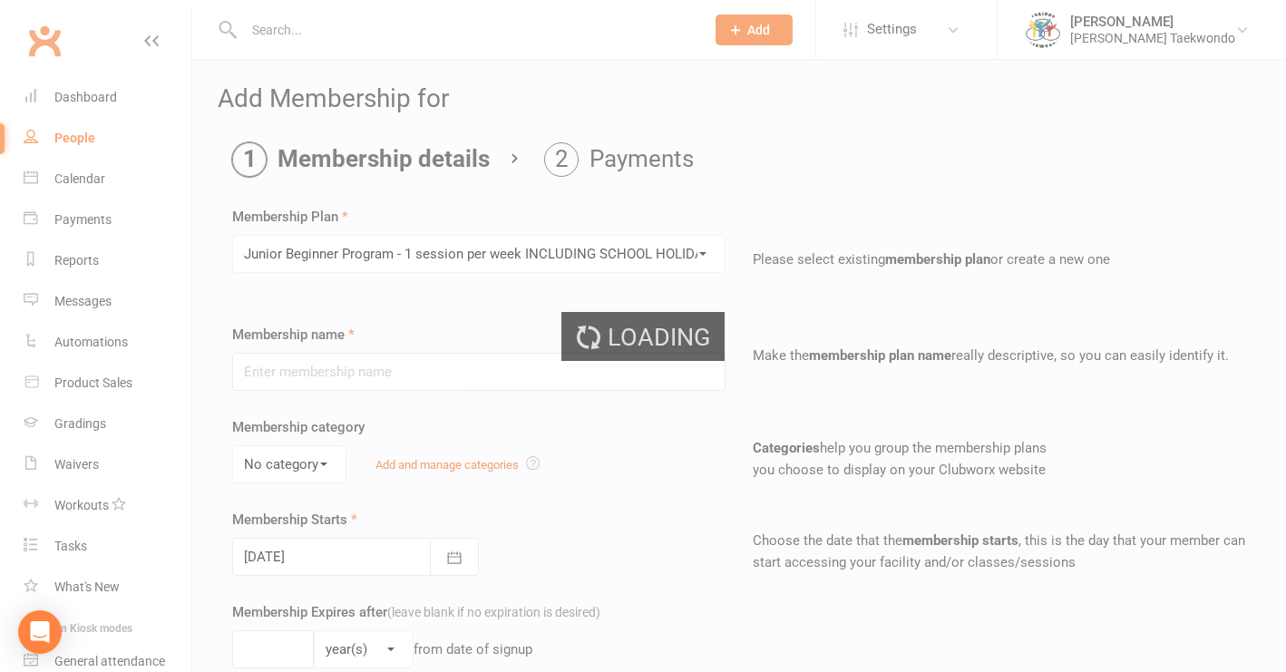
type input "Junior Beginner Program - 1 session per week INCLUDING SCHOOL HOLIDAYS"
type input "0"
type input "1"
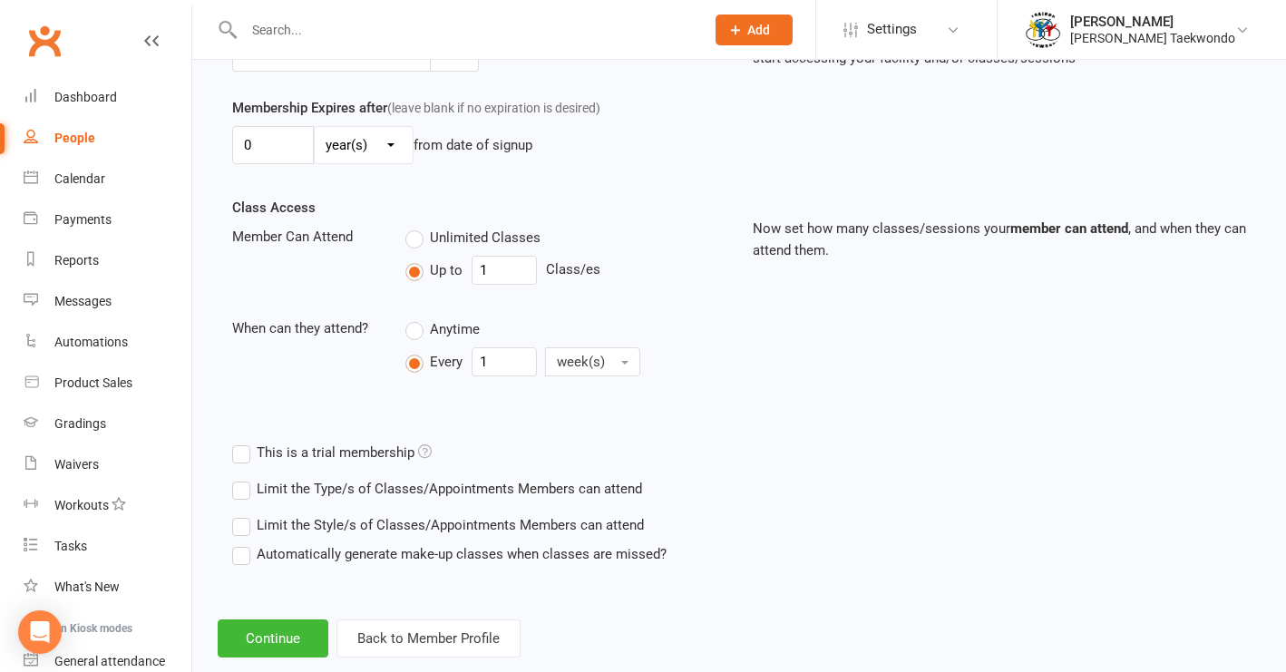
scroll to position [556, 0]
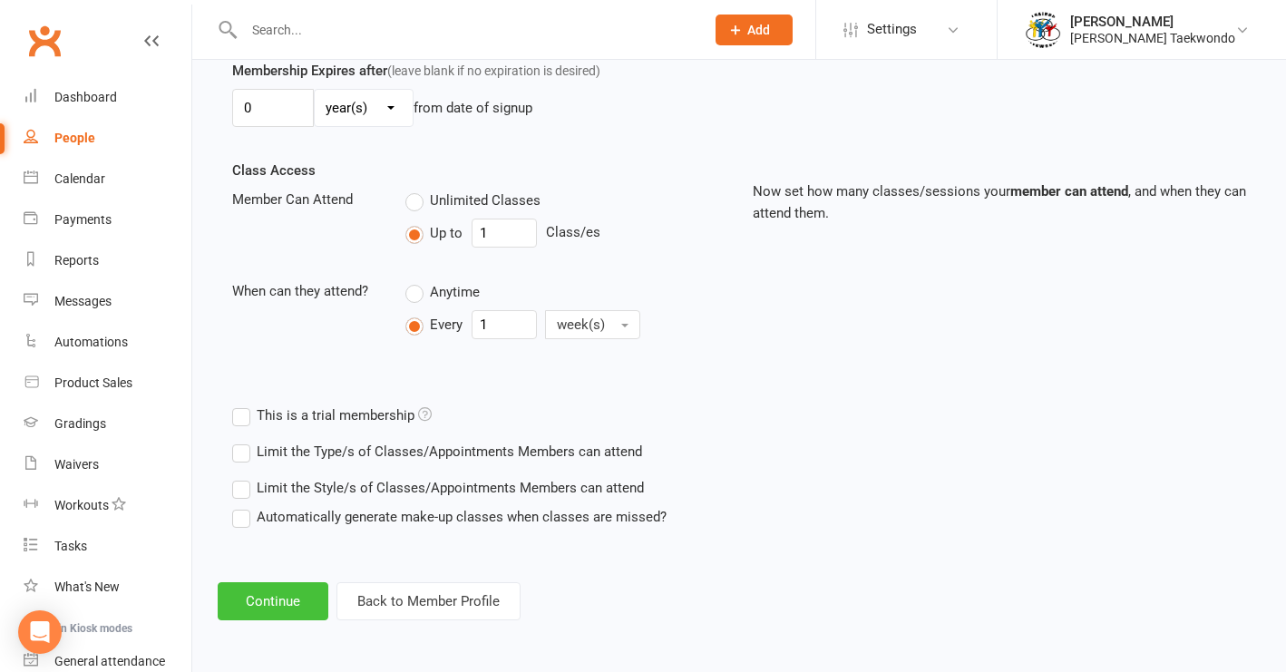
click at [259, 585] on button "Continue" at bounding box center [273, 601] width 111 height 38
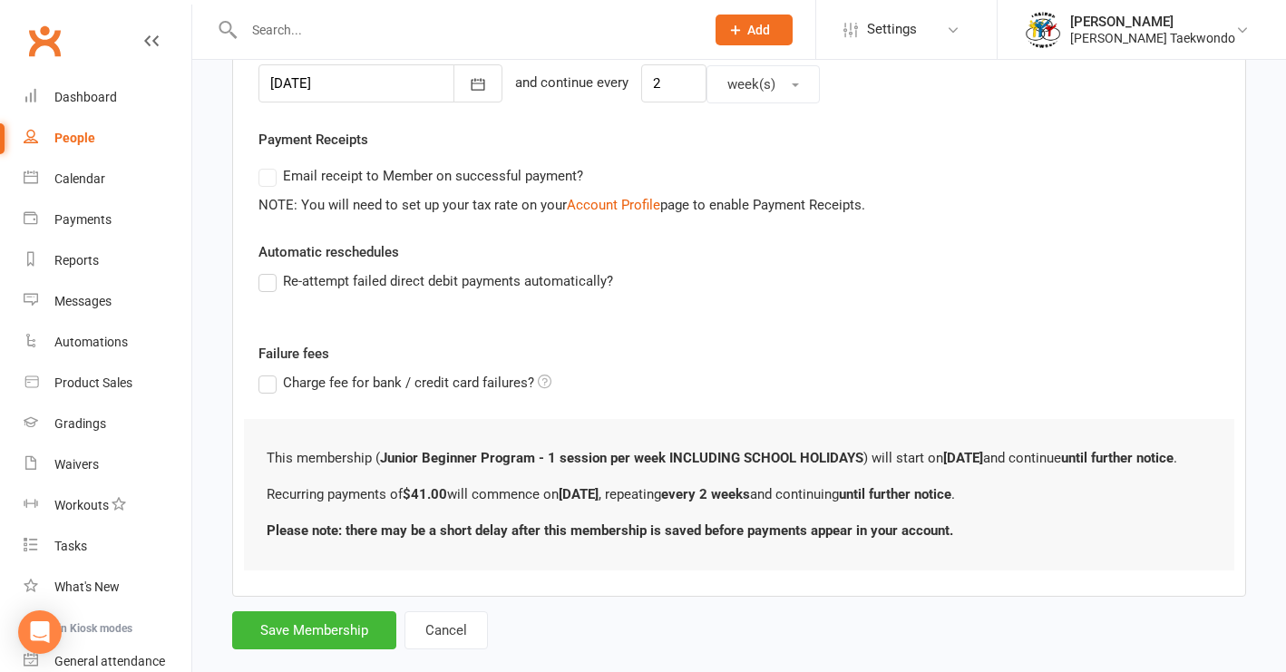
scroll to position [538, 0]
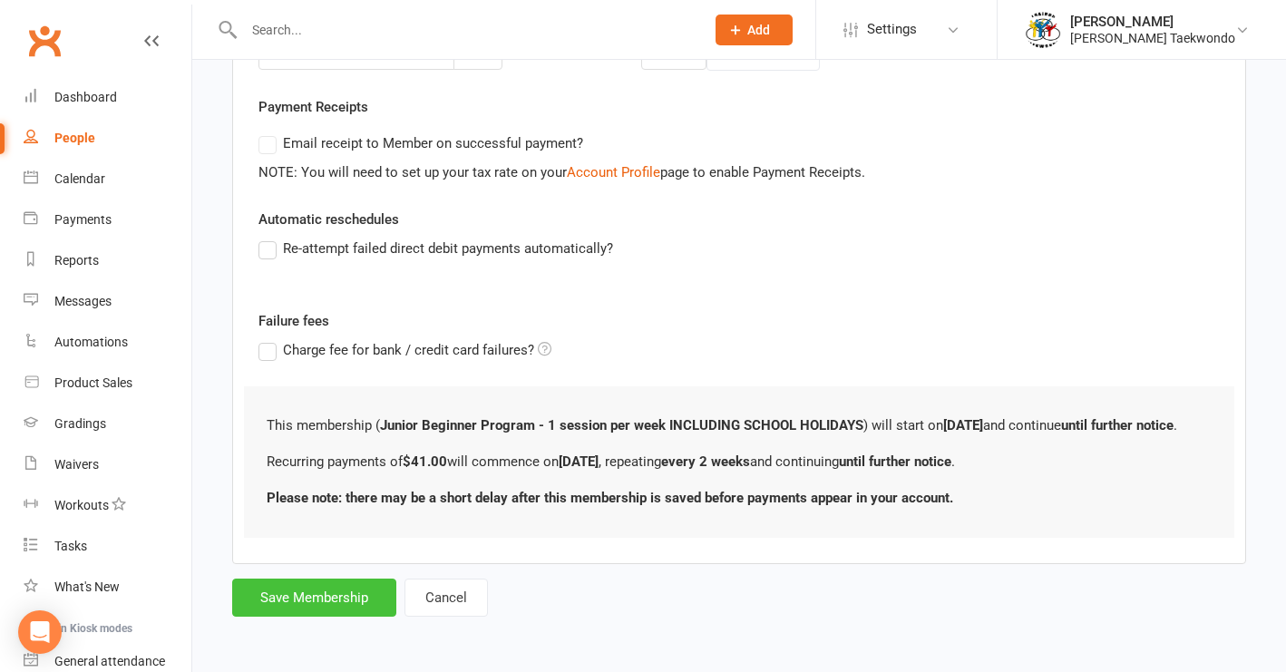
click at [286, 588] on button "Save Membership" at bounding box center [314, 597] width 164 height 38
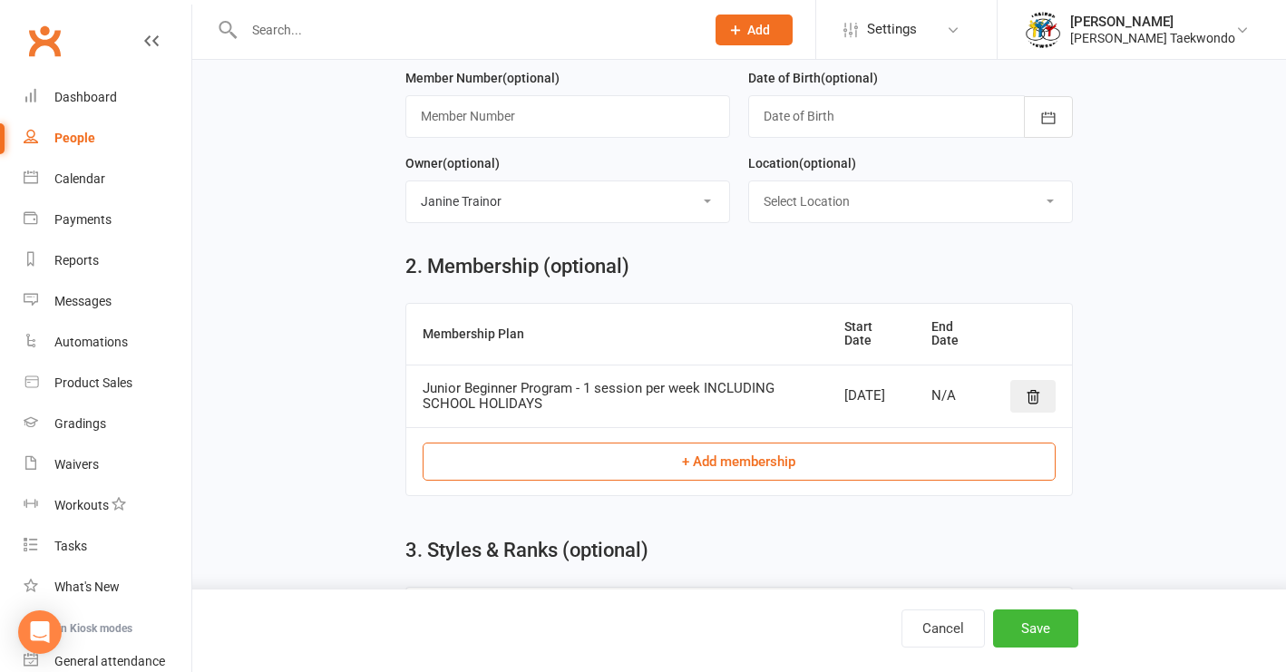
scroll to position [770, 0]
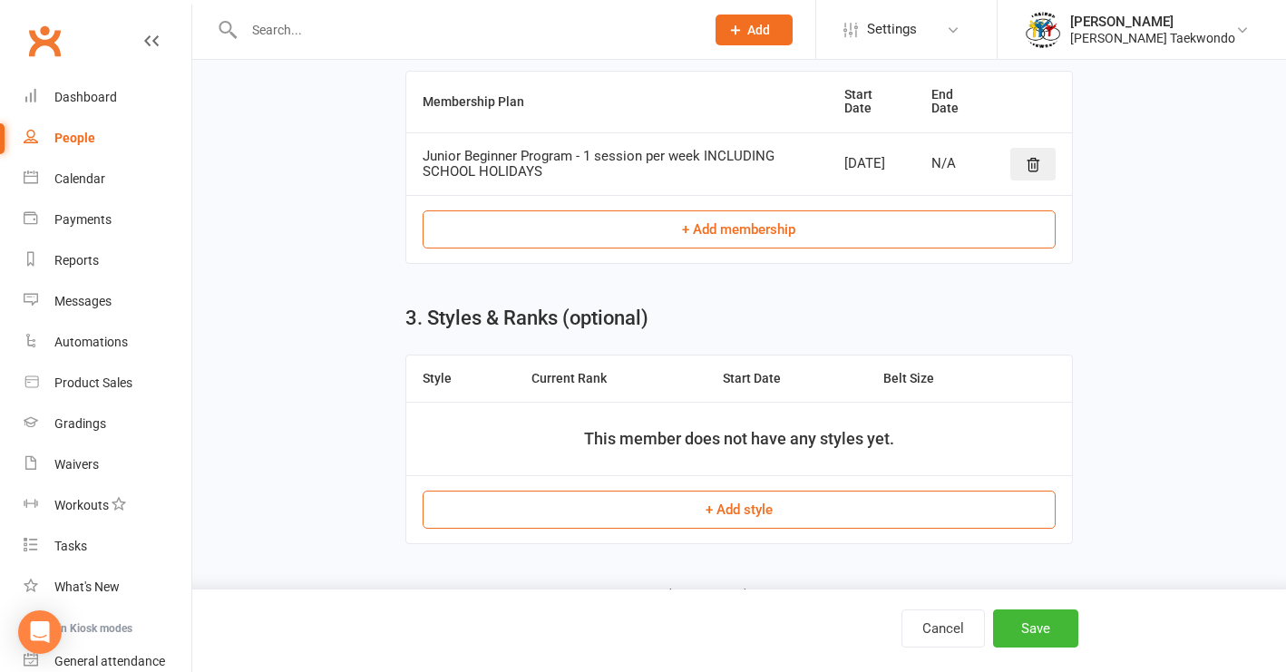
click at [743, 505] on button "+ Add style" at bounding box center [740, 510] width 634 height 38
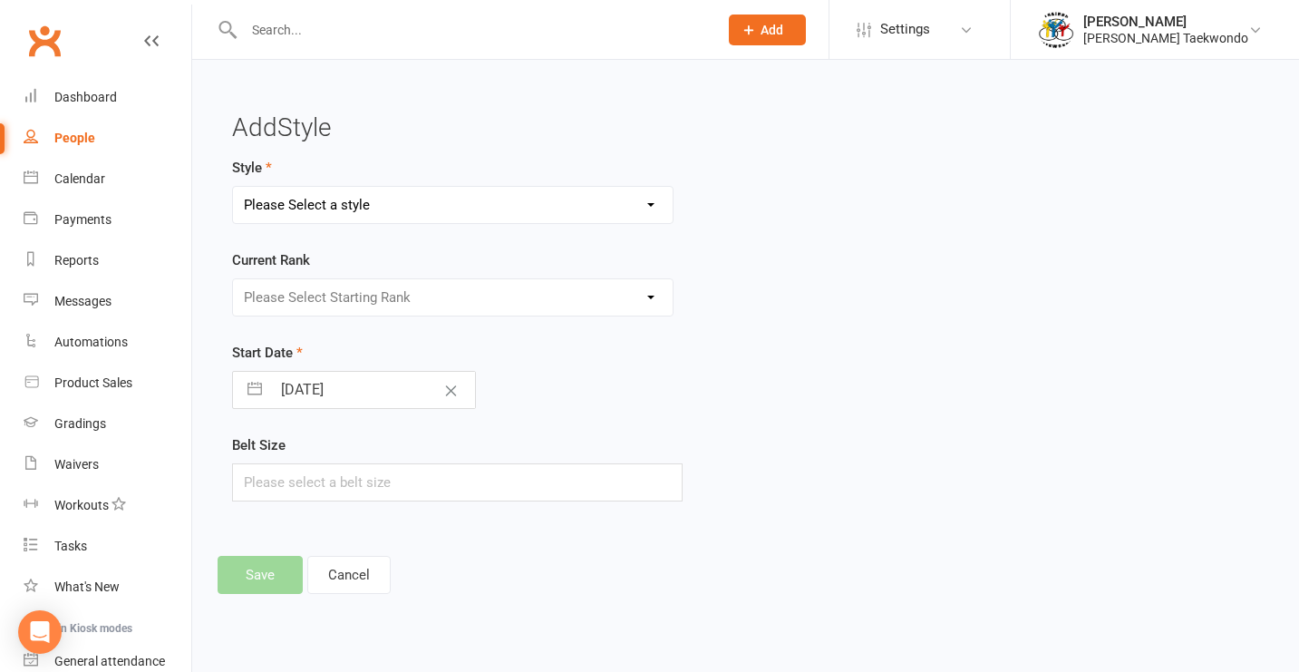
select select "2219"
select select "22000"
click at [258, 578] on button "Save" at bounding box center [260, 575] width 85 height 38
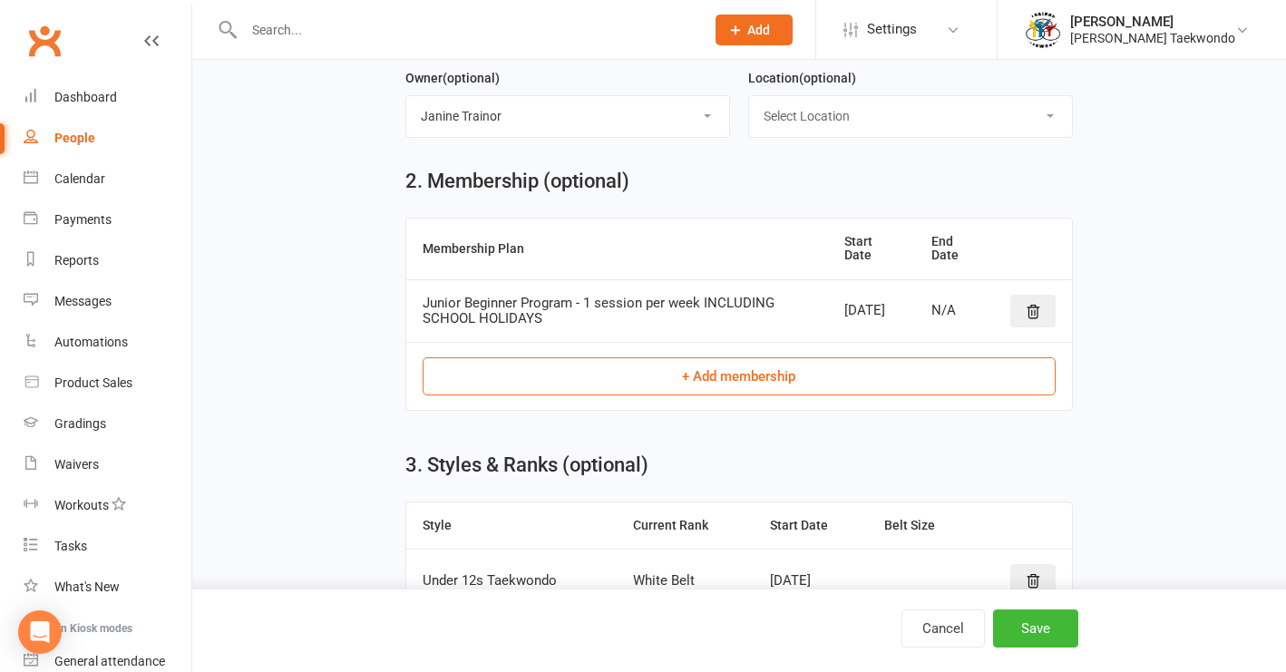
scroll to position [635, 0]
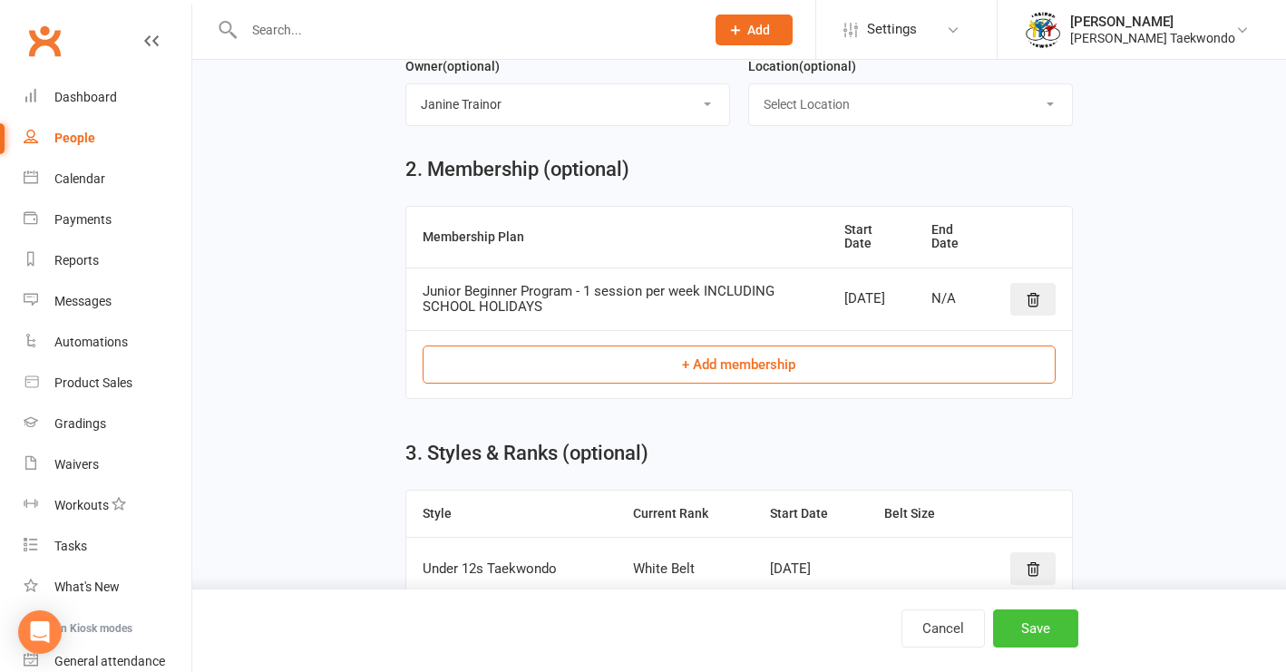
click at [1039, 627] on button "Save" at bounding box center [1035, 628] width 85 height 38
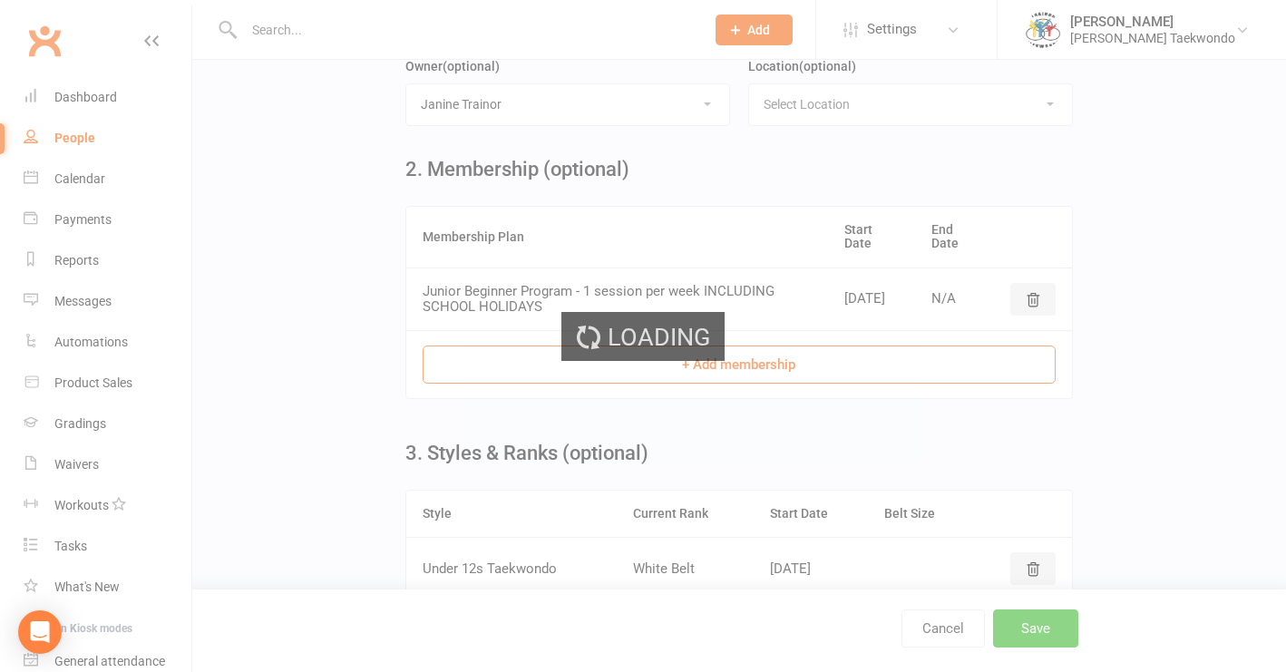
scroll to position [0, 0]
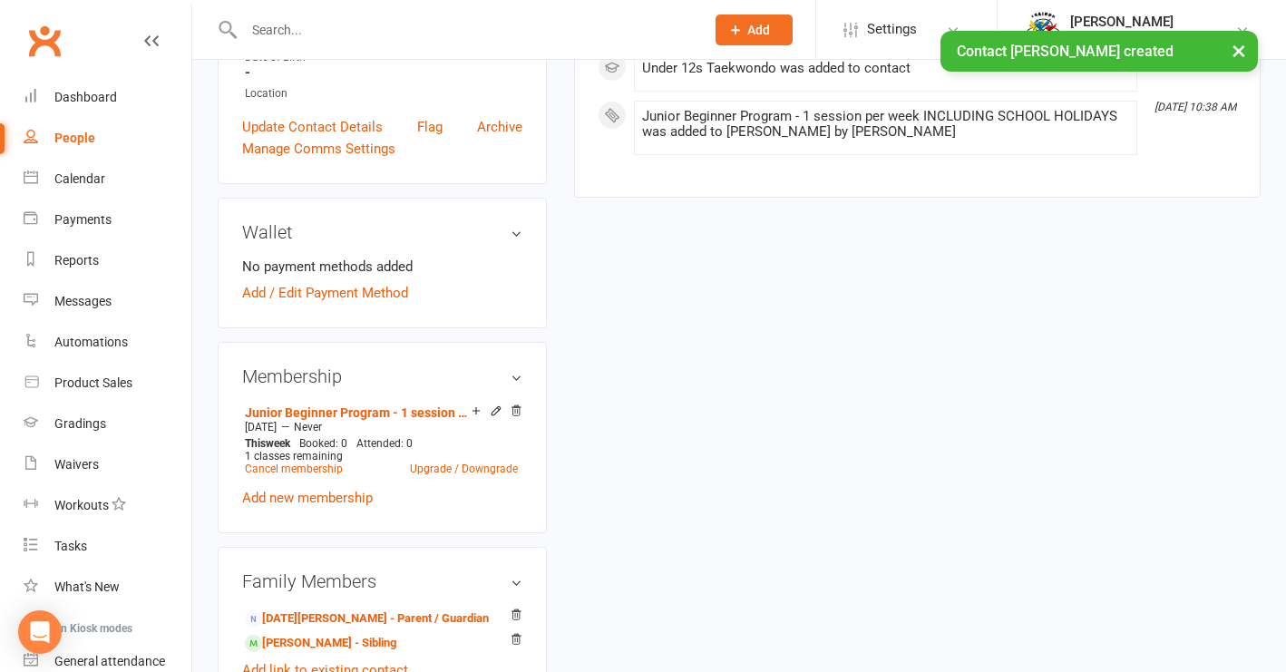
scroll to position [570, 0]
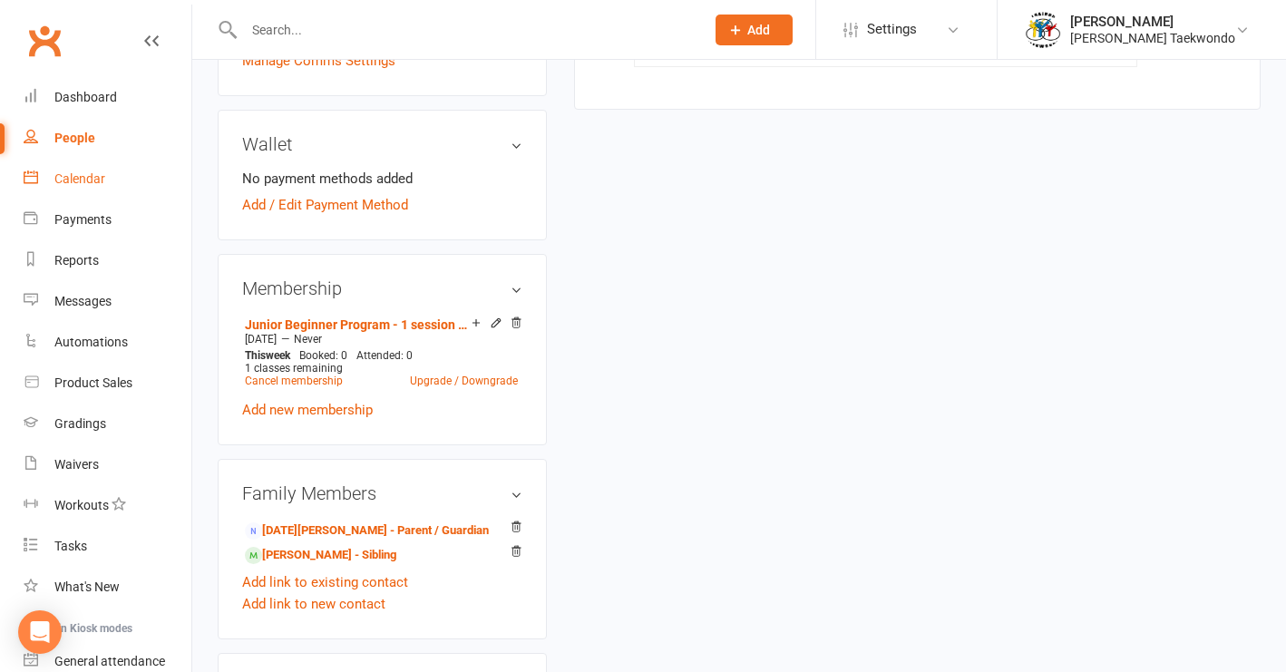
click at [96, 176] on div "Calendar" at bounding box center [79, 178] width 51 height 15
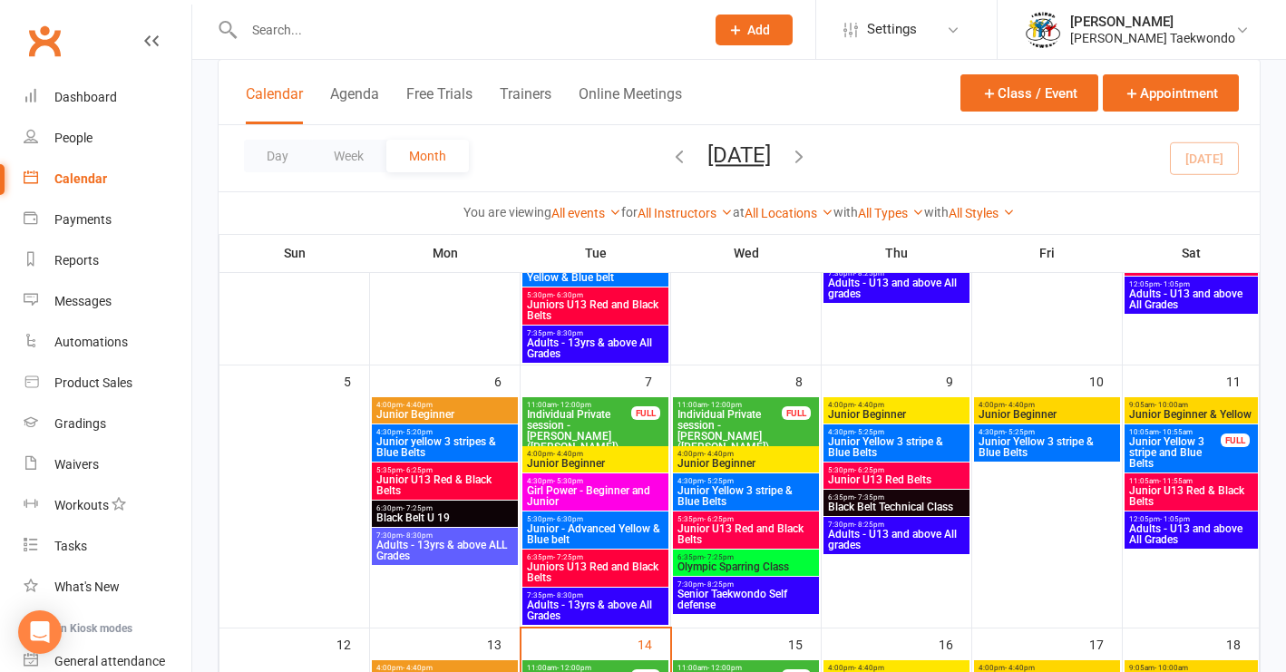
scroll to position [249, 0]
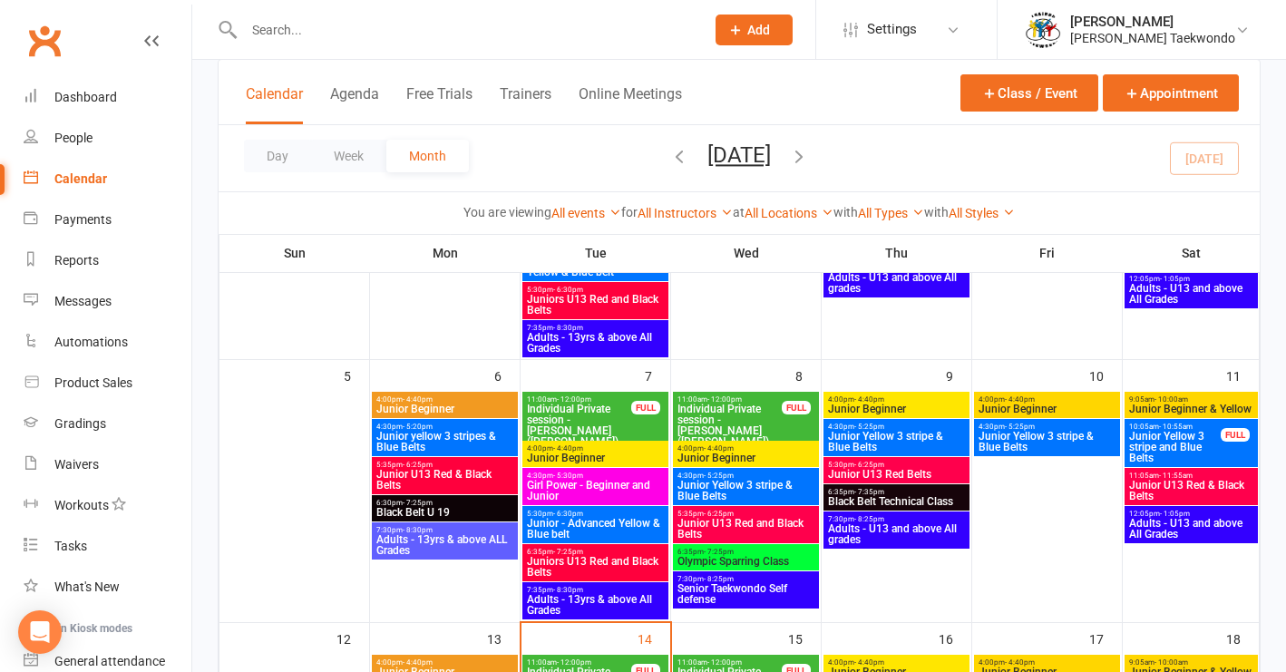
click at [789, 458] on span "Junior Beginner" at bounding box center [745, 457] width 139 height 11
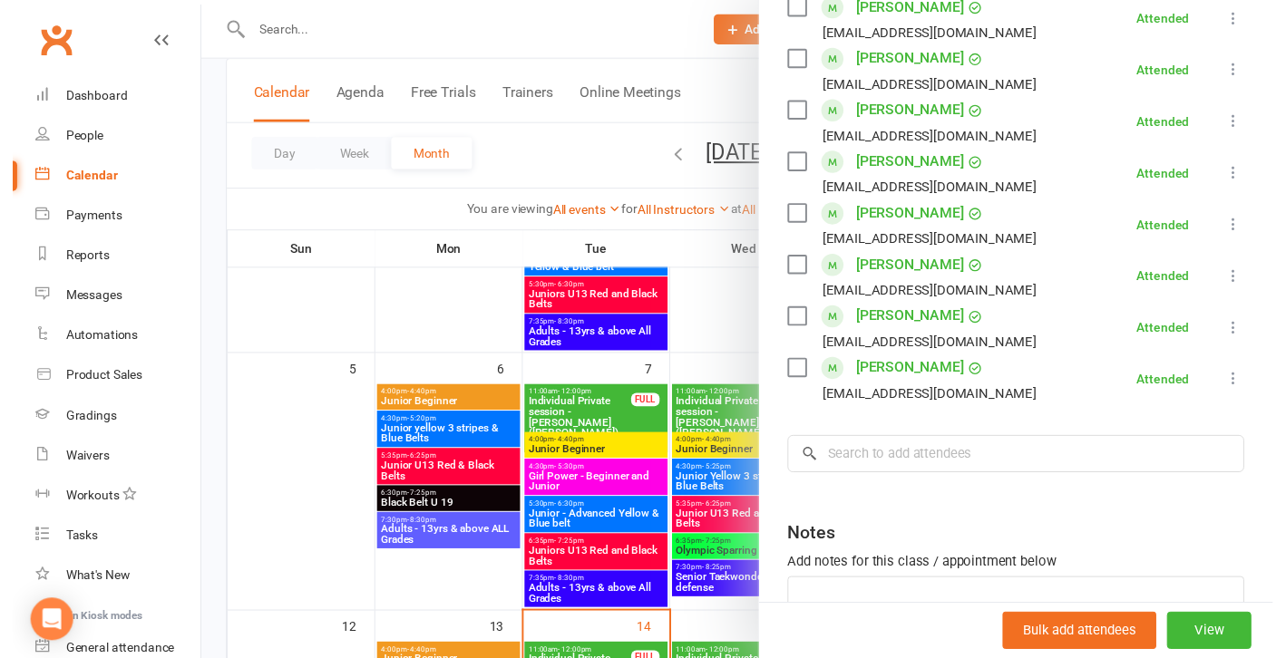
scroll to position [520, 0]
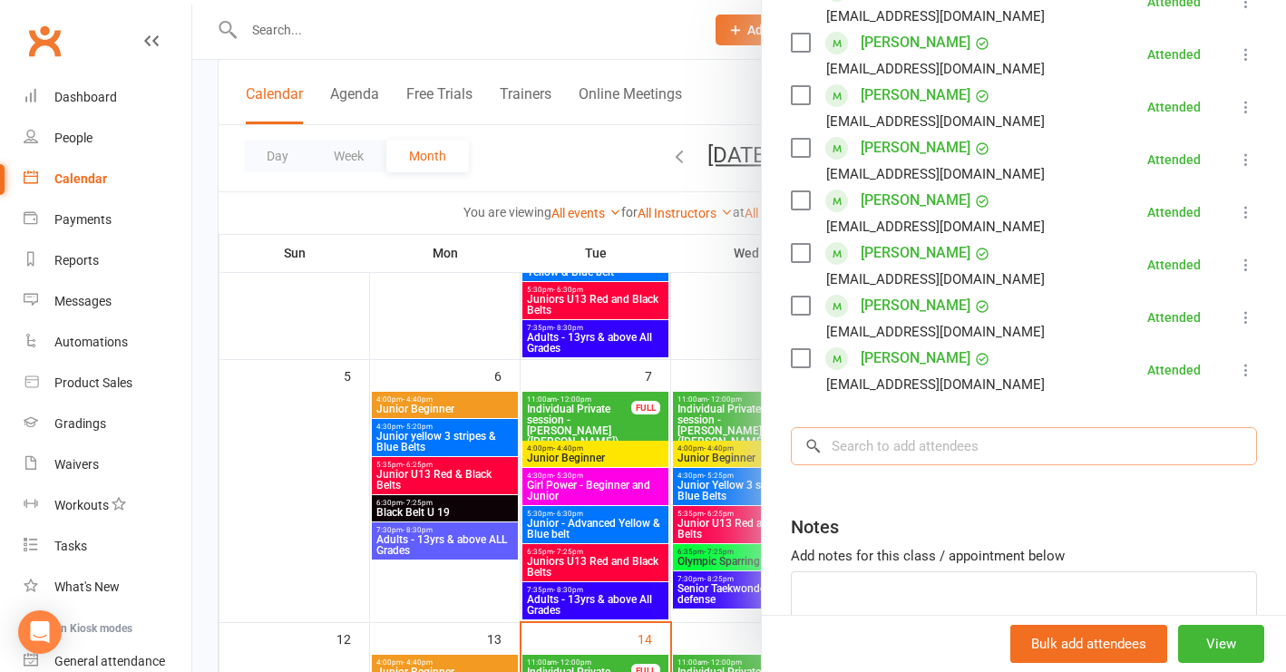
click at [886, 455] on input "search" at bounding box center [1024, 446] width 466 height 38
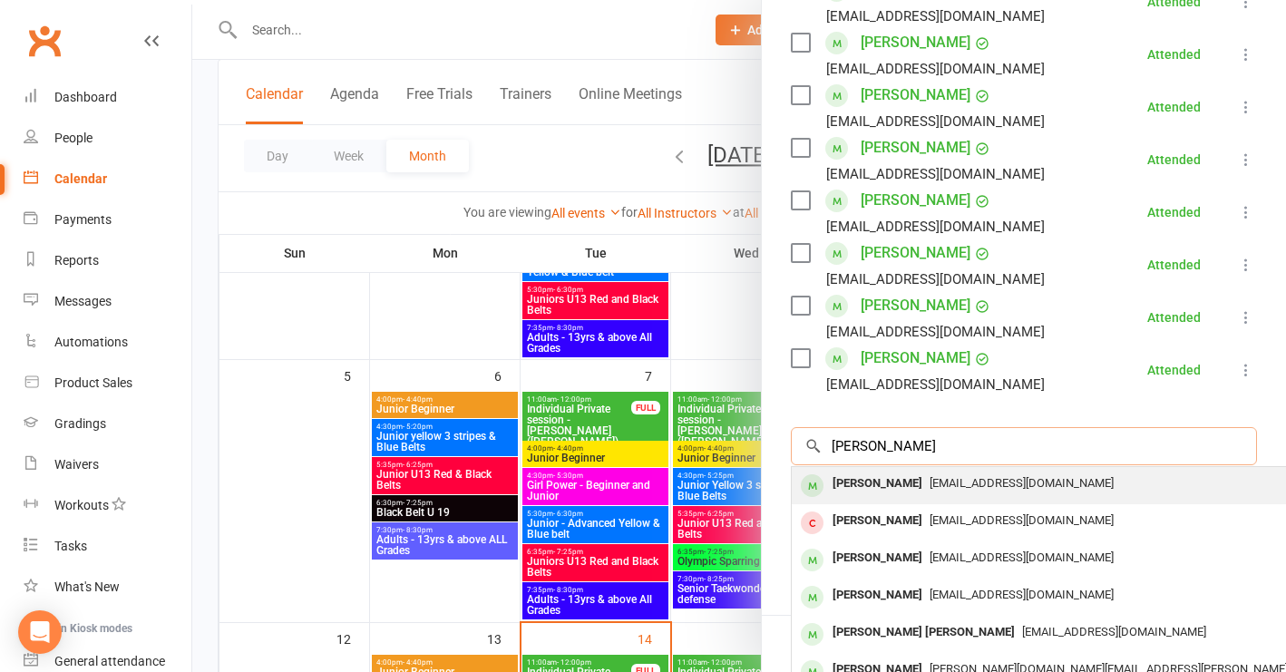
type input "[PERSON_NAME]"
click at [888, 486] on div "[PERSON_NAME]" at bounding box center [877, 484] width 104 height 26
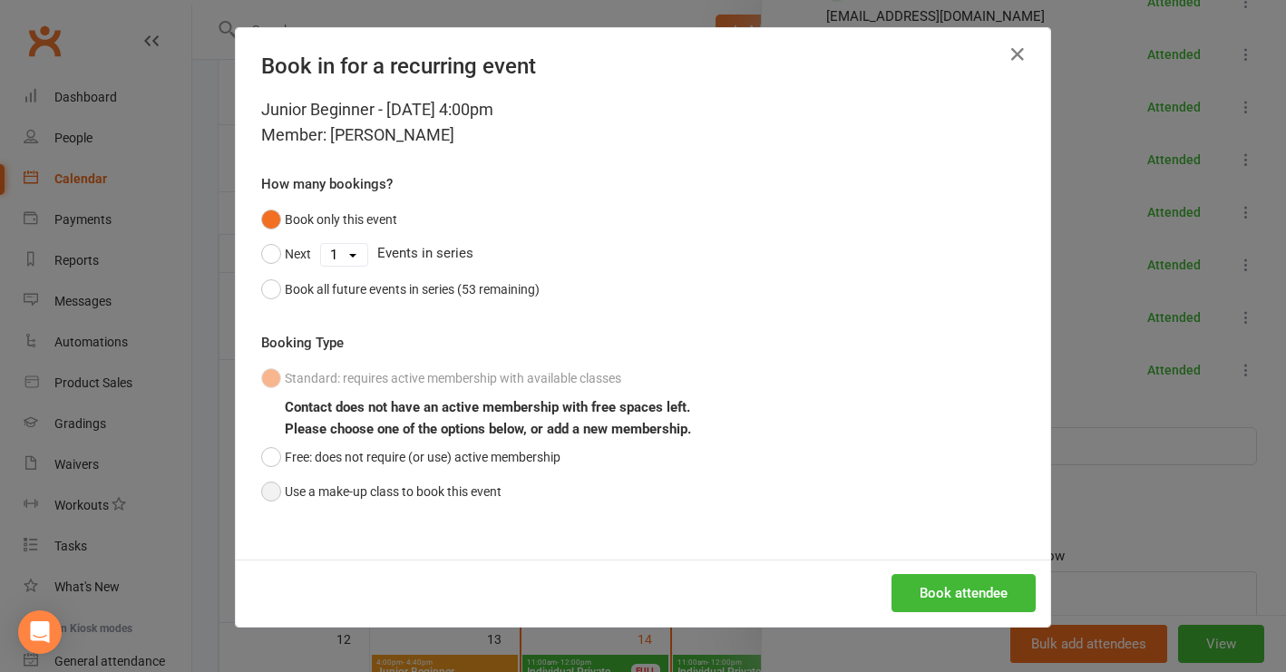
drag, startPoint x: 267, startPoint y: 455, endPoint x: 490, endPoint y: 500, distance: 227.4
click at [269, 456] on button "Free: does not require (or use) active membership" at bounding box center [410, 457] width 299 height 34
drag, startPoint x: 926, startPoint y: 587, endPoint x: 1107, endPoint y: 533, distance: 189.1
click at [932, 583] on button "Book attendee" at bounding box center [963, 593] width 144 height 38
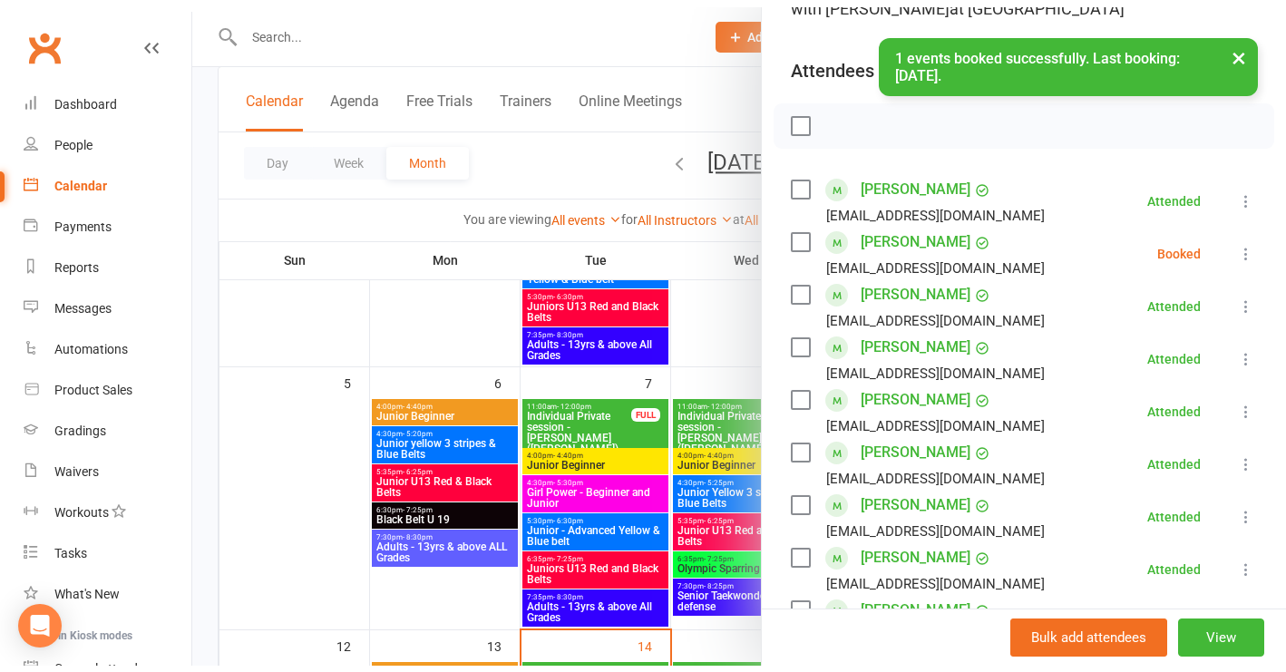
scroll to position [168, 0]
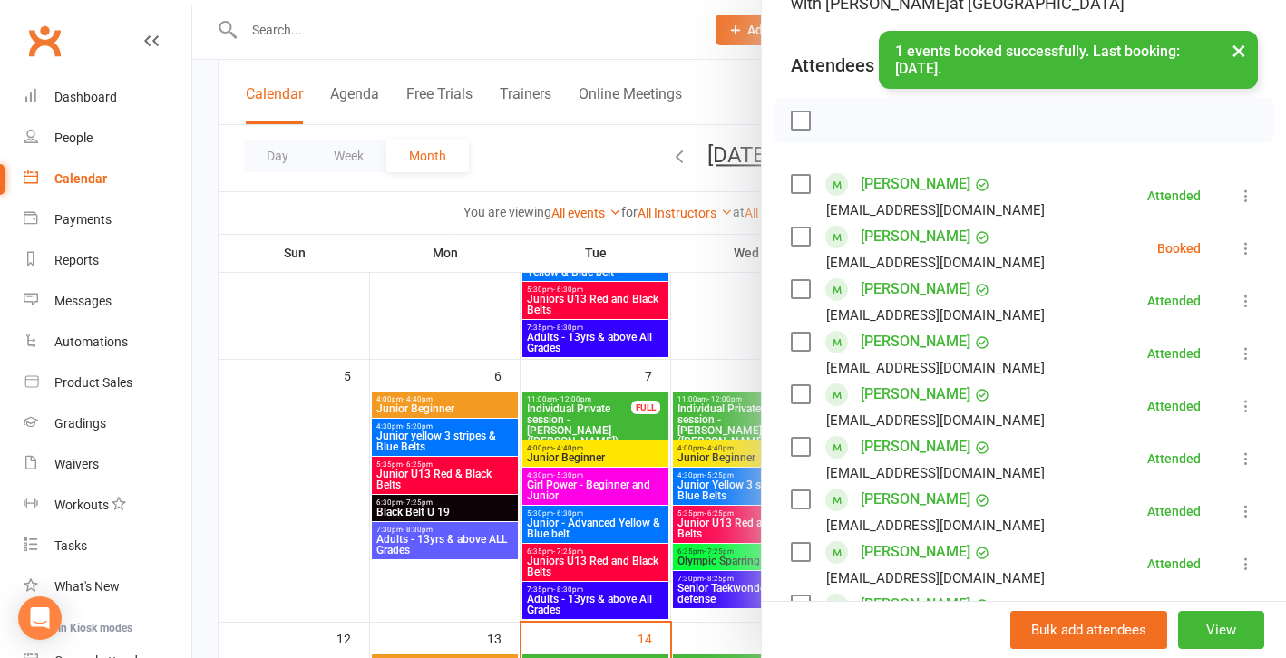
click at [1237, 251] on icon at bounding box center [1246, 248] width 18 height 18
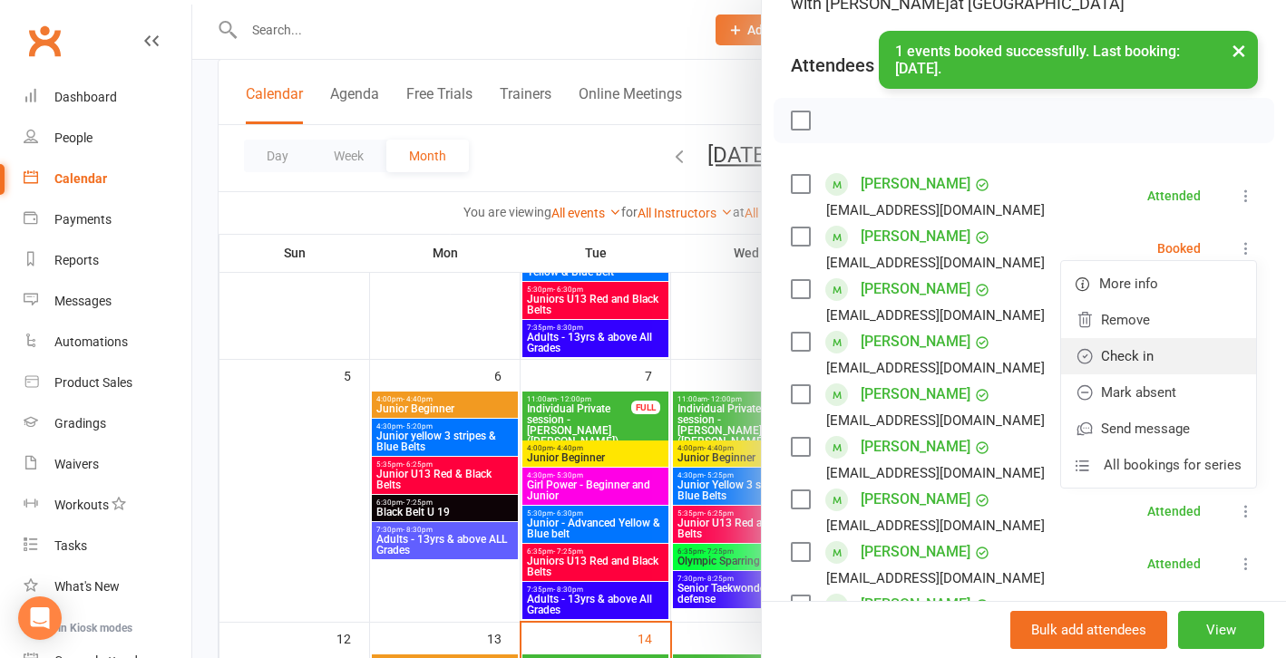
click at [1131, 361] on link "Check in" at bounding box center [1158, 356] width 195 height 36
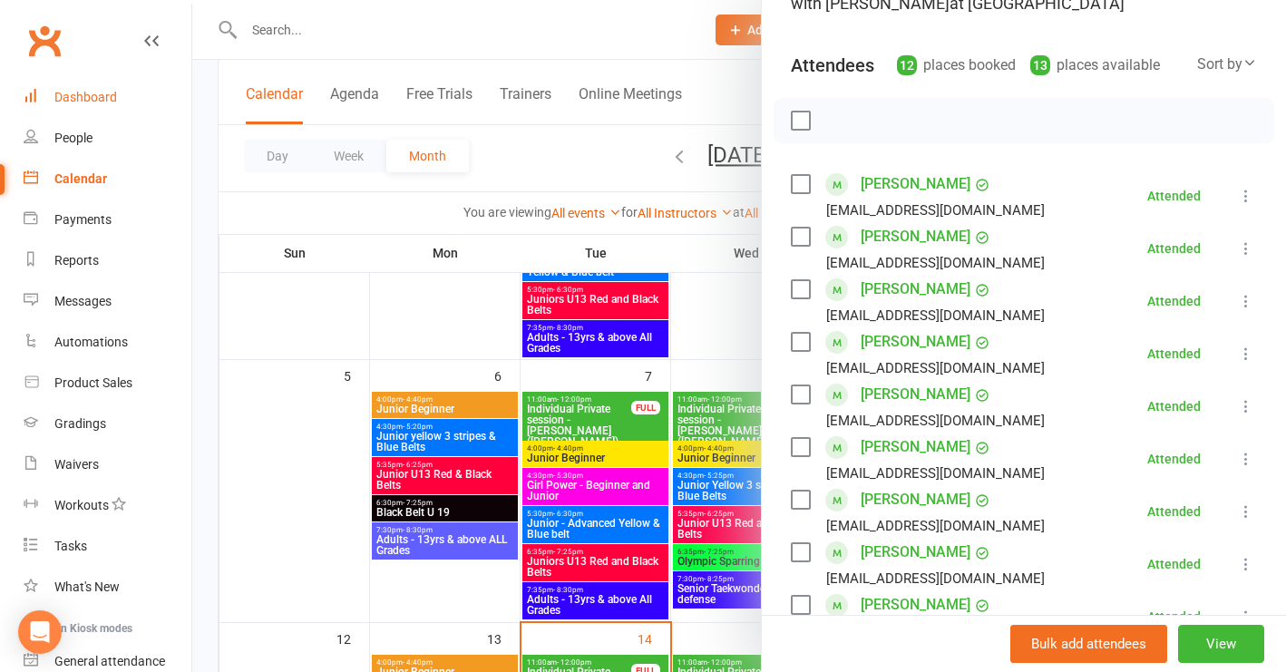
click at [61, 94] on div "Dashboard" at bounding box center [85, 97] width 63 height 15
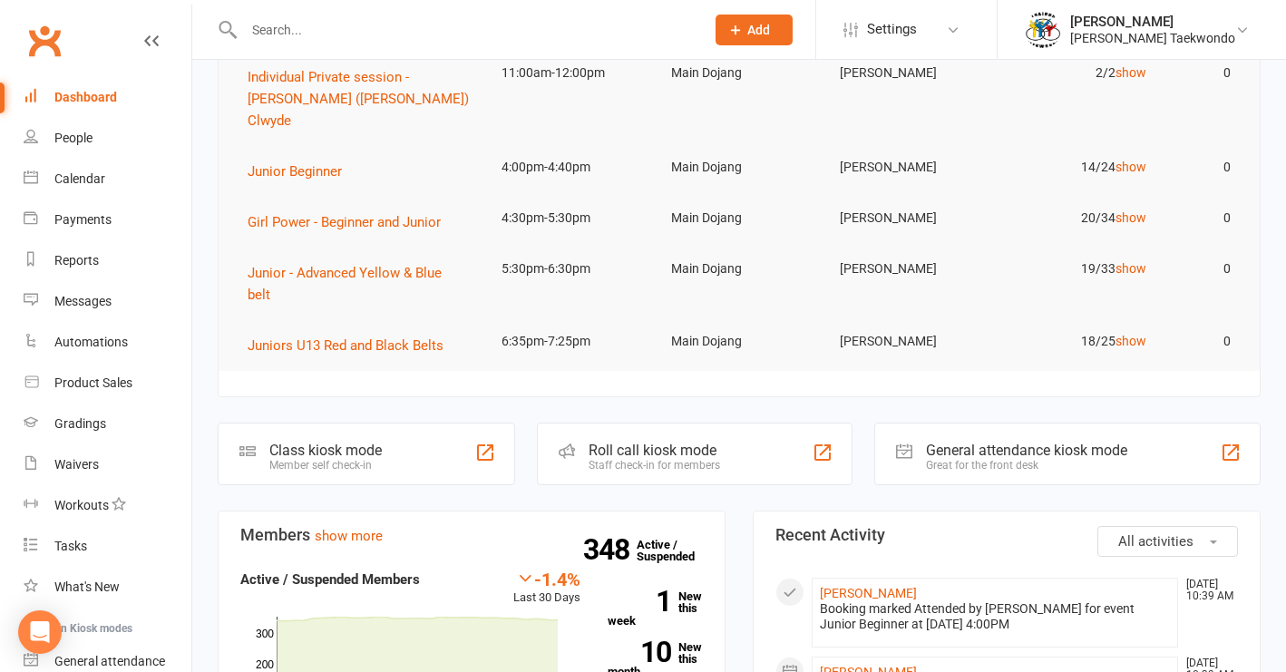
scroll to position [428, 0]
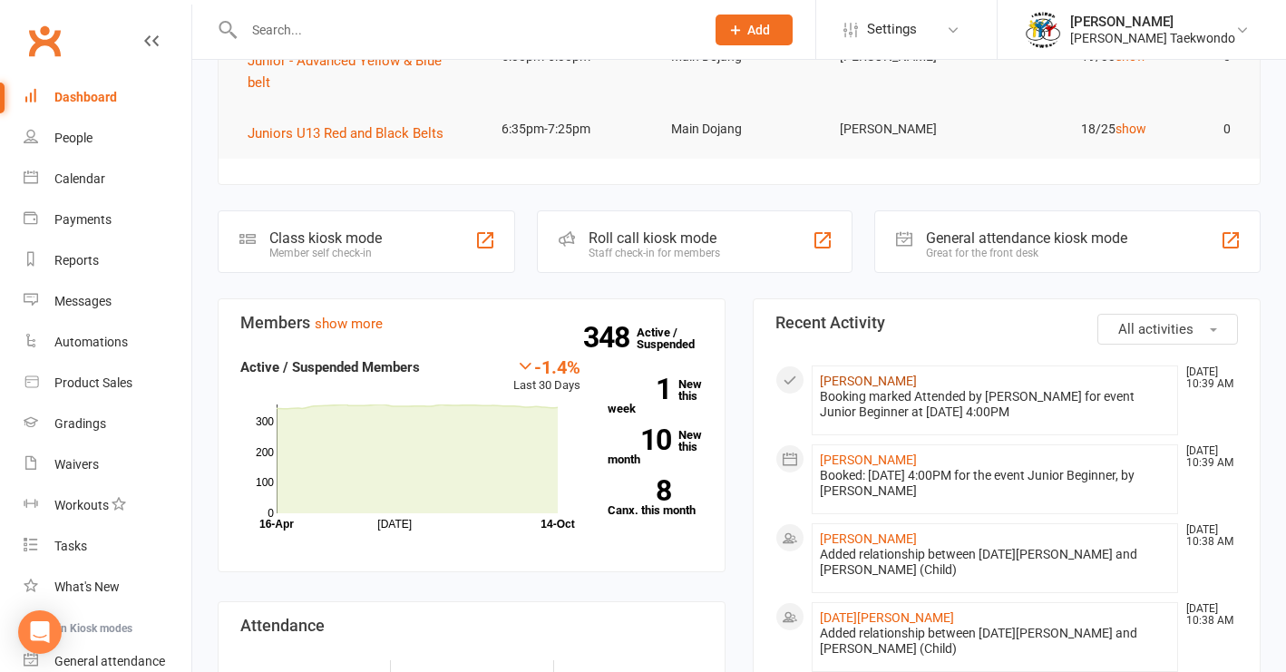
click at [894, 374] on link "[PERSON_NAME]" at bounding box center [868, 381] width 97 height 15
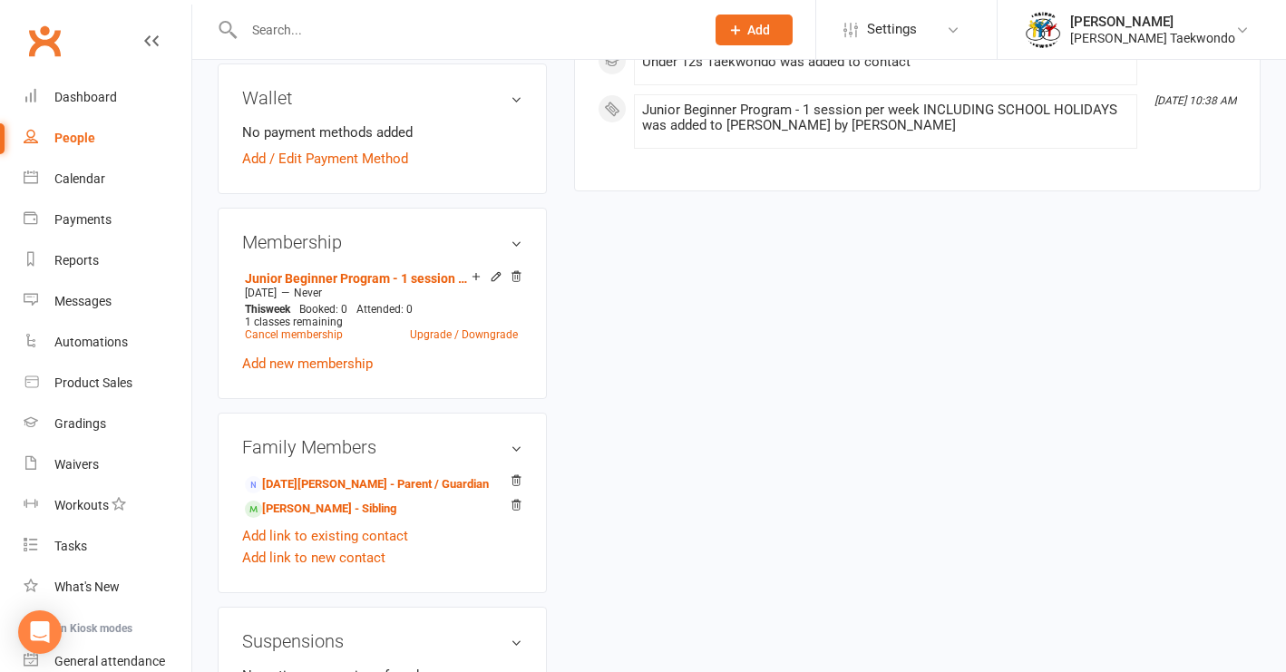
scroll to position [619, 0]
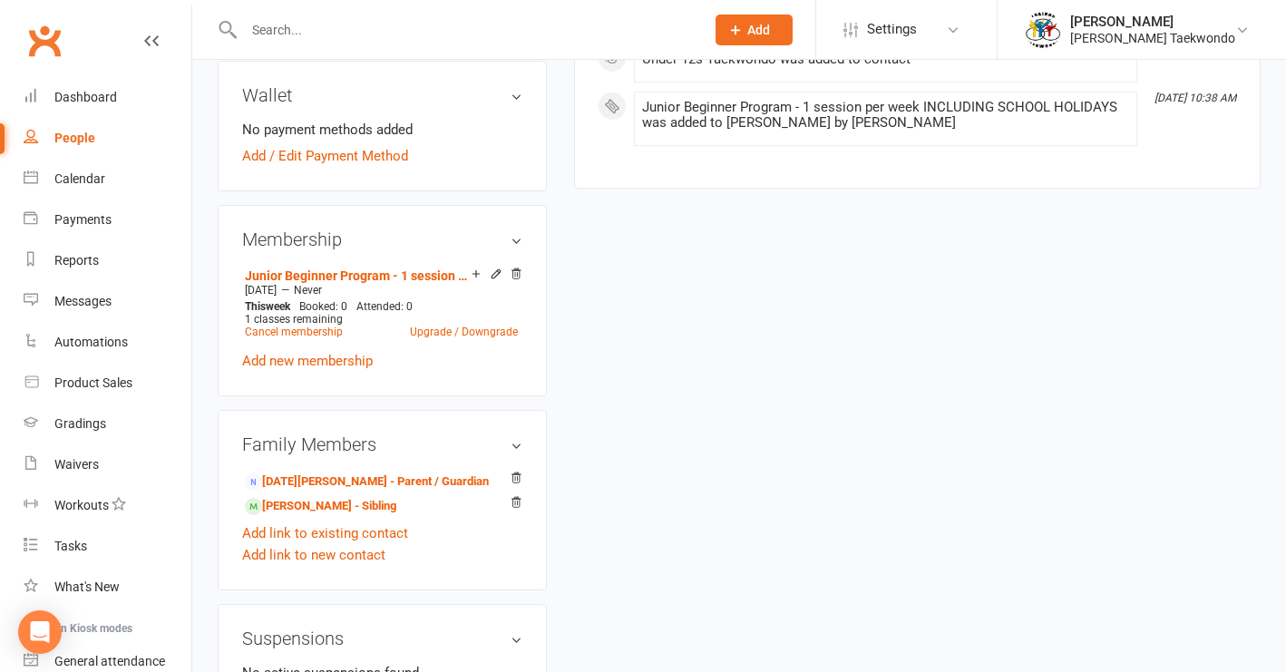
drag, startPoint x: 366, startPoint y: 507, endPoint x: 394, endPoint y: 500, distance: 28.2
click at [368, 505] on link "[PERSON_NAME] - Sibling" at bounding box center [320, 506] width 151 height 19
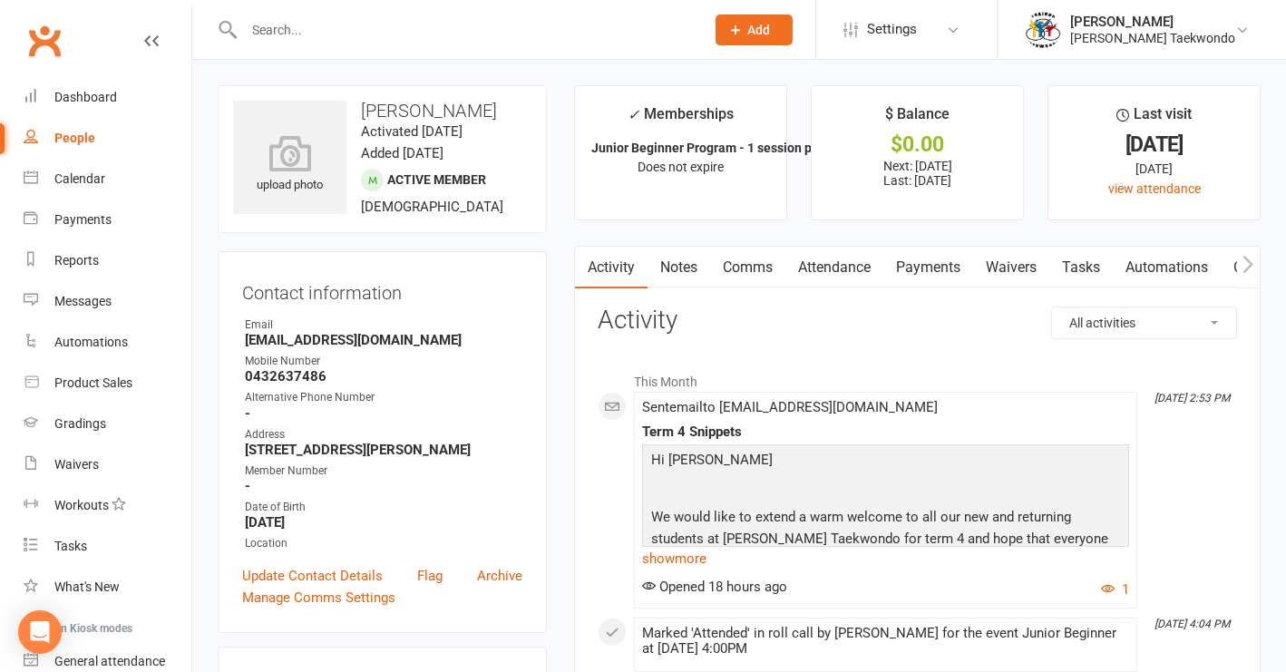
click at [943, 264] on link "Payments" at bounding box center [928, 268] width 90 height 42
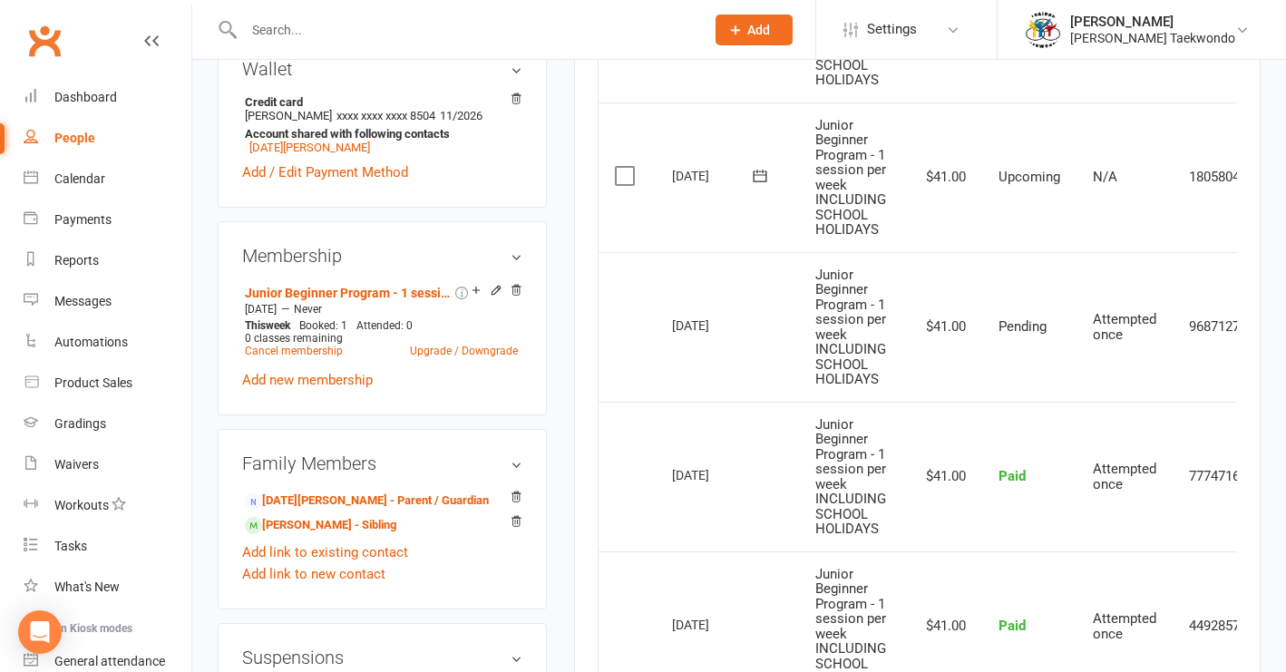
scroll to position [620, 0]
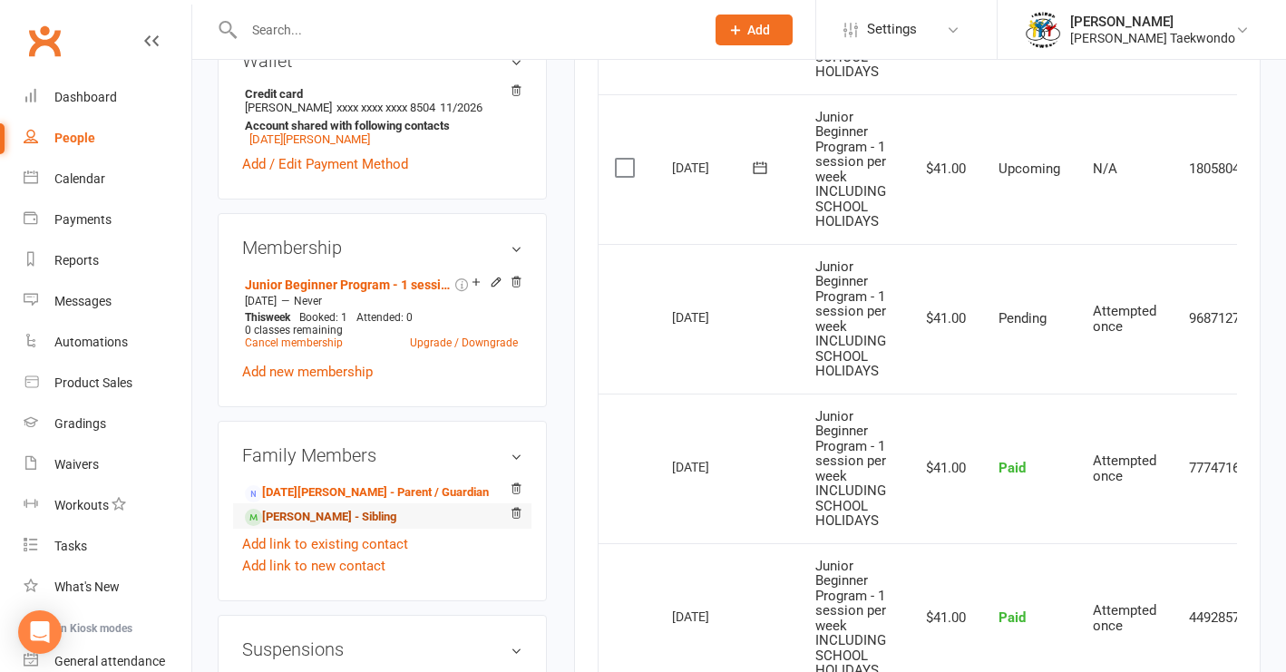
click at [375, 527] on link "[PERSON_NAME] - Sibling" at bounding box center [320, 517] width 151 height 19
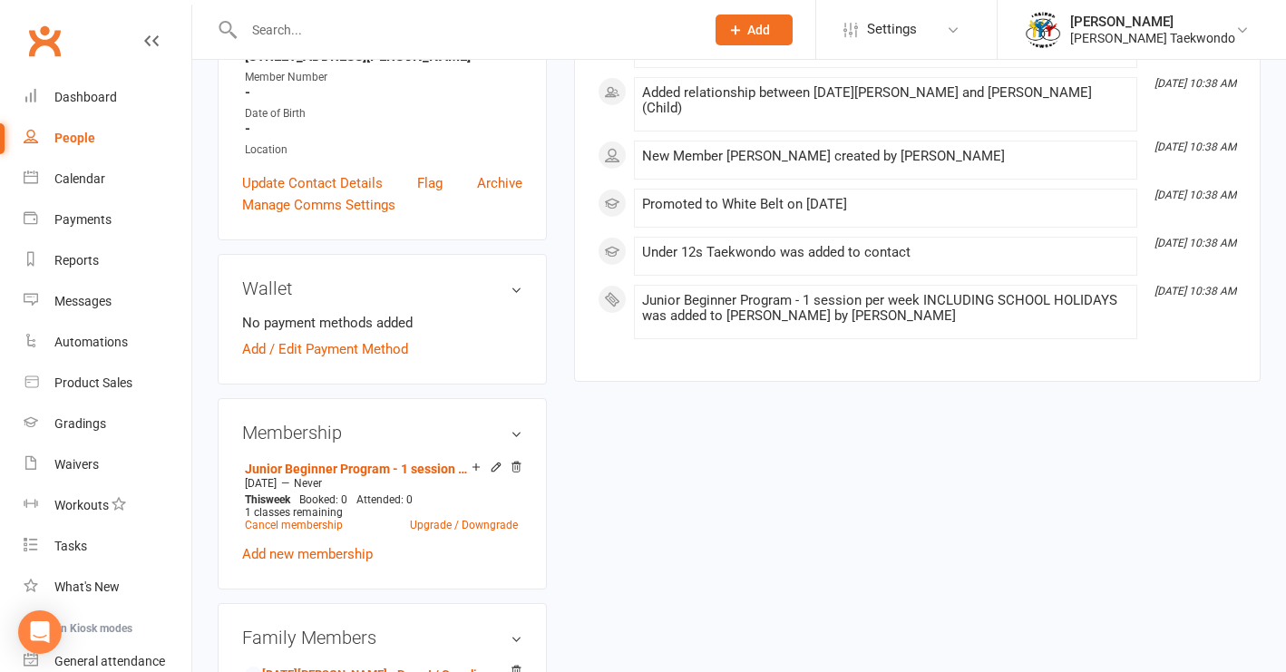
scroll to position [429, 0]
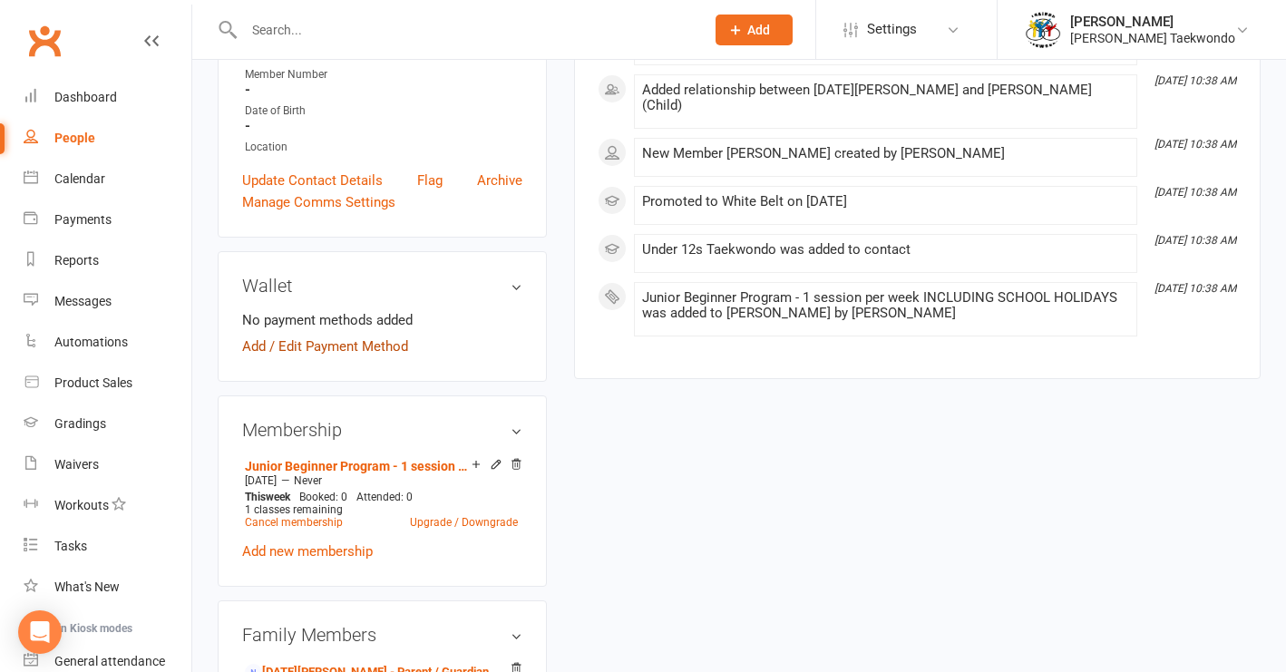
drag, startPoint x: 306, startPoint y: 345, endPoint x: 325, endPoint y: 345, distance: 19.0
click at [306, 345] on link "Add / Edit Payment Method" at bounding box center [325, 346] width 166 height 22
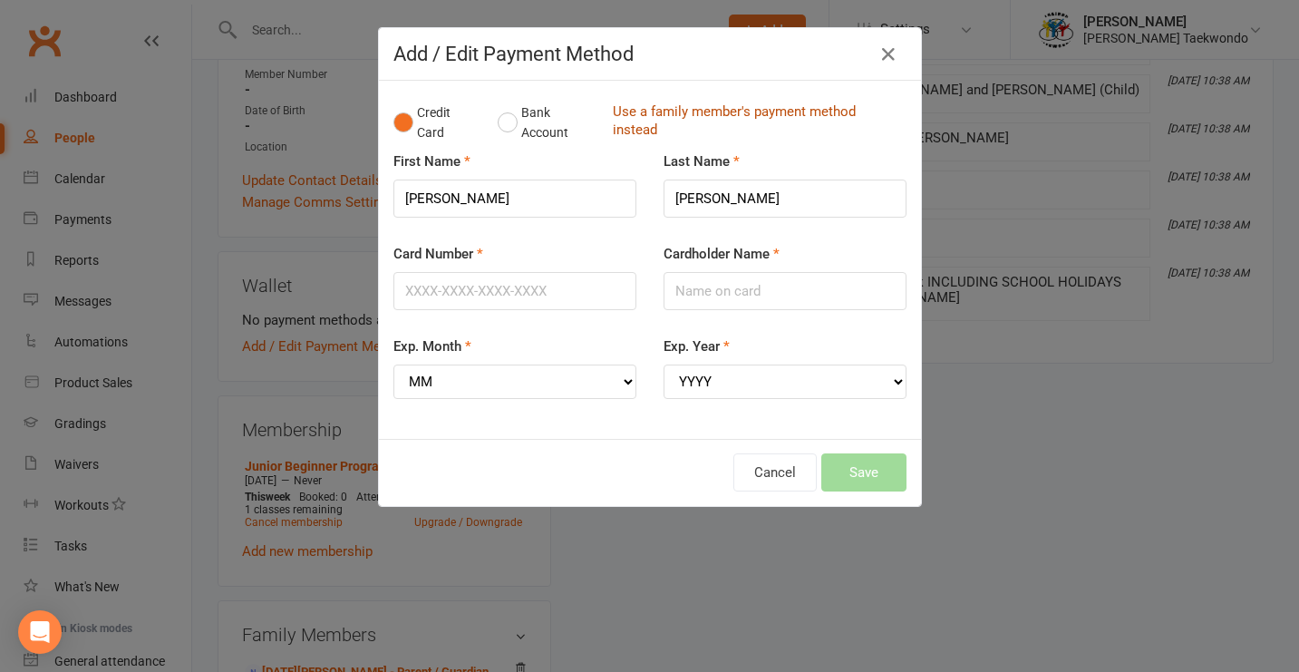
click at [634, 111] on link "Use a family member's payment method instead" at bounding box center [755, 122] width 285 height 41
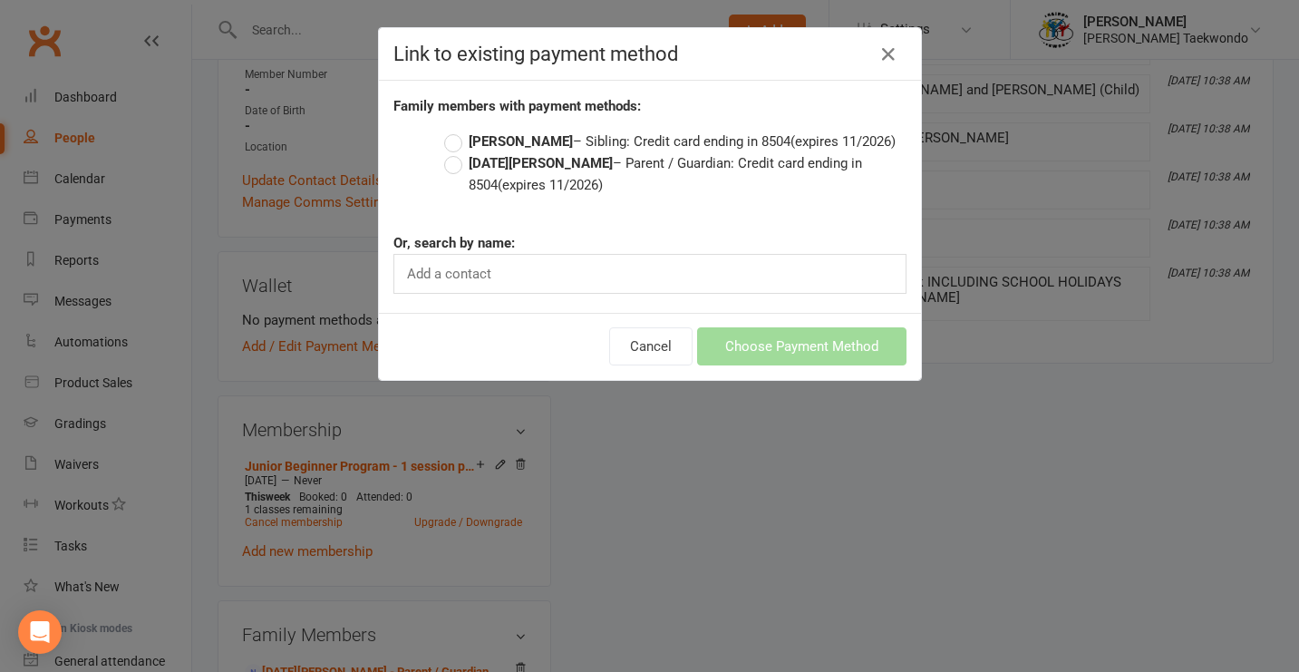
click at [454, 169] on label "[DATE][PERSON_NAME] – Parent / Guardian: Credit card ending in 8504 (expires 11…" at bounding box center [675, 174] width 462 height 44
click at [454, 152] on input "[DATE][PERSON_NAME] – Parent / Guardian: Credit card ending in 8504 (expires 11…" at bounding box center [450, 152] width 12 height 0
click at [779, 352] on button "Choose Payment Method" at bounding box center [801, 346] width 209 height 38
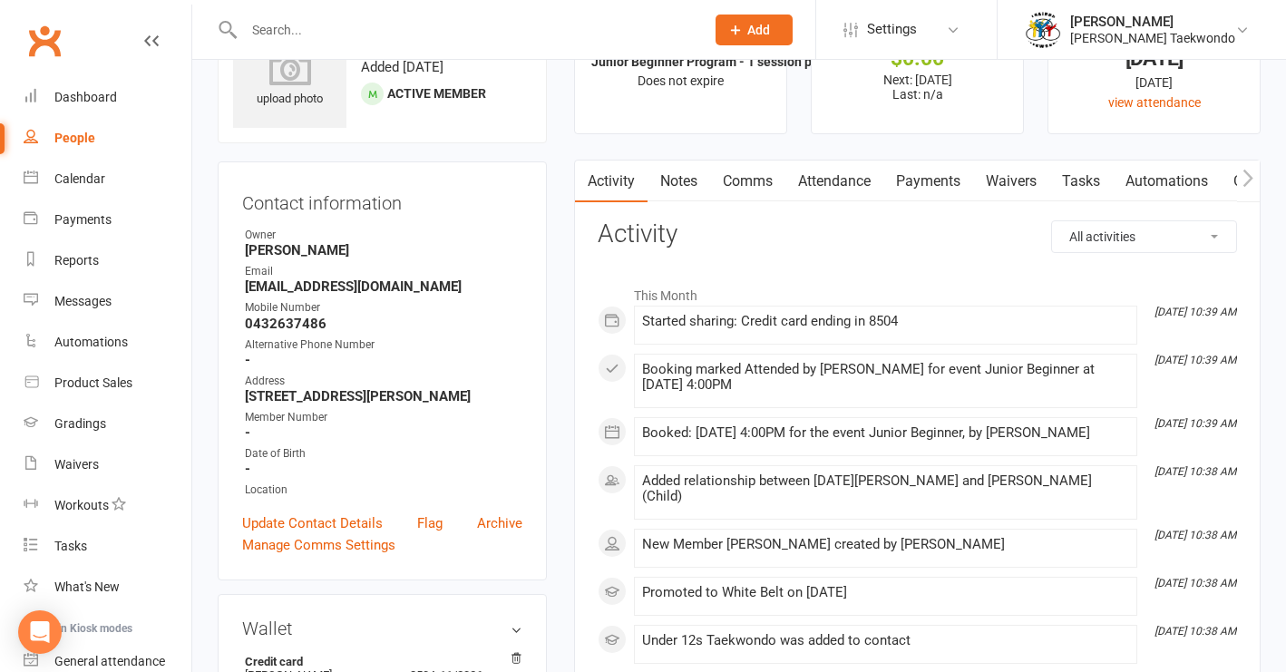
scroll to position [5, 0]
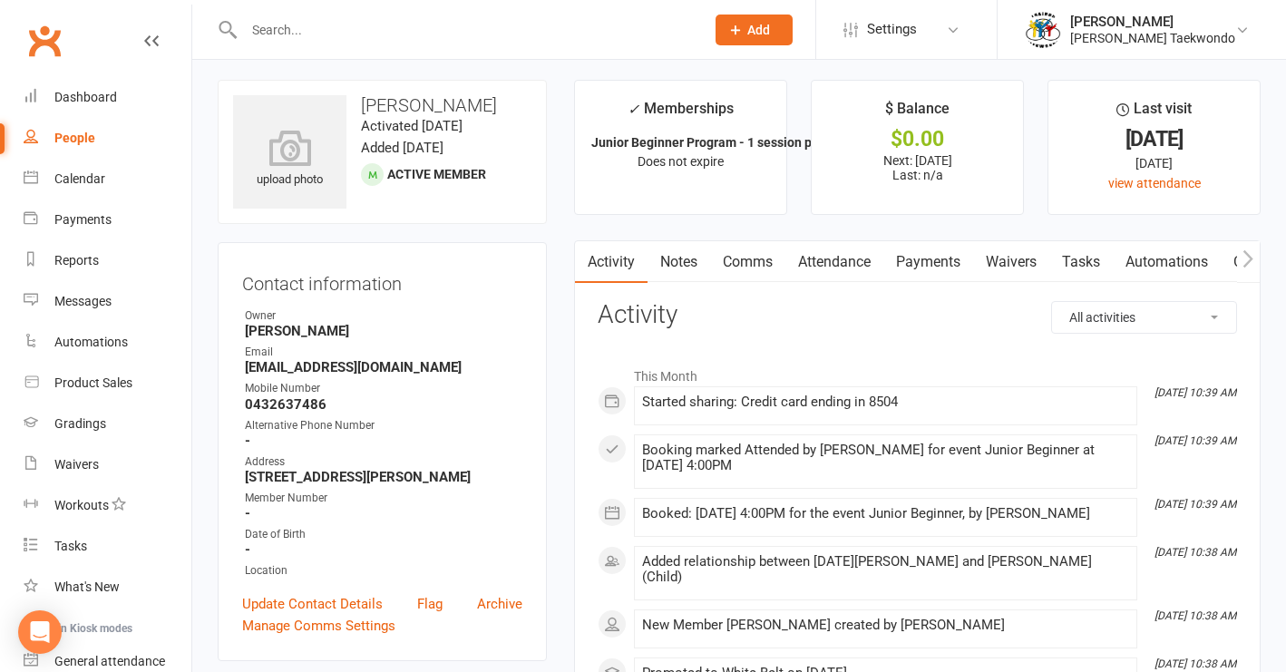
click at [932, 258] on link "Payments" at bounding box center [928, 262] width 90 height 42
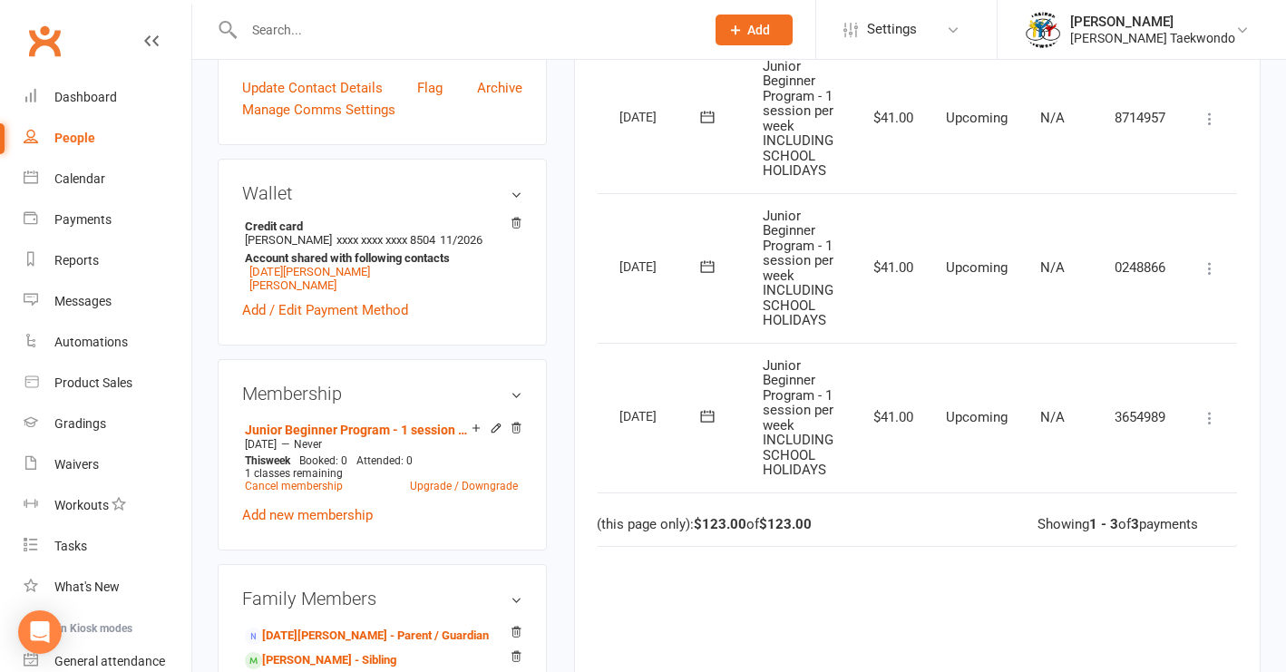
scroll to position [454, 0]
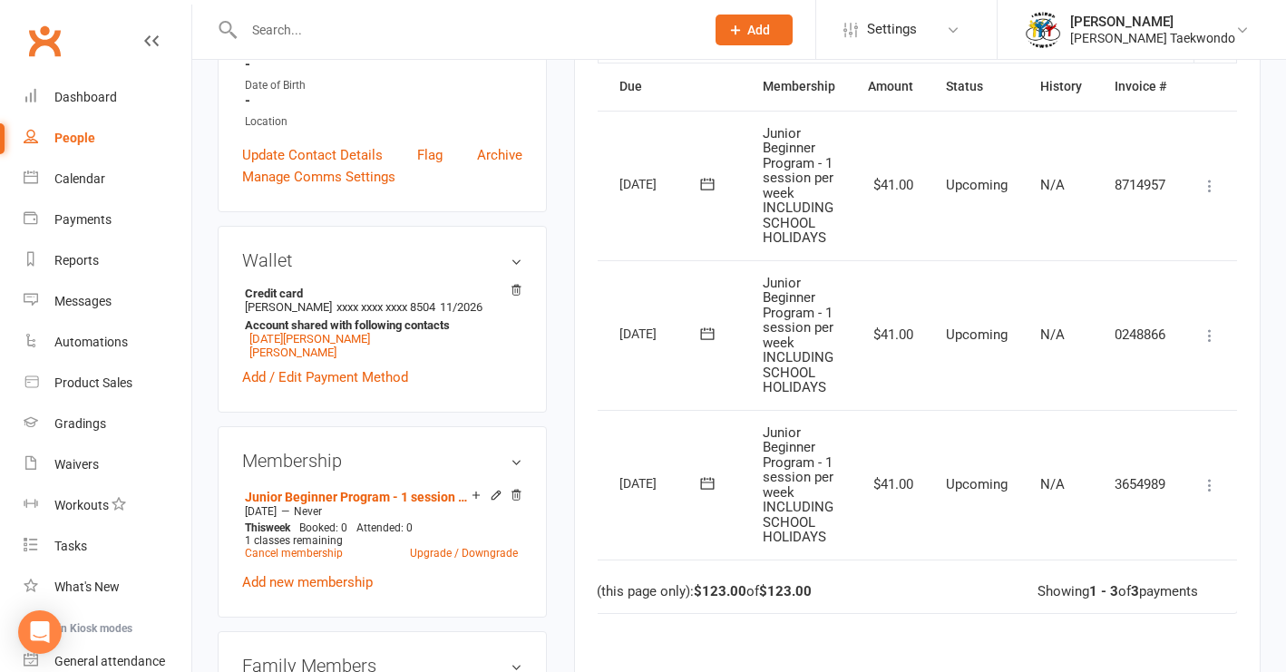
click at [1210, 327] on icon at bounding box center [1209, 335] width 18 height 18
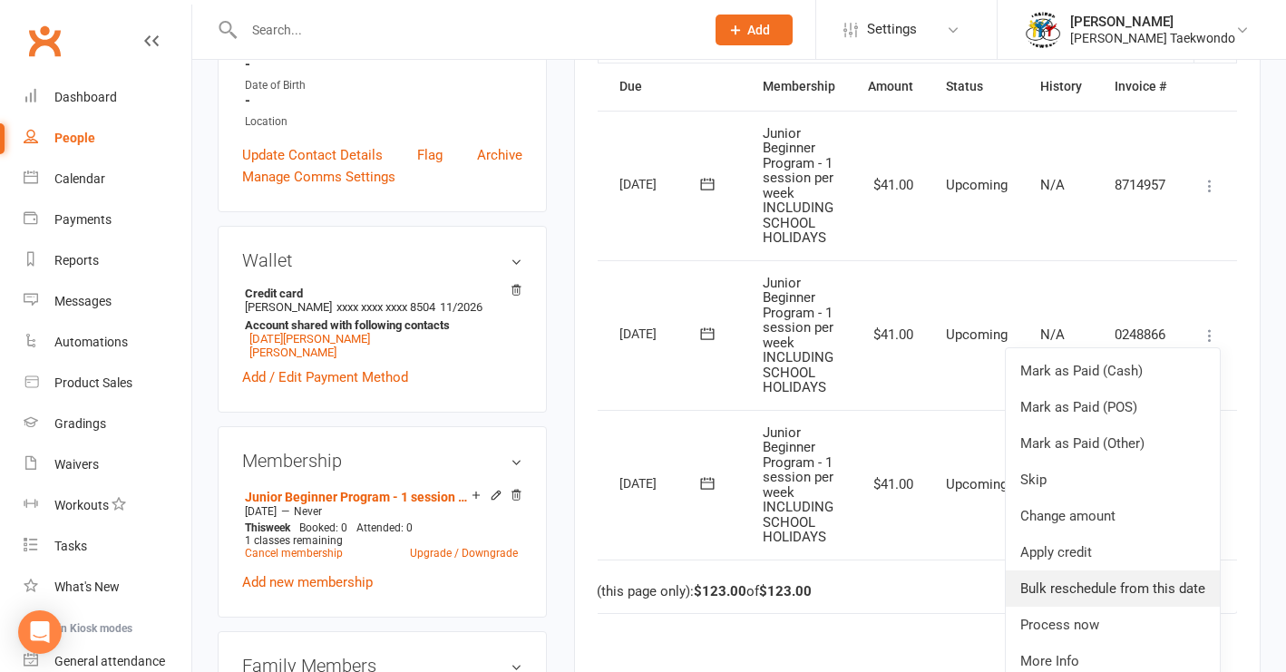
click at [1125, 578] on link "Bulk reschedule from this date" at bounding box center [1113, 588] width 214 height 36
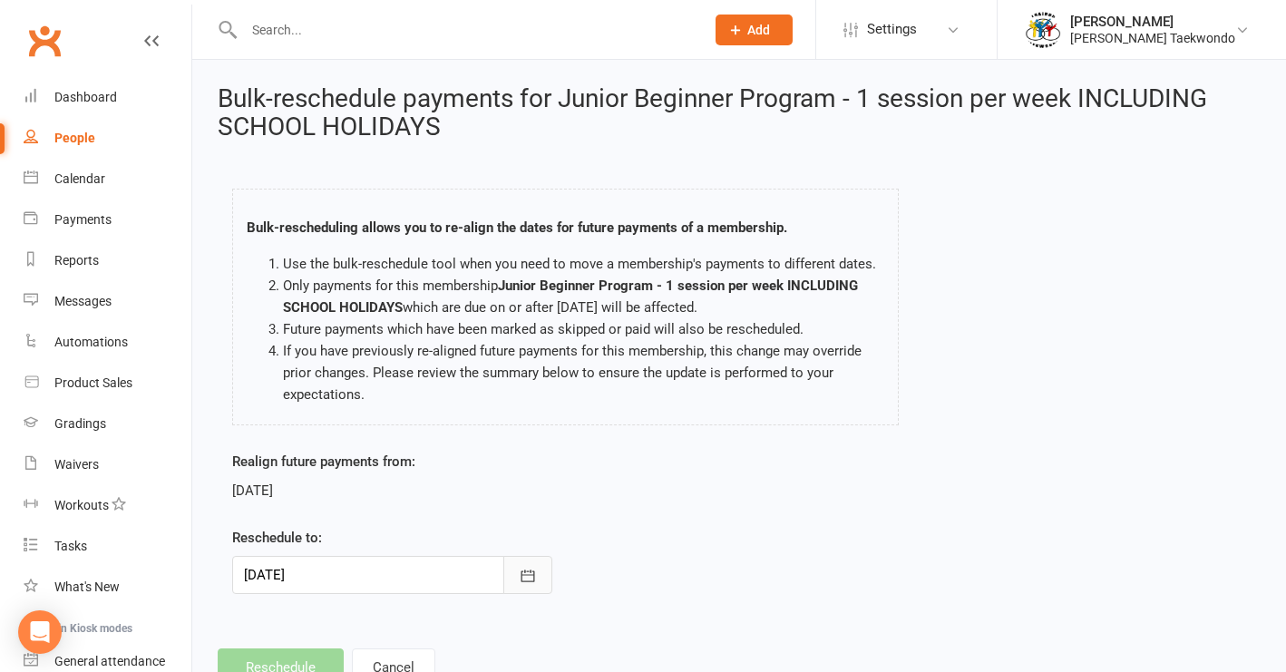
click at [534, 571] on icon "button" at bounding box center [527, 575] width 14 height 12
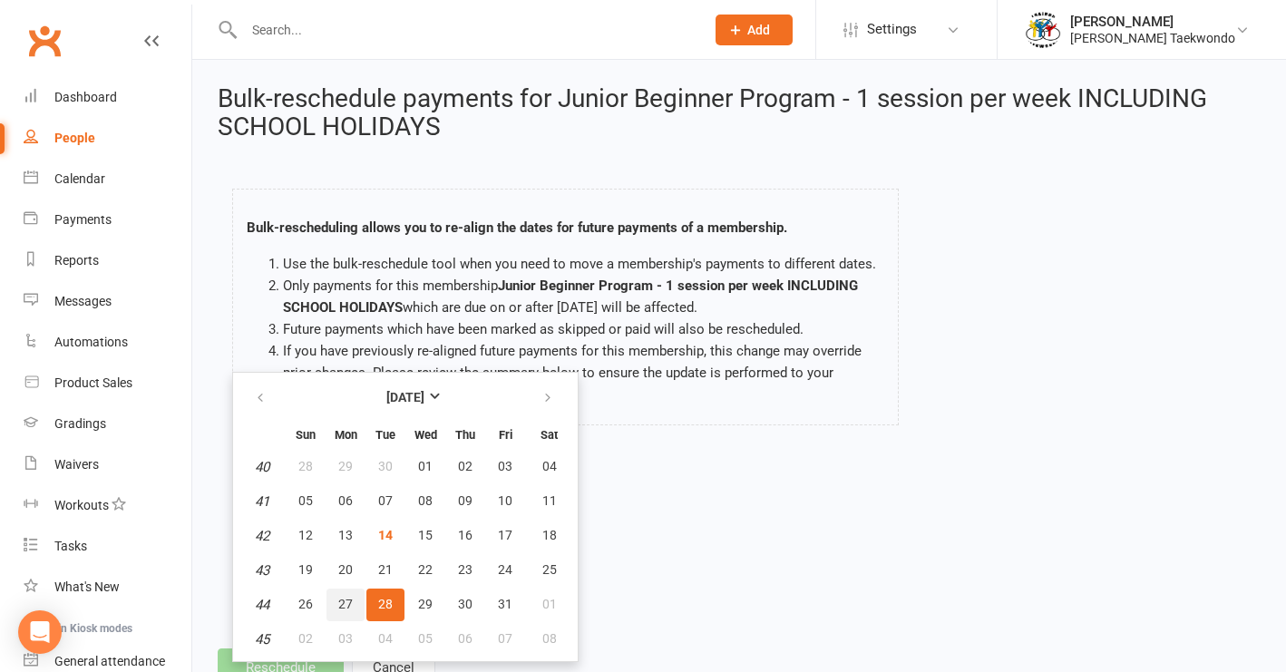
click at [345, 597] on span "27" at bounding box center [345, 604] width 15 height 15
type input "[DATE]"
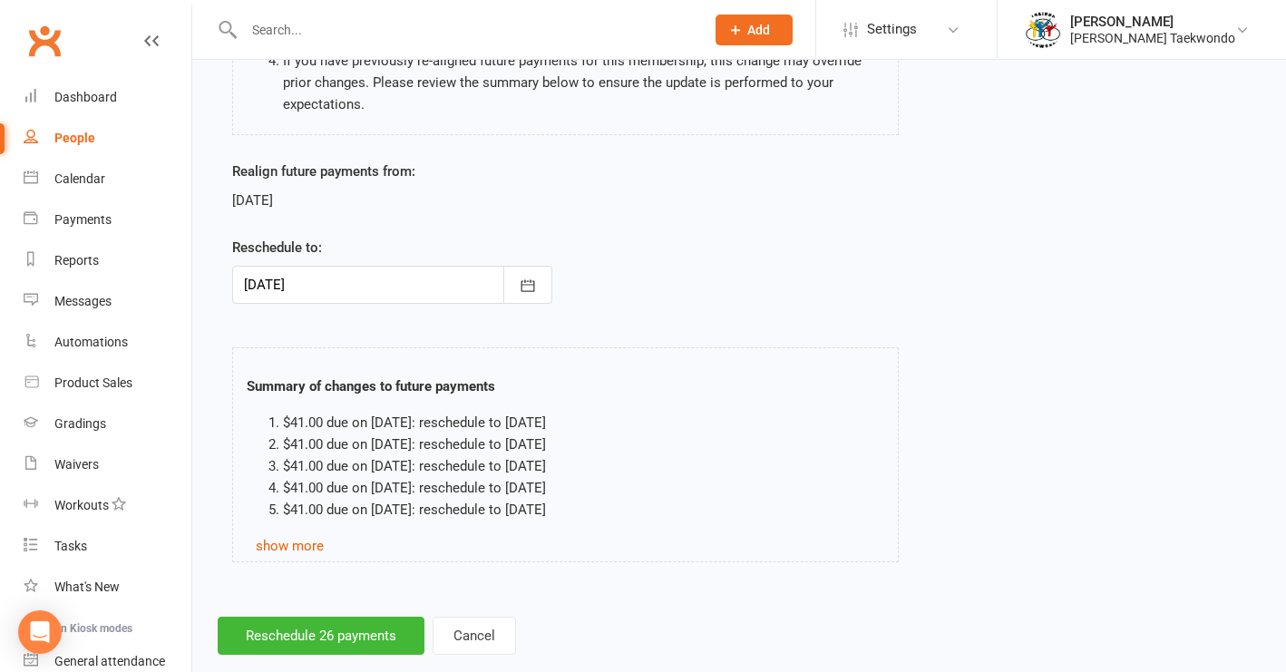
scroll to position [338, 0]
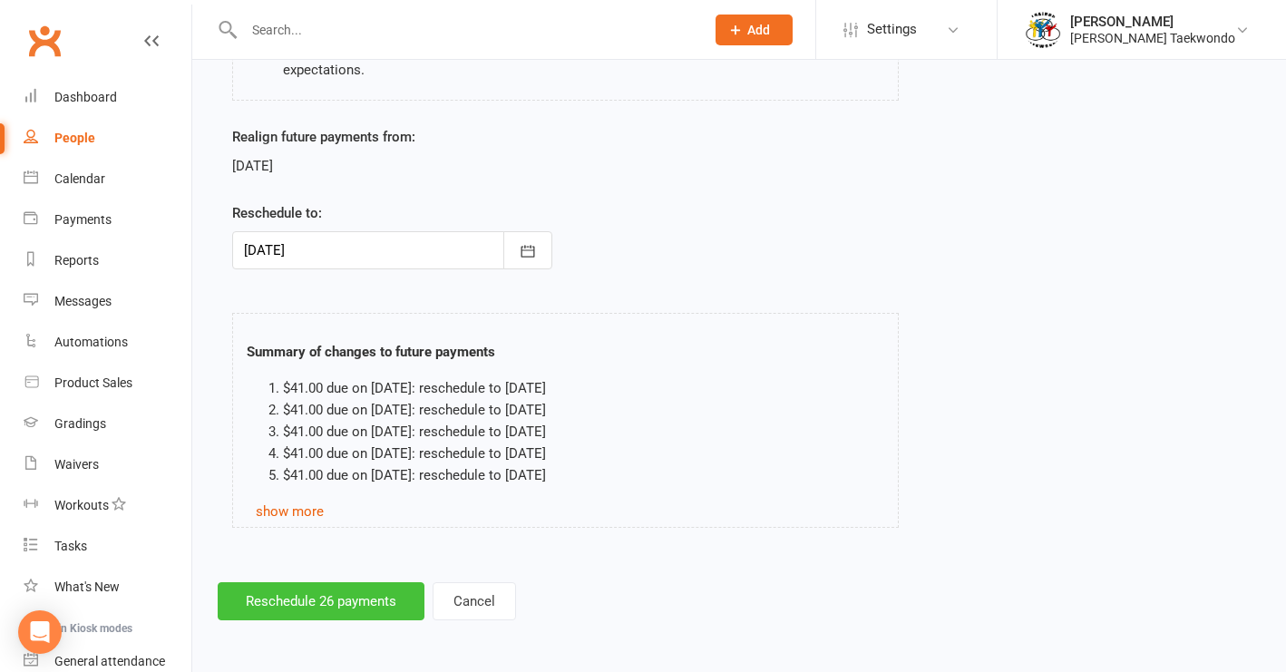
click at [298, 593] on button "Reschedule 26 payments" at bounding box center [321, 601] width 207 height 38
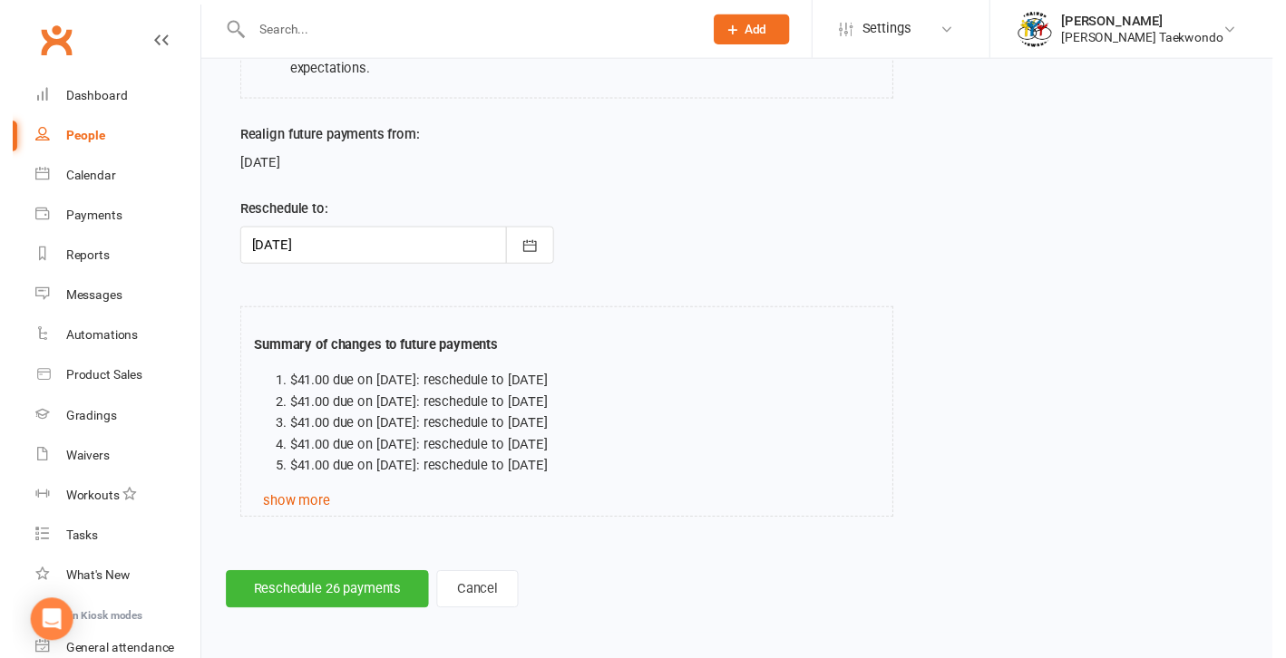
scroll to position [316, 0]
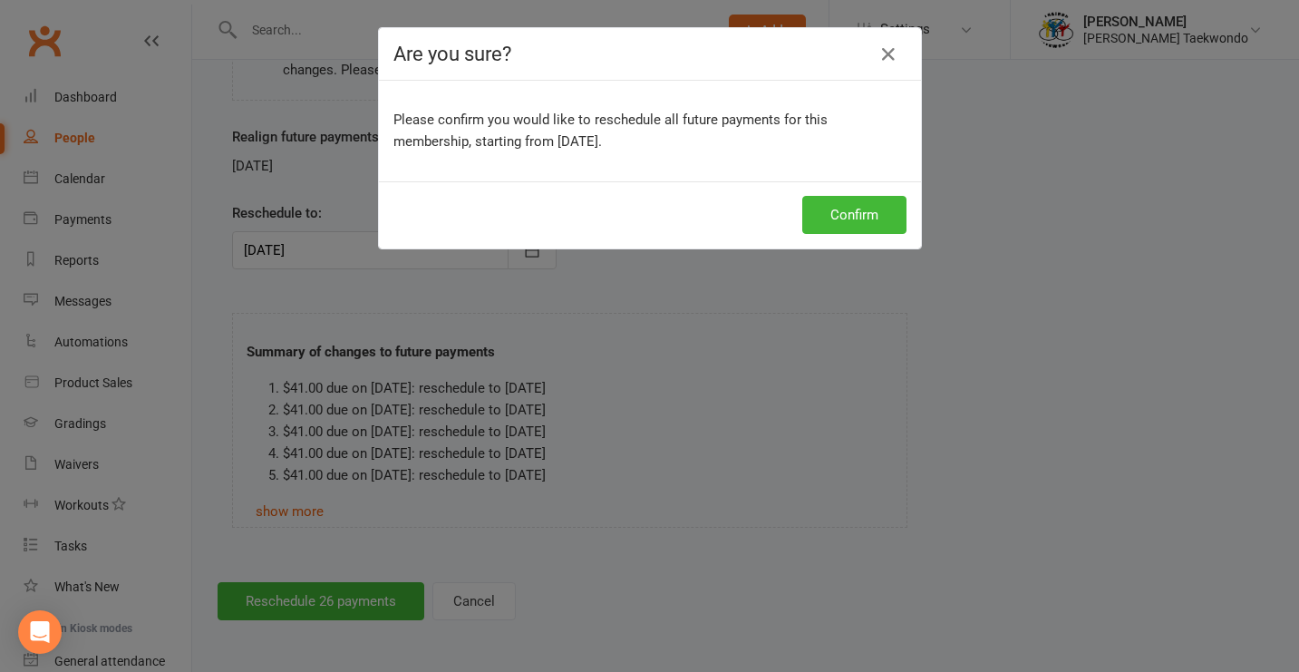
drag, startPoint x: 821, startPoint y: 212, endPoint x: 911, endPoint y: 217, distance: 89.9
click at [825, 212] on button "Confirm" at bounding box center [854, 215] width 104 height 38
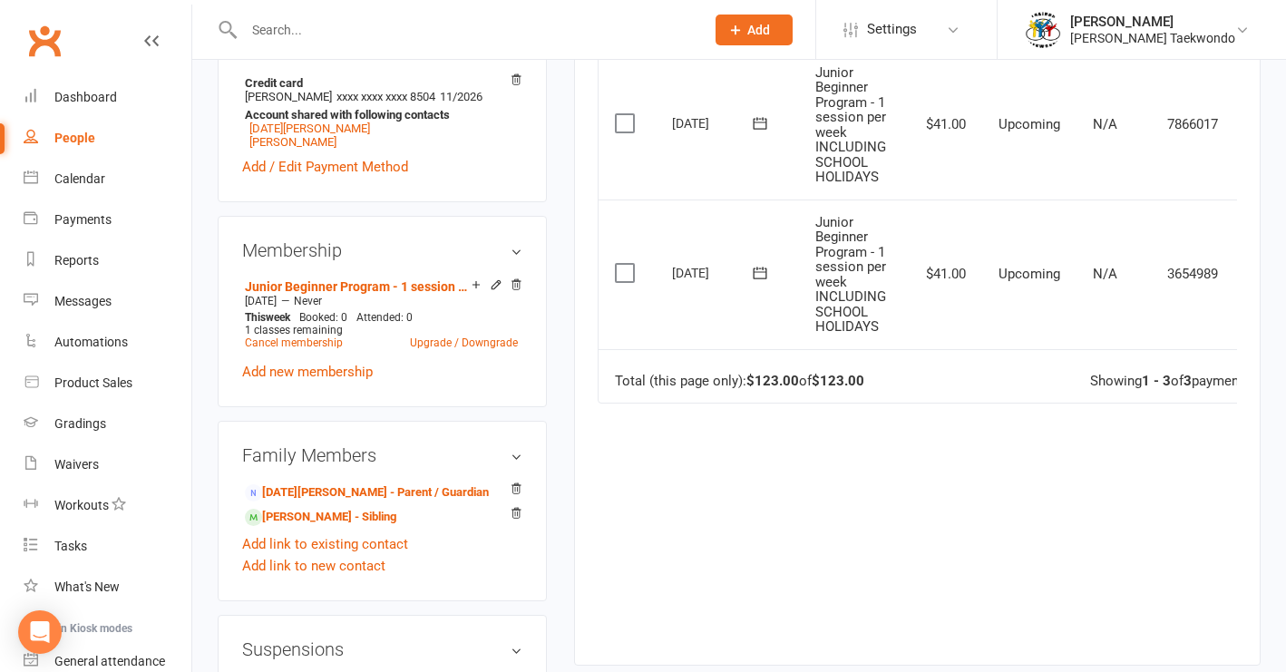
scroll to position [676, 0]
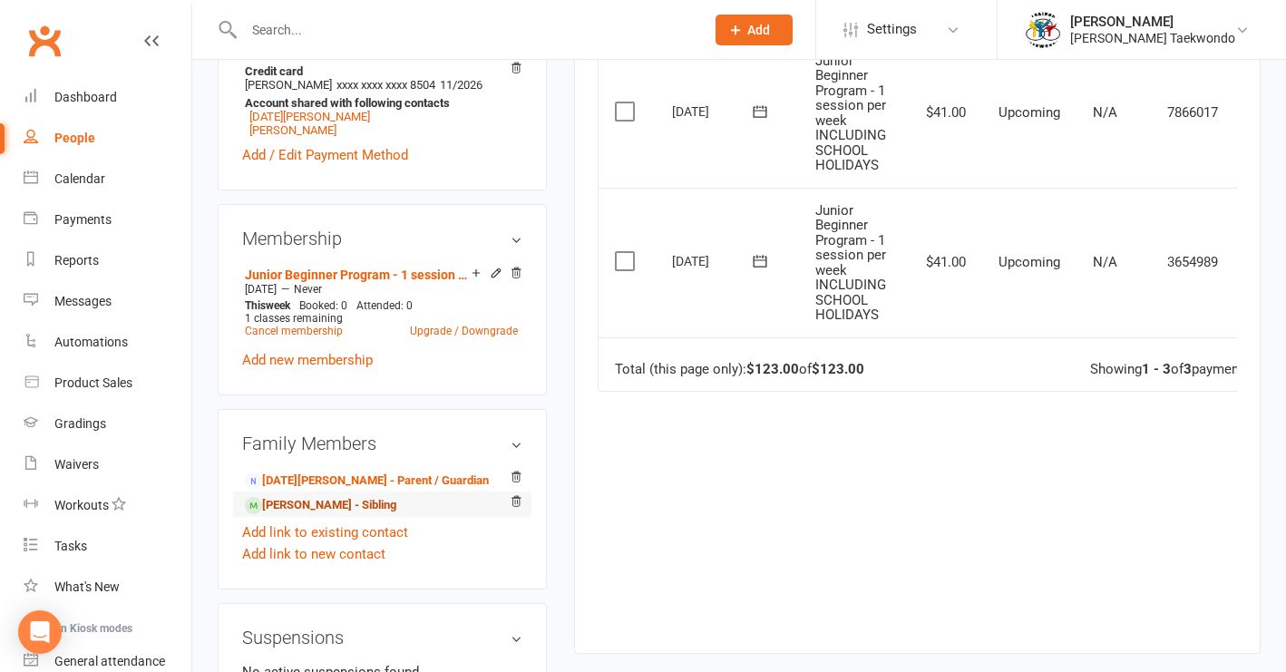
click at [381, 515] on link "[PERSON_NAME] - Sibling" at bounding box center [320, 505] width 151 height 19
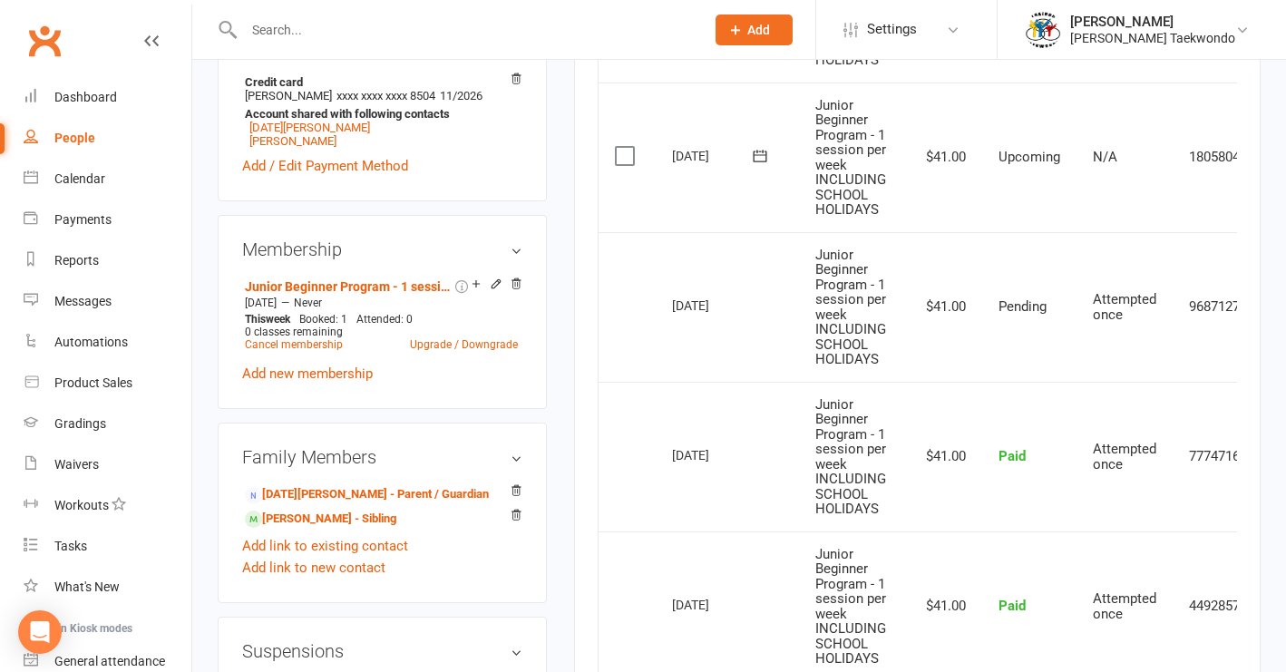
scroll to position [767, 0]
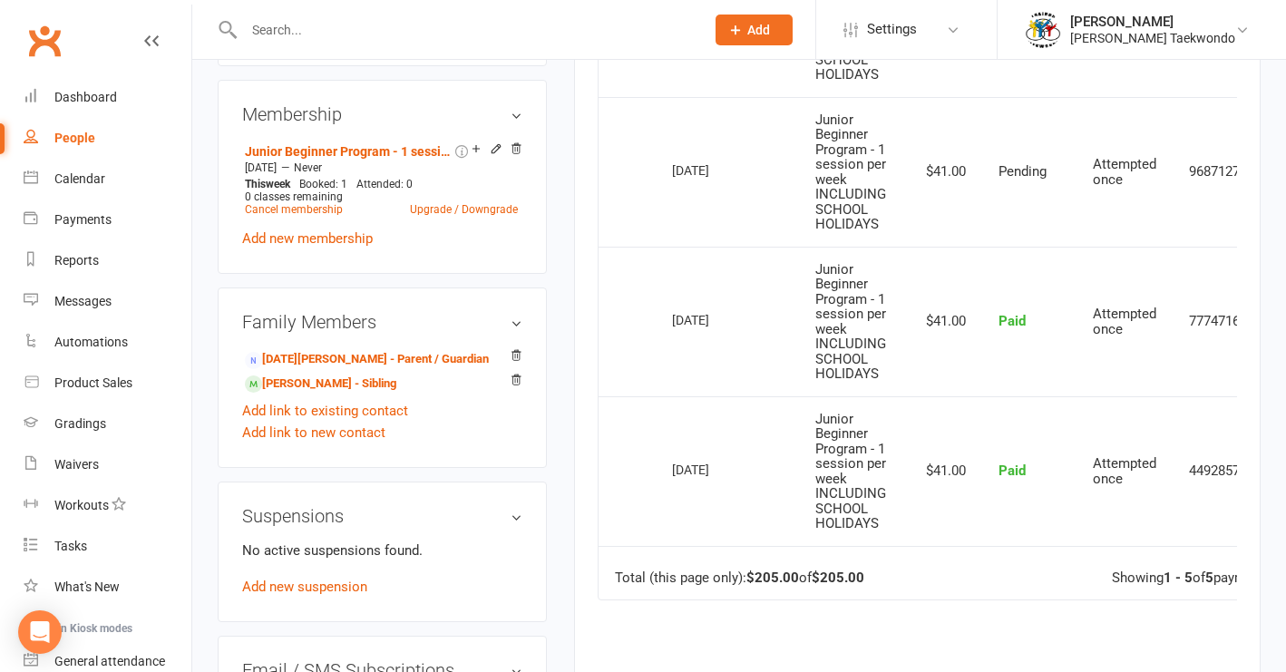
drag, startPoint x: 432, startPoint y: 396, endPoint x: 458, endPoint y: 387, distance: 27.8
click at [432, 369] on link "[DATE][PERSON_NAME] - Parent / Guardian" at bounding box center [367, 359] width 244 height 19
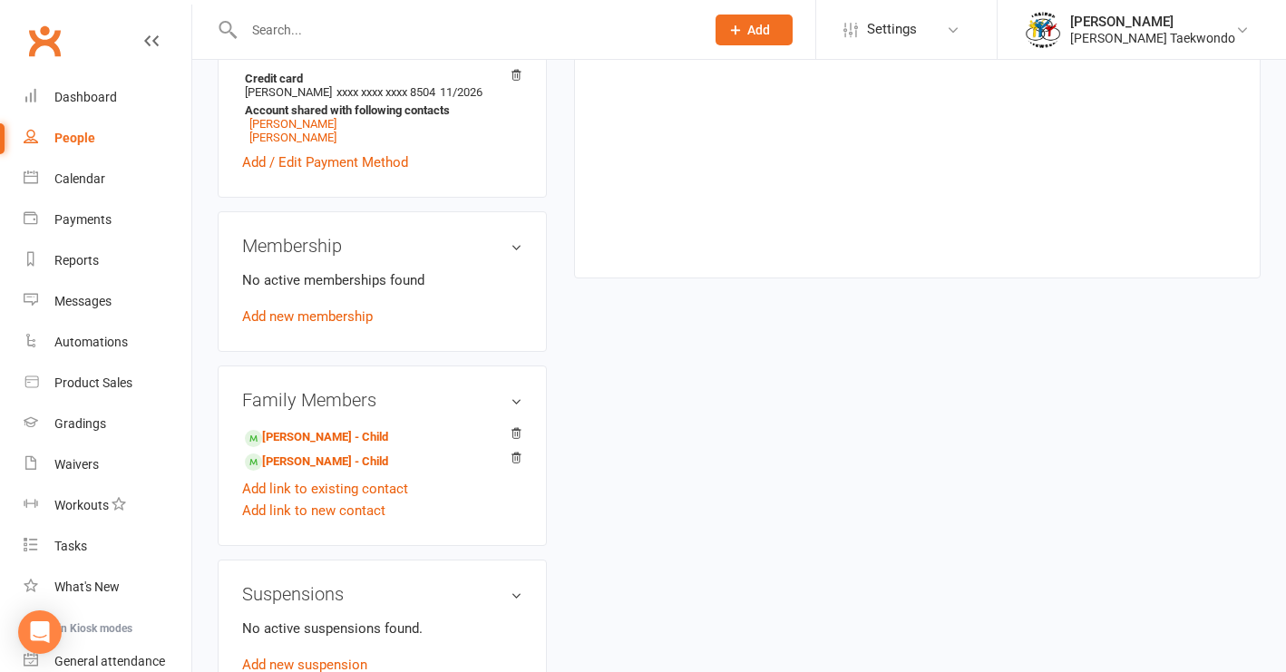
scroll to position [651, 0]
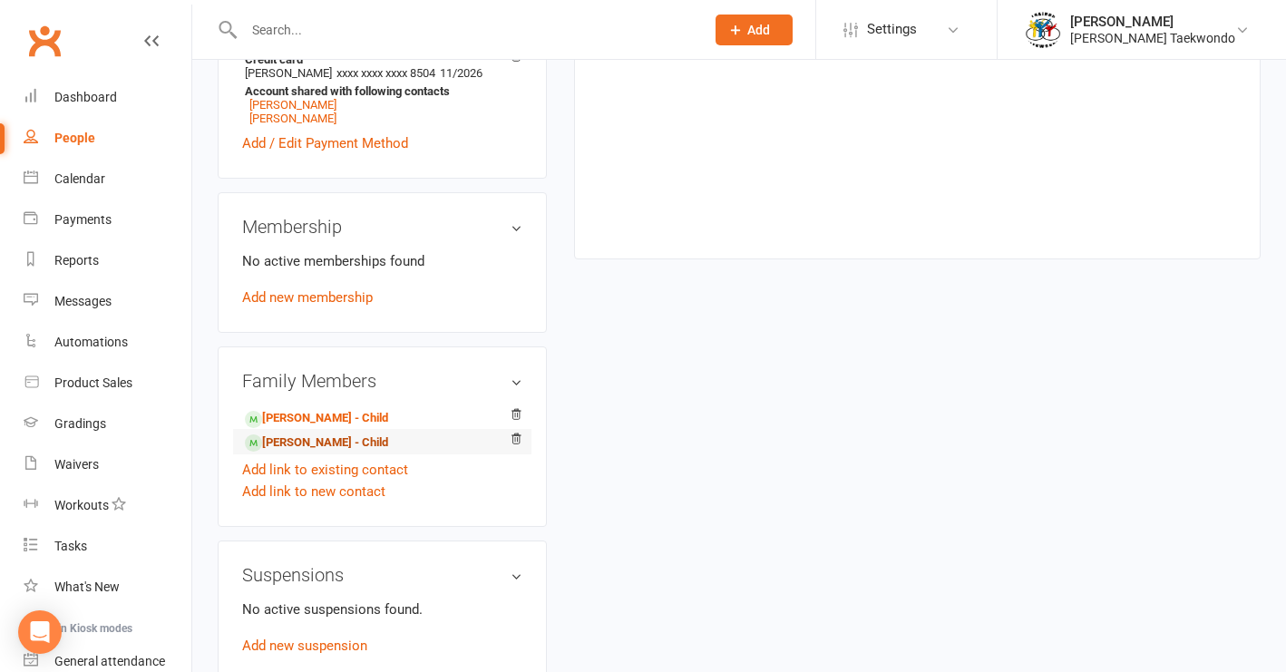
click at [374, 452] on link "[PERSON_NAME] - Child" at bounding box center [316, 442] width 143 height 19
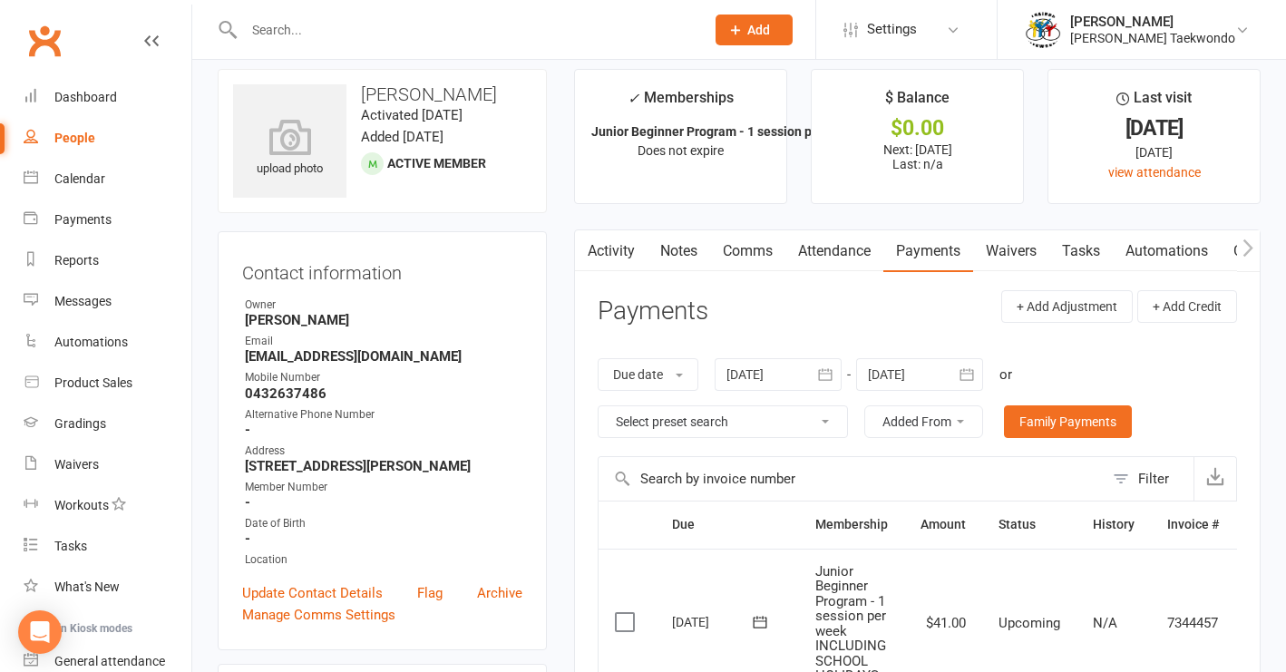
scroll to position [5, 0]
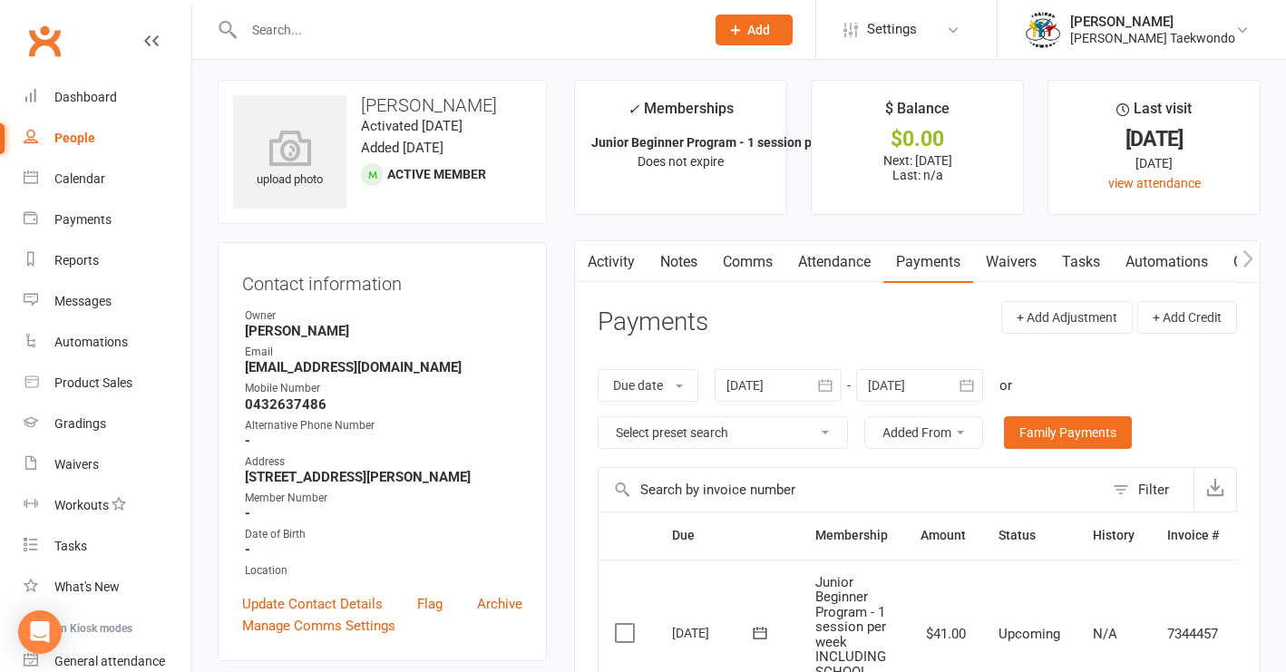
click at [841, 262] on link "Attendance" at bounding box center [834, 262] width 98 height 42
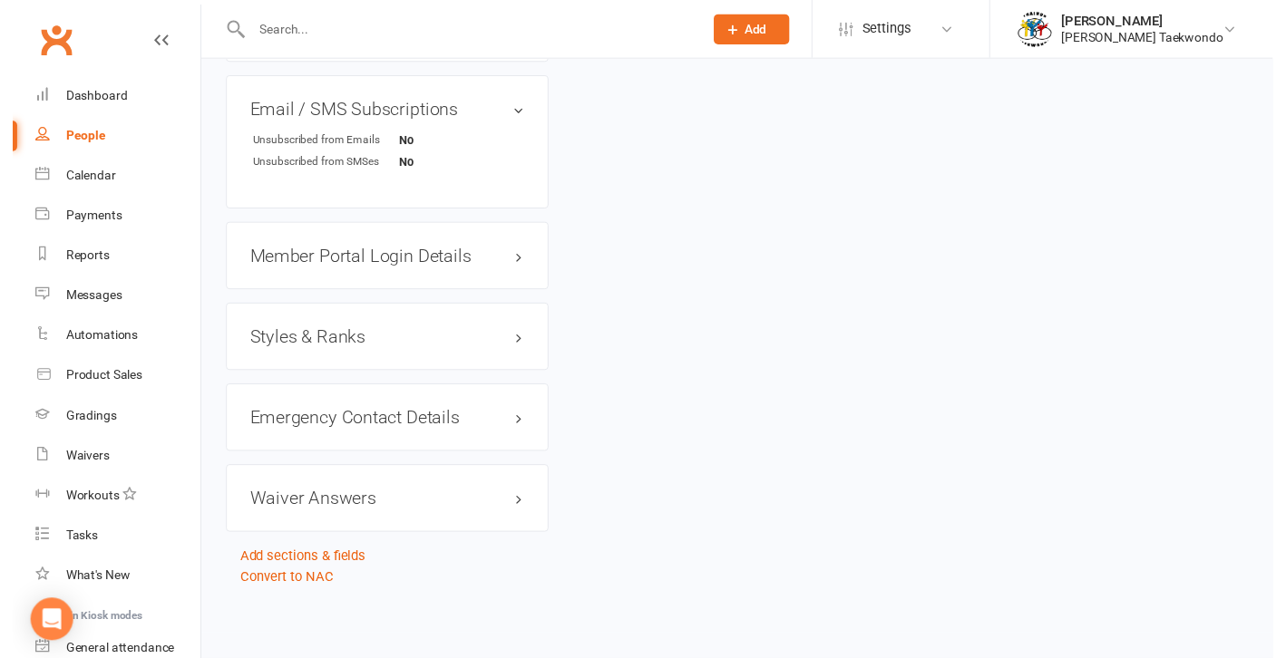
scroll to position [1383, 0]
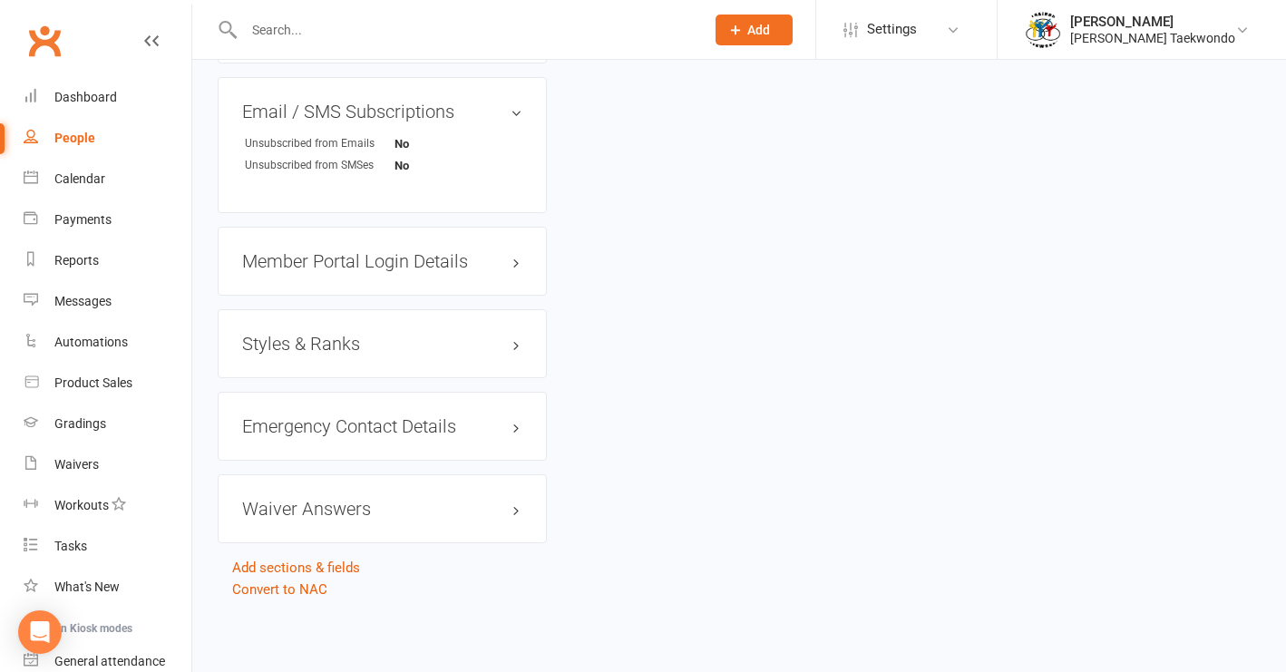
click at [385, 251] on h3 "Member Portal Login Details" at bounding box center [382, 261] width 280 height 20
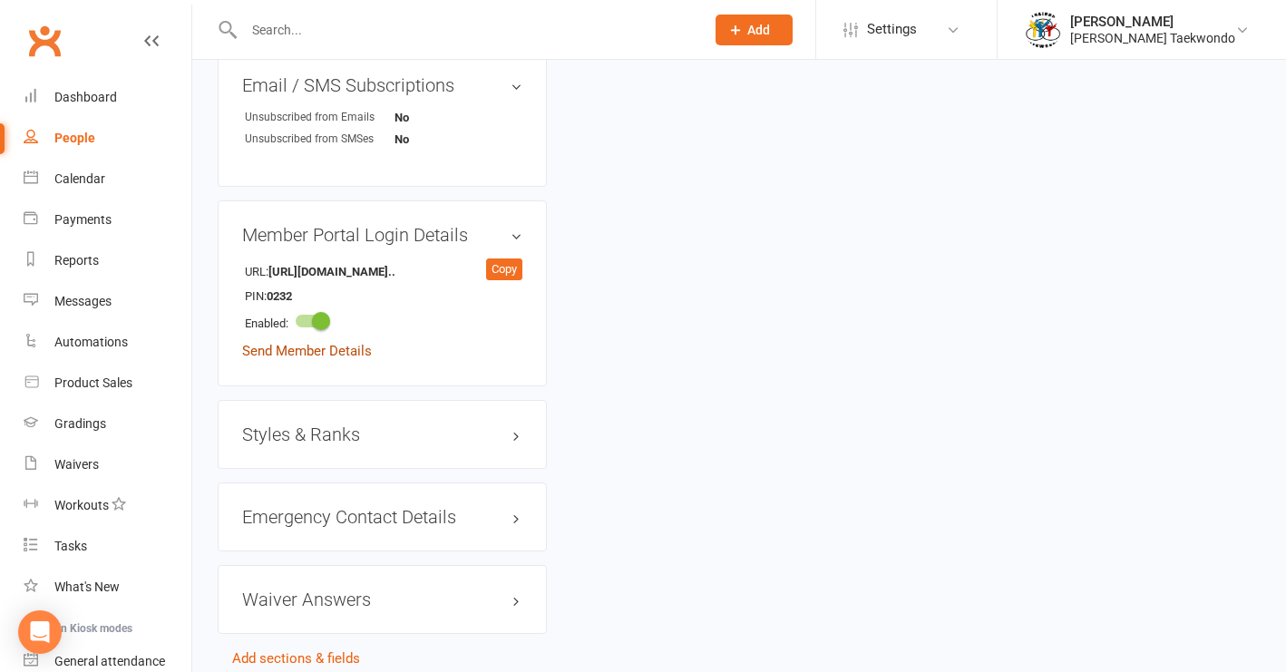
click at [337, 359] on link "Send Member Details" at bounding box center [307, 351] width 130 height 16
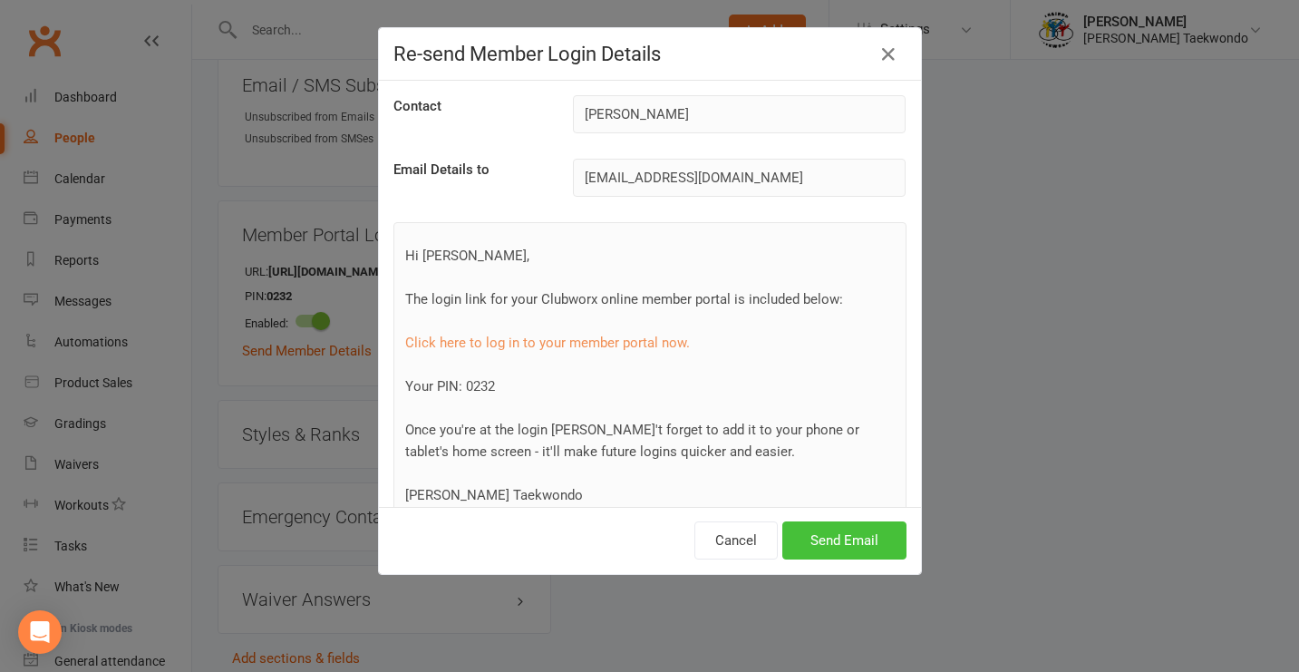
click at [848, 531] on button "Send Email" at bounding box center [844, 540] width 124 height 38
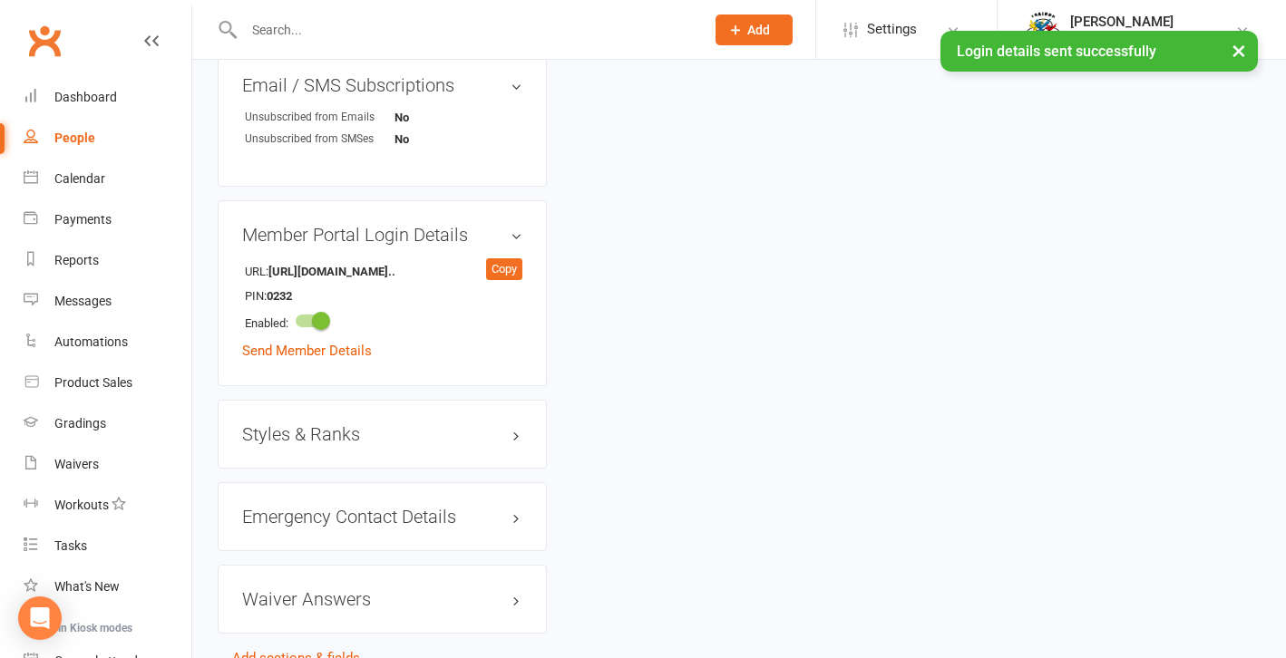
click at [319, 444] on h3 "Styles & Ranks" at bounding box center [382, 434] width 280 height 20
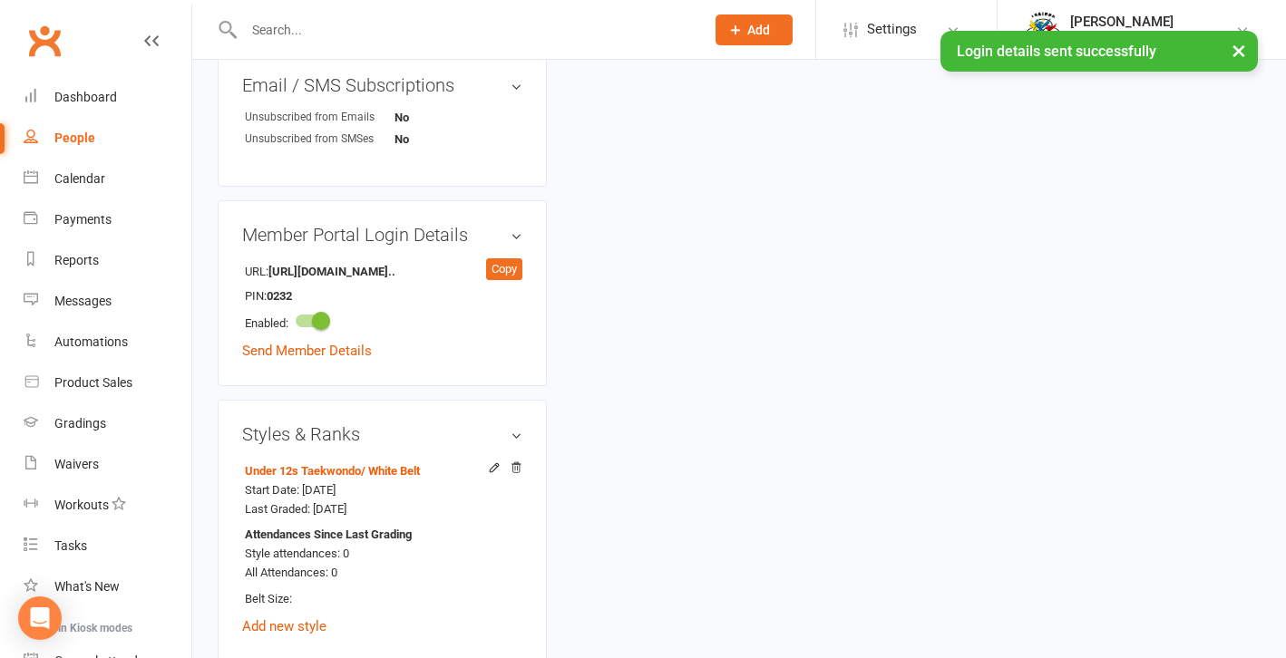
click at [98, 102] on div "Dashboard" at bounding box center [85, 97] width 63 height 15
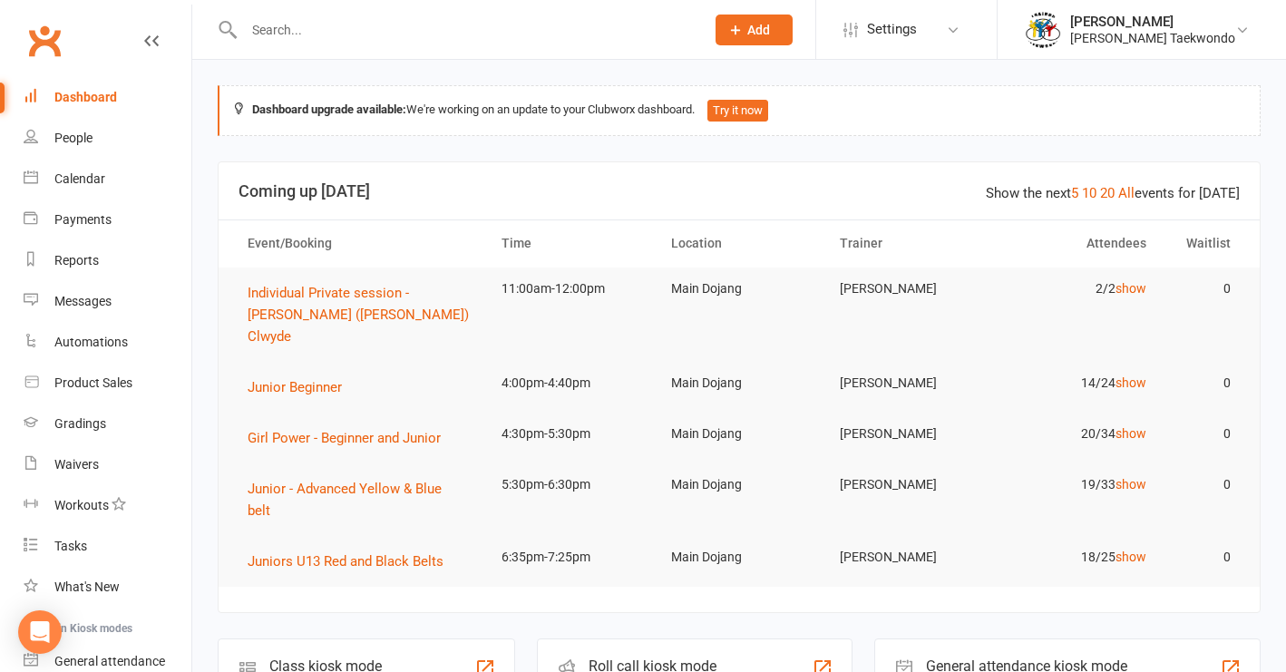
click at [75, 220] on div "Payments" at bounding box center [82, 219] width 57 height 15
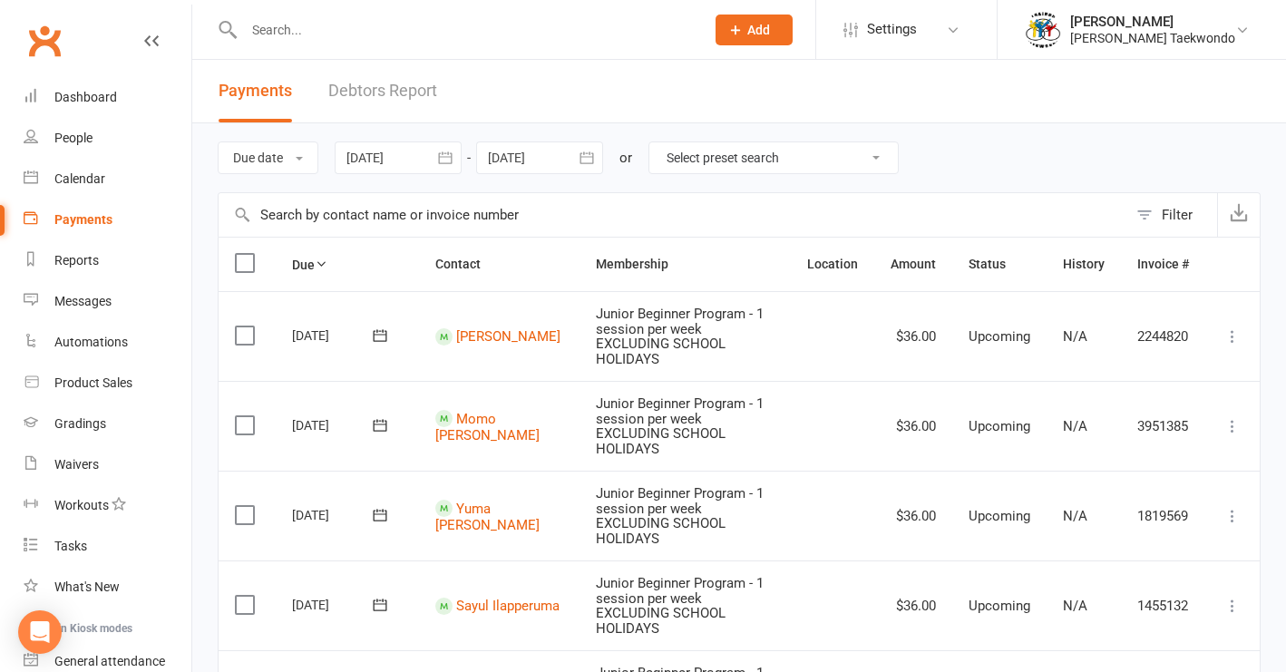
click at [395, 87] on link "Debtors Report" at bounding box center [382, 91] width 109 height 63
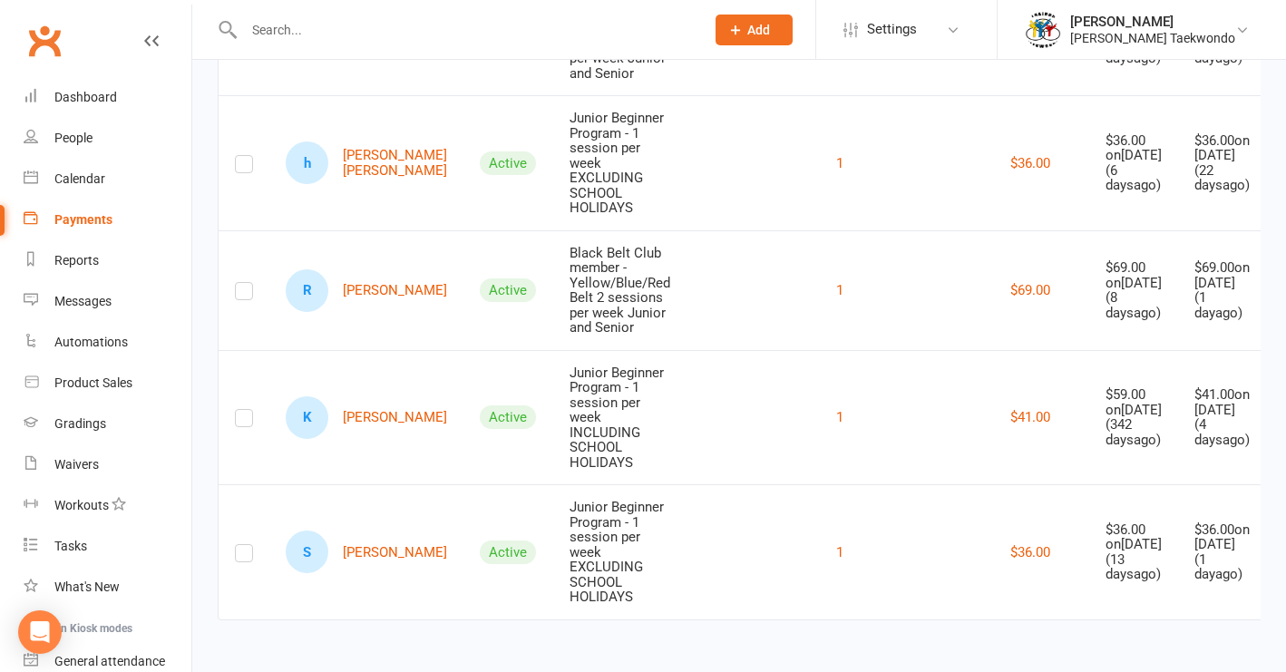
scroll to position [350, 0]
click at [93, 100] on div "Dashboard" at bounding box center [85, 97] width 63 height 15
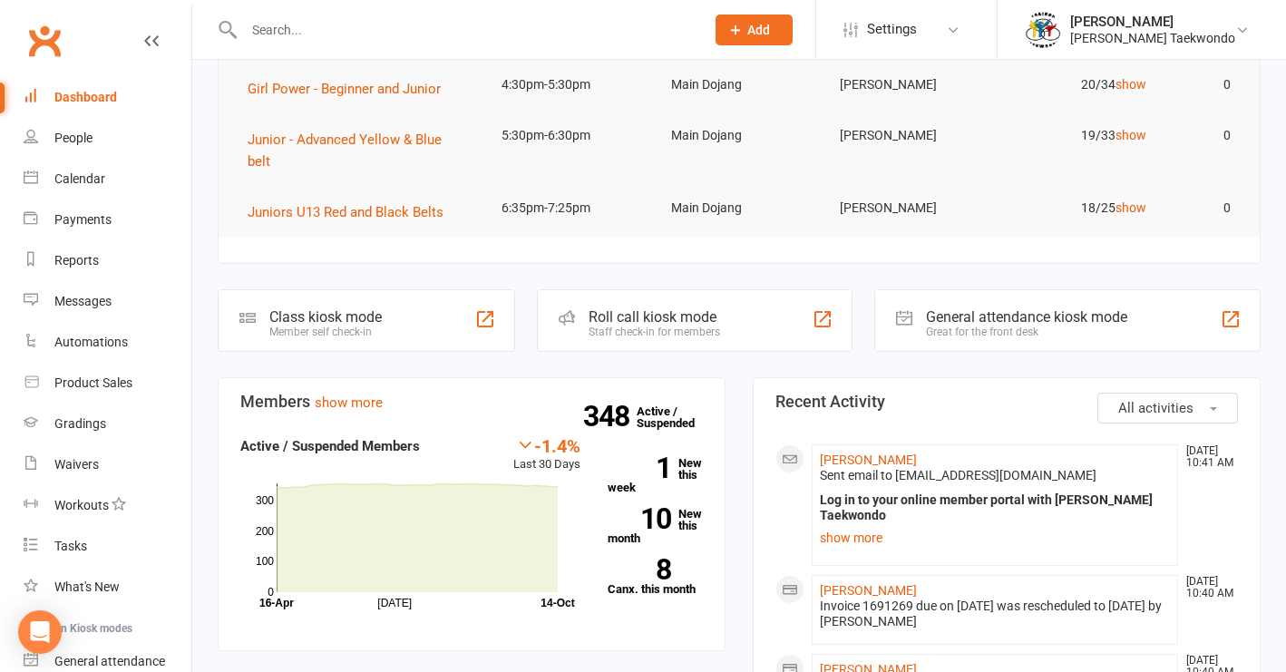
scroll to position [343, 0]
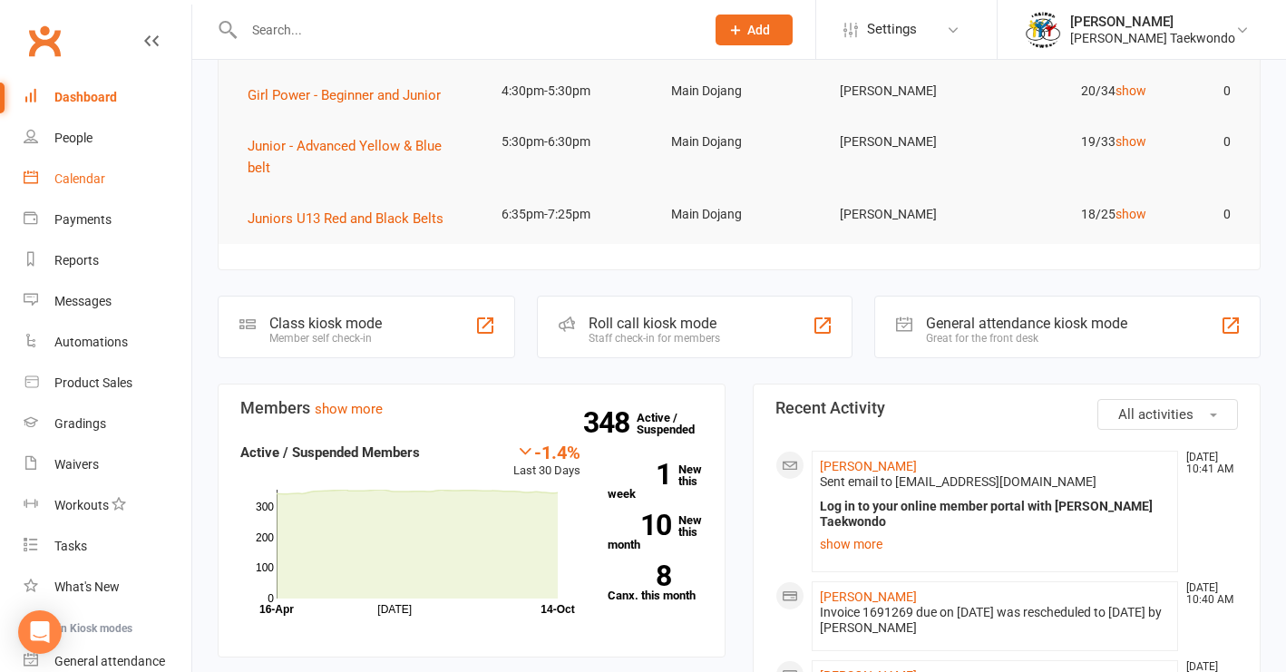
click at [90, 180] on div "Calendar" at bounding box center [79, 178] width 51 height 15
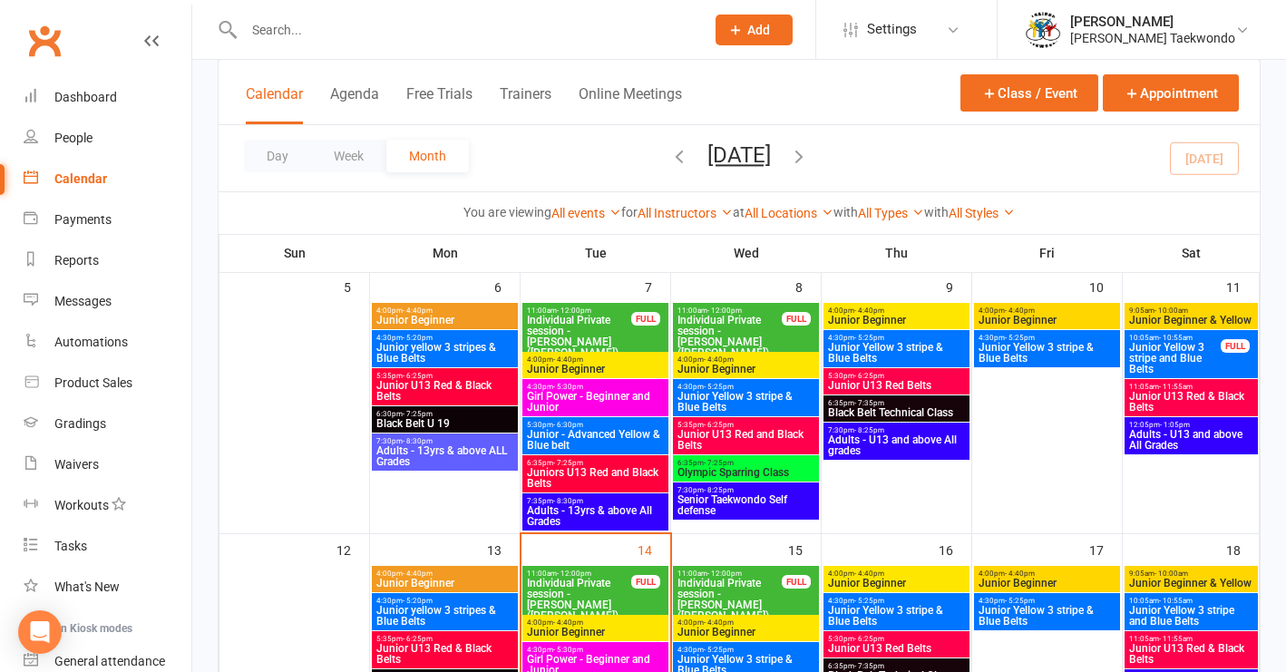
scroll to position [523, 0]
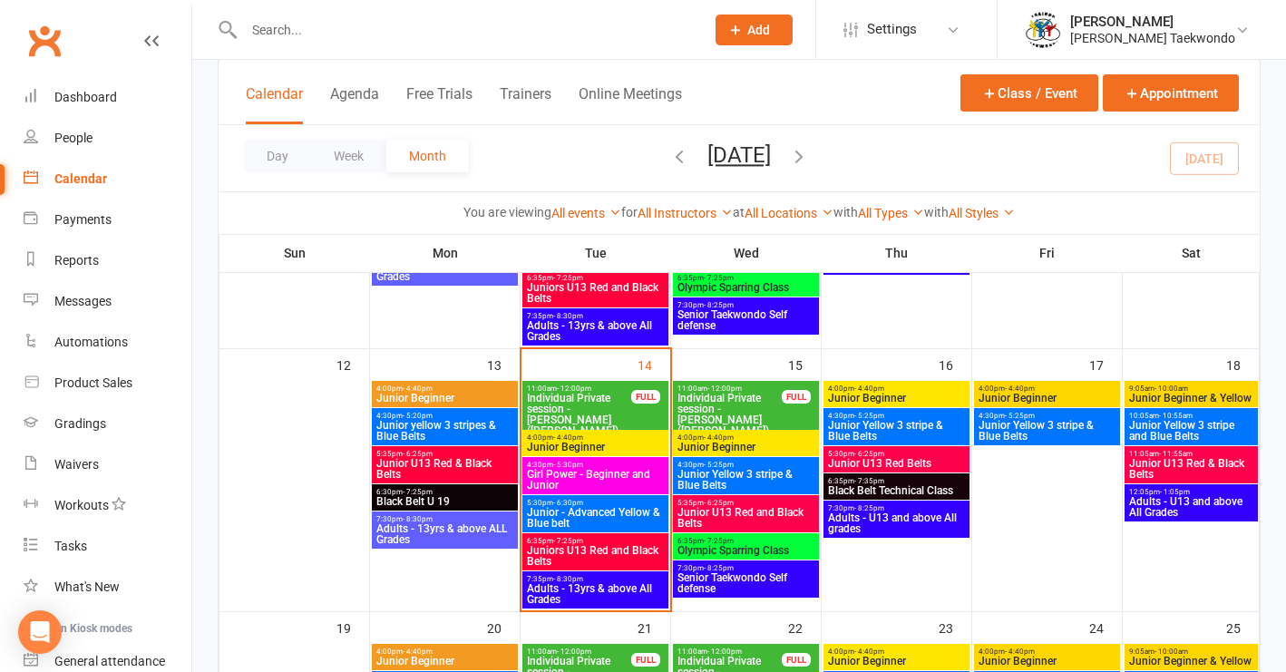
click at [773, 442] on span "Junior Beginner" at bounding box center [745, 447] width 139 height 11
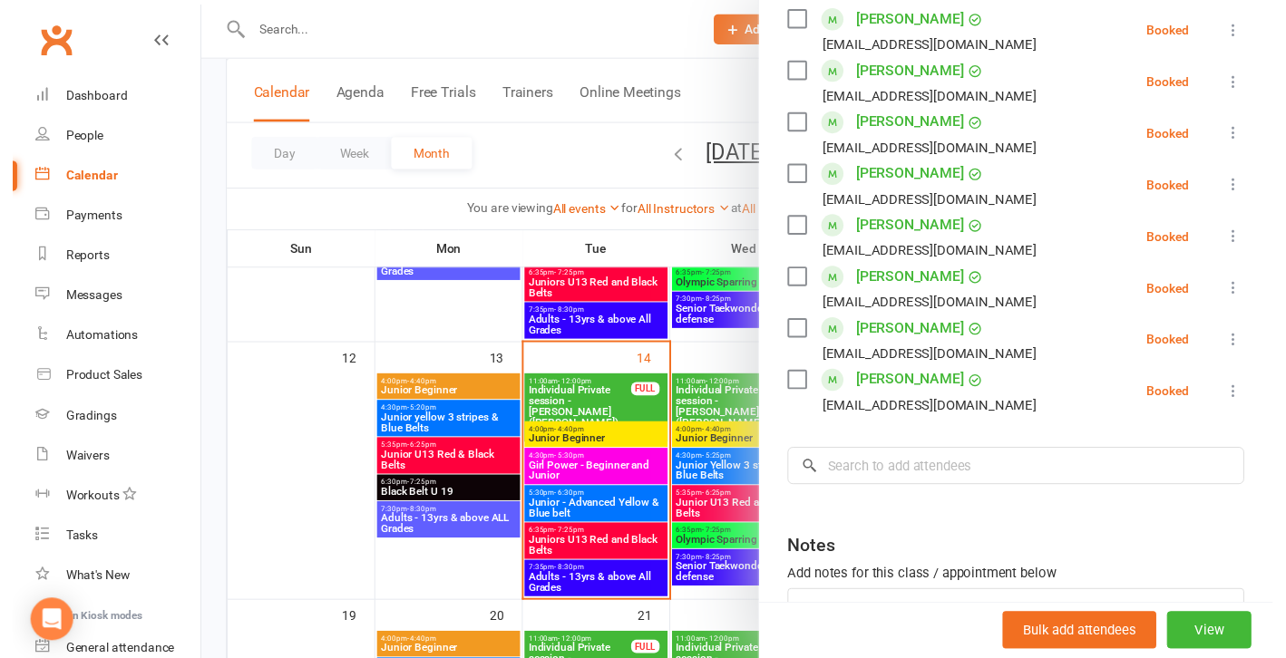
scroll to position [530, 0]
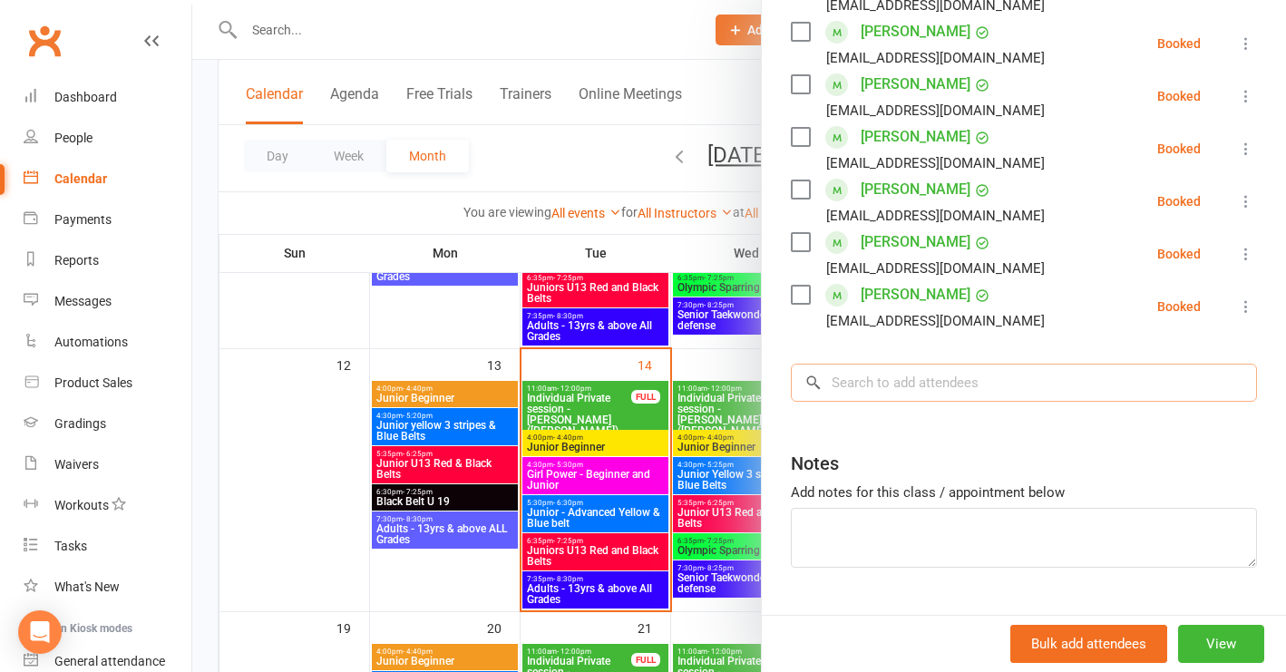
click at [860, 383] on input "search" at bounding box center [1024, 383] width 466 height 38
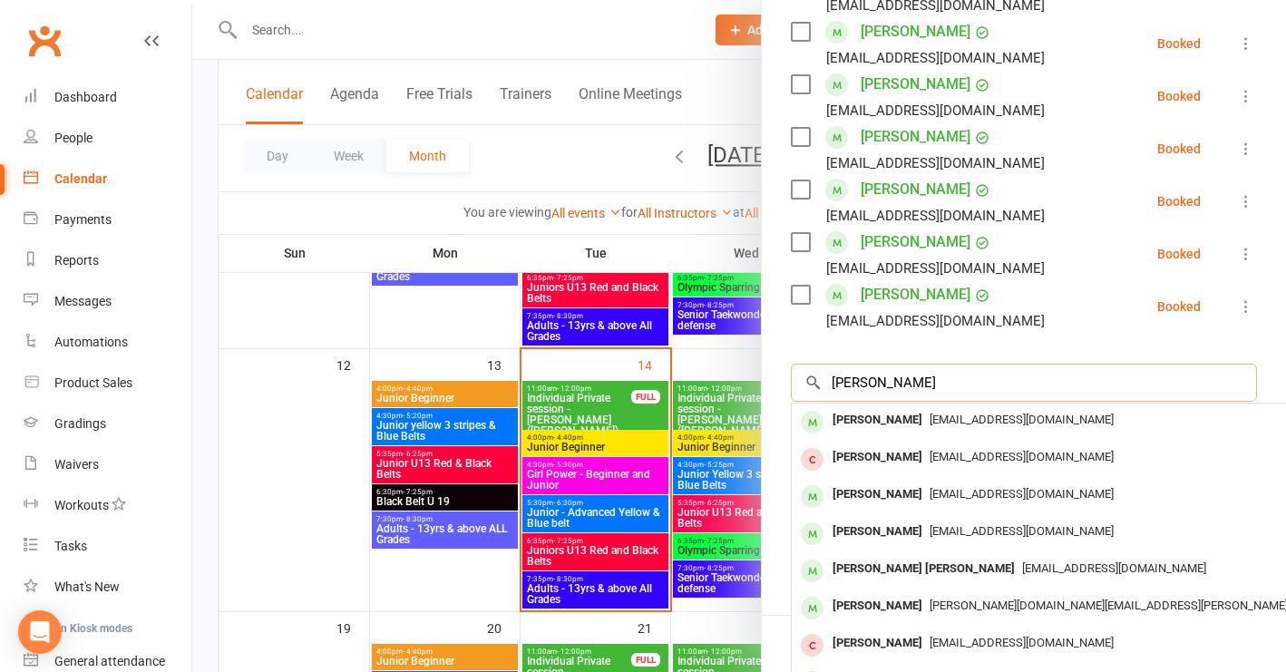
type input "[PERSON_NAME]"
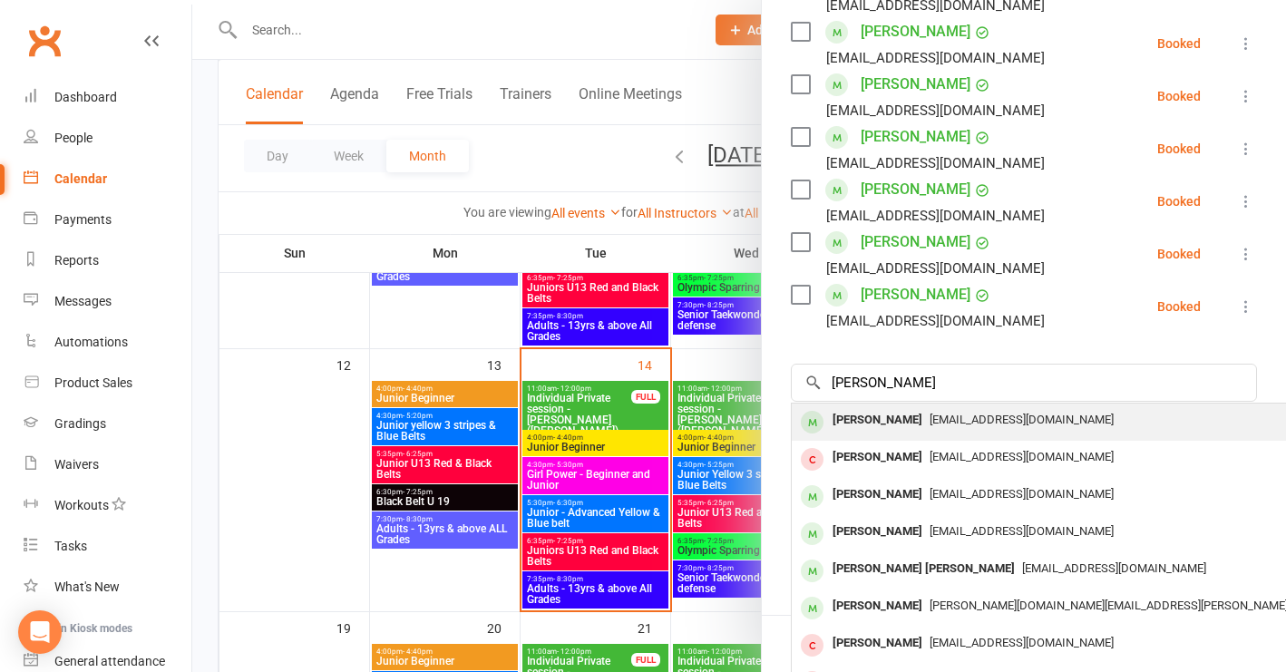
drag, startPoint x: 930, startPoint y: 406, endPoint x: 960, endPoint y: 417, distance: 31.8
click at [960, 417] on span "[EMAIL_ADDRESS][DOMAIN_NAME]" at bounding box center [1021, 420] width 184 height 14
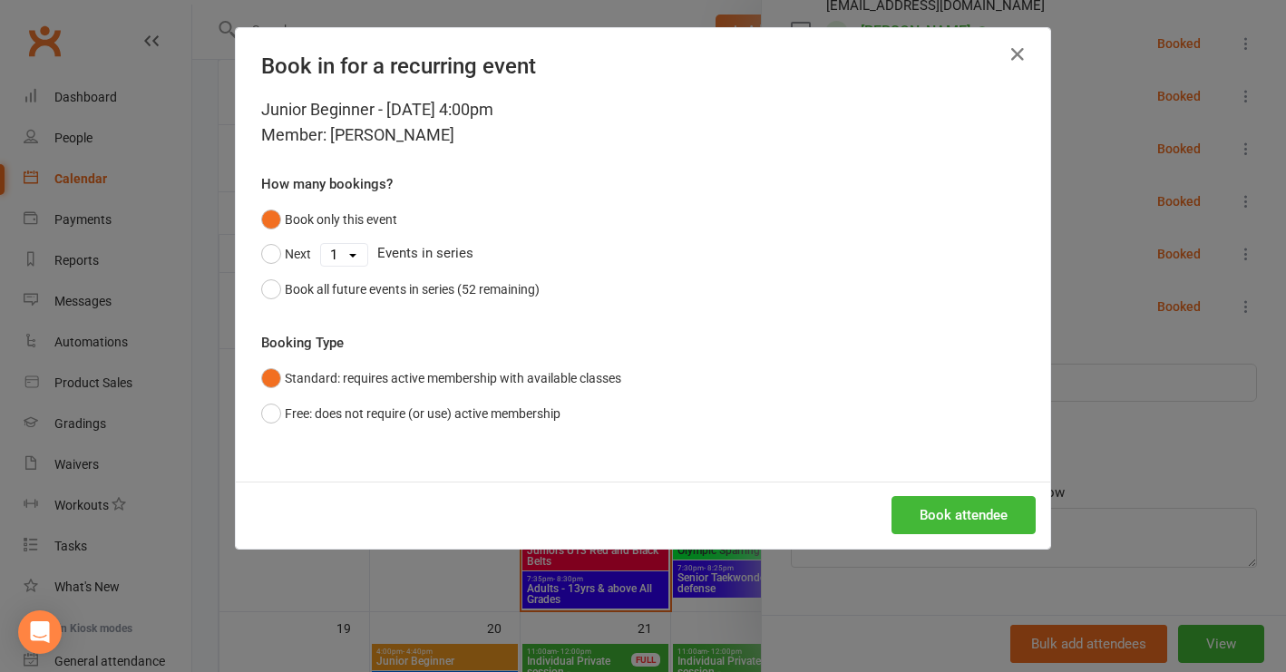
drag, startPoint x: 261, startPoint y: 292, endPoint x: 424, endPoint y: 353, distance: 174.1
click at [266, 293] on button "Book all future events in series (52 remaining)" at bounding box center [400, 289] width 278 height 34
click at [963, 512] on button "Book attendee" at bounding box center [963, 515] width 144 height 38
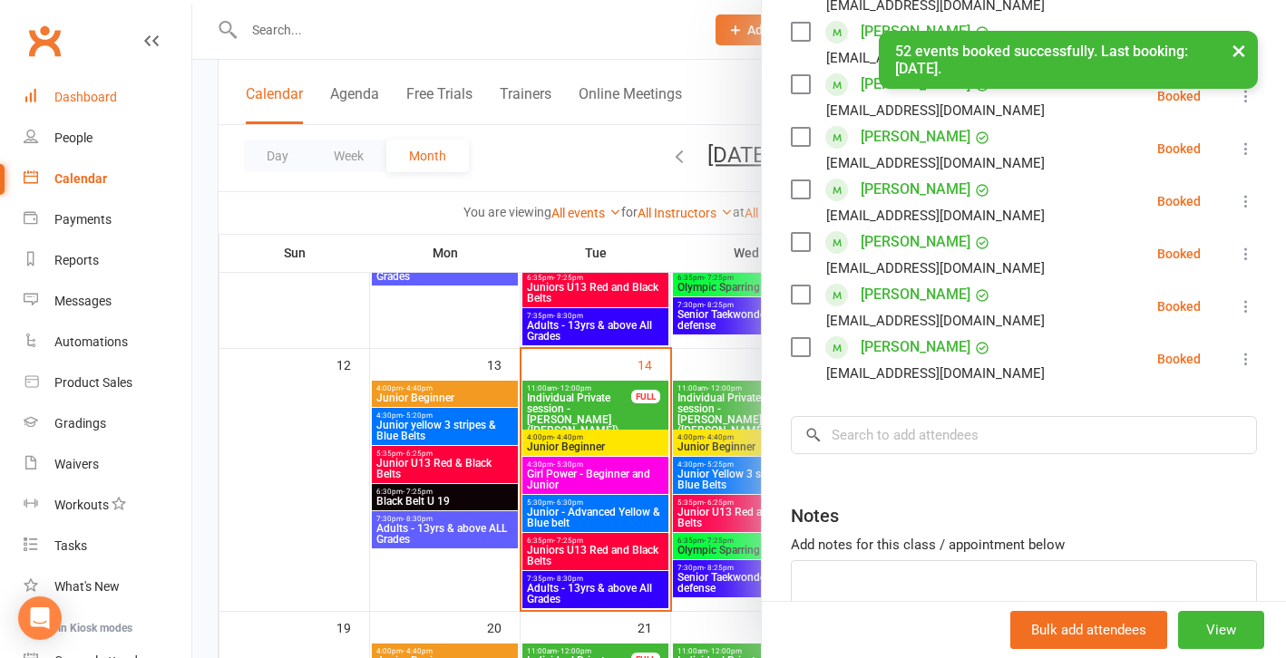
click at [100, 98] on div "Dashboard" at bounding box center [85, 97] width 63 height 15
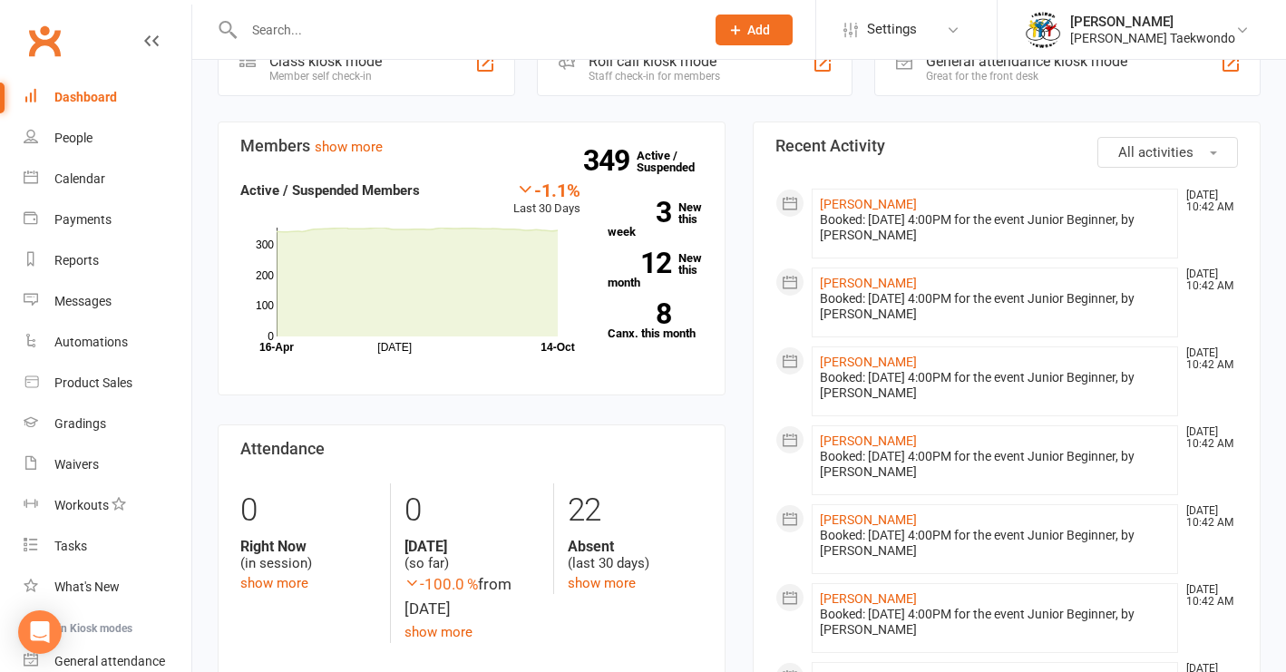
scroll to position [595, 0]
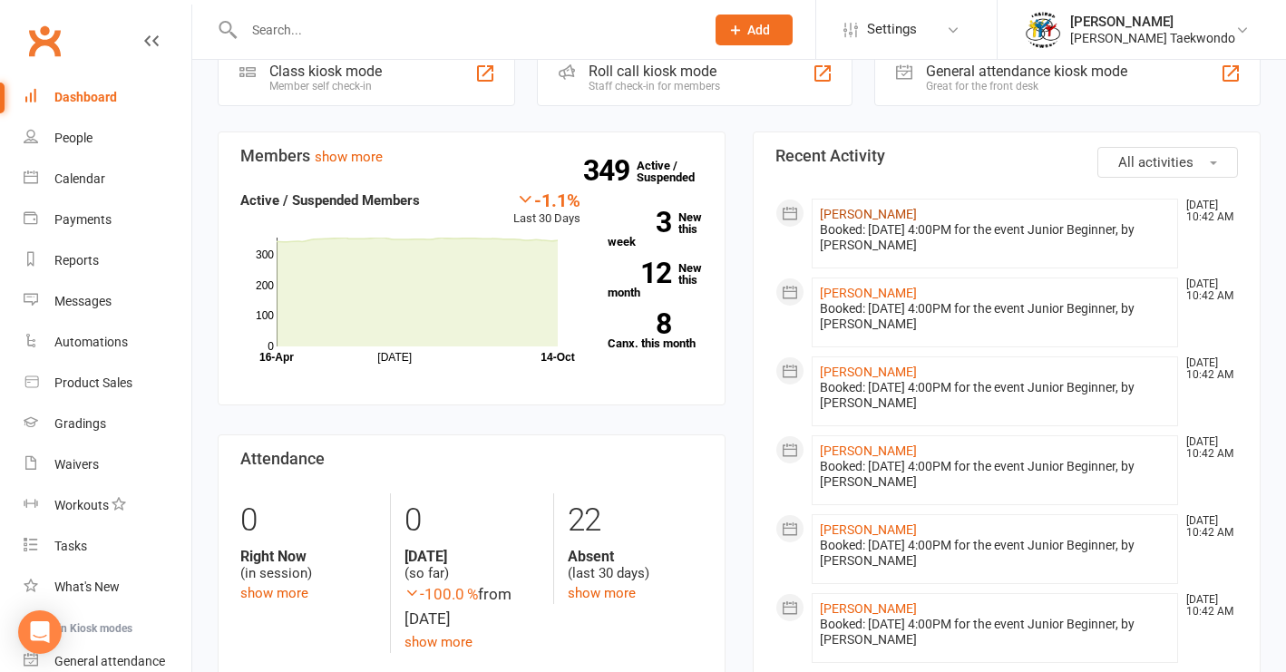
click at [871, 207] on link "[PERSON_NAME]" at bounding box center [868, 214] width 97 height 15
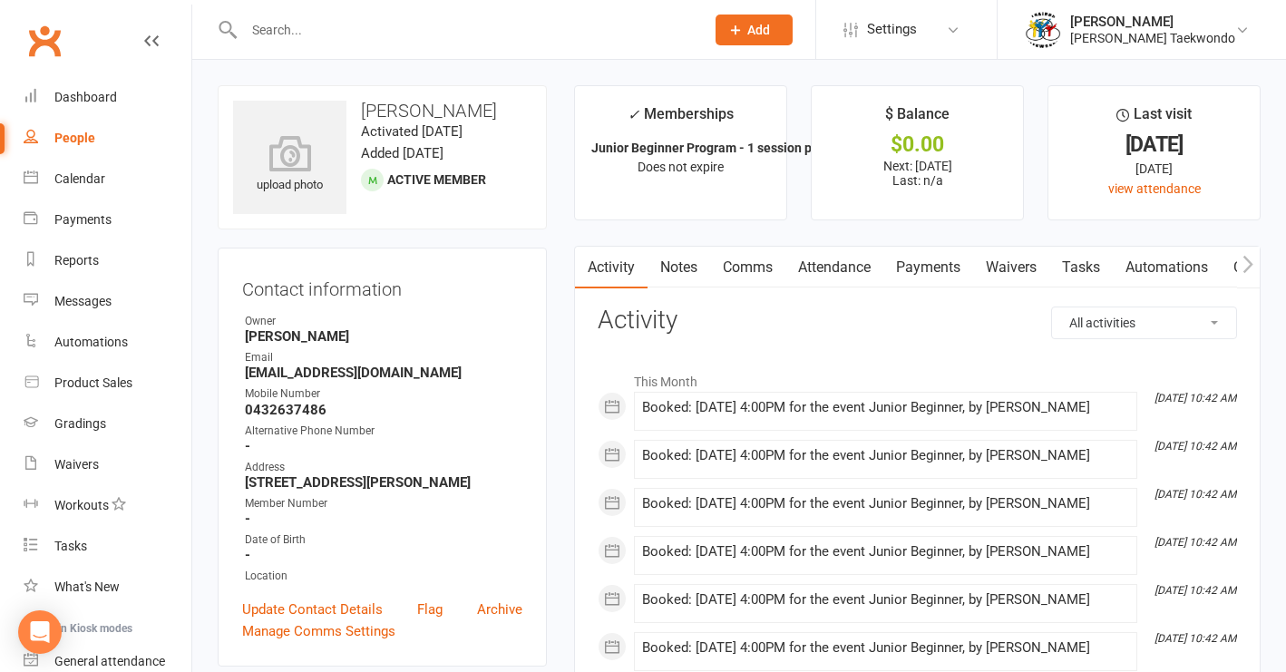
click at [918, 266] on link "Payments" at bounding box center [928, 268] width 90 height 42
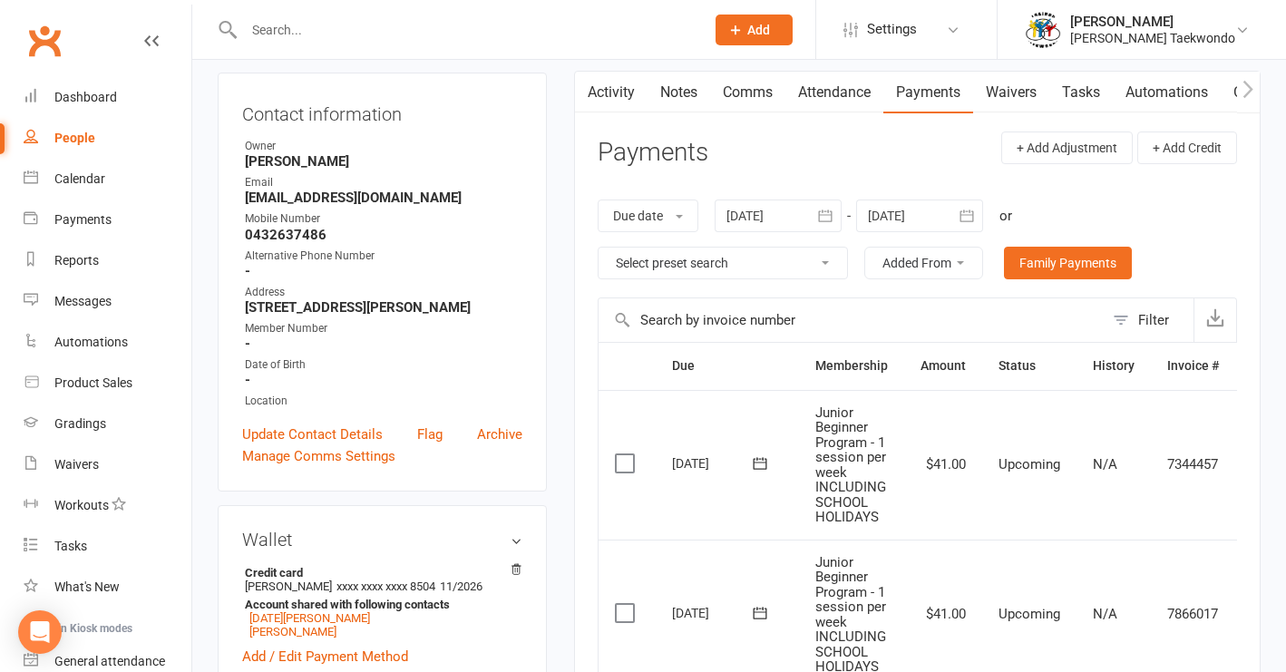
scroll to position [131, 0]
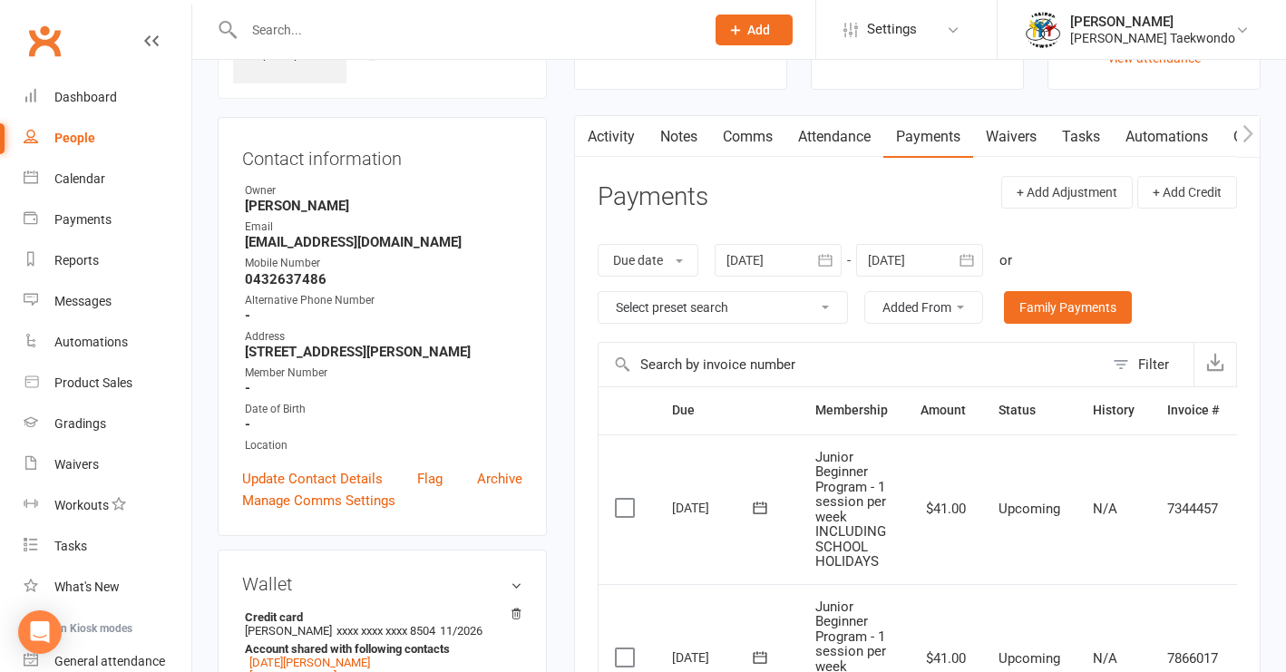
drag, startPoint x: 841, startPoint y: 137, endPoint x: 909, endPoint y: 131, distance: 68.2
click at [841, 136] on link "Attendance" at bounding box center [834, 137] width 98 height 42
